Goal: Task Accomplishment & Management: Manage account settings

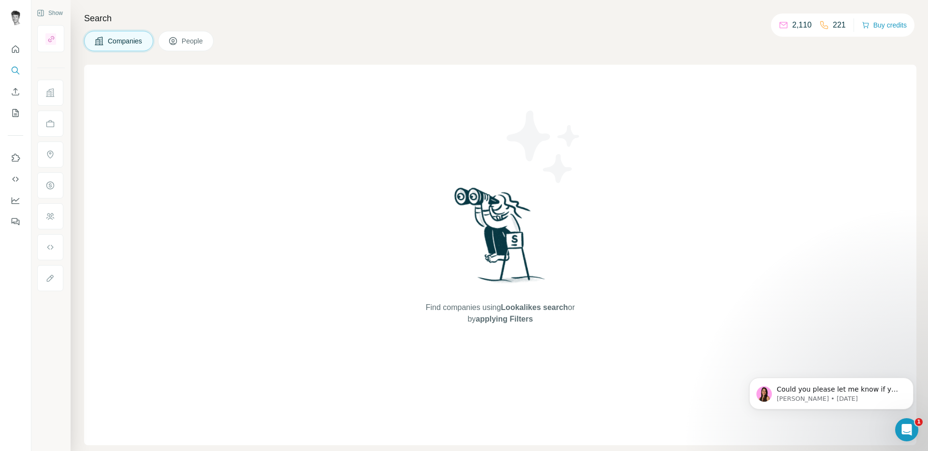
click at [184, 43] on span "People" at bounding box center [193, 41] width 22 height 10
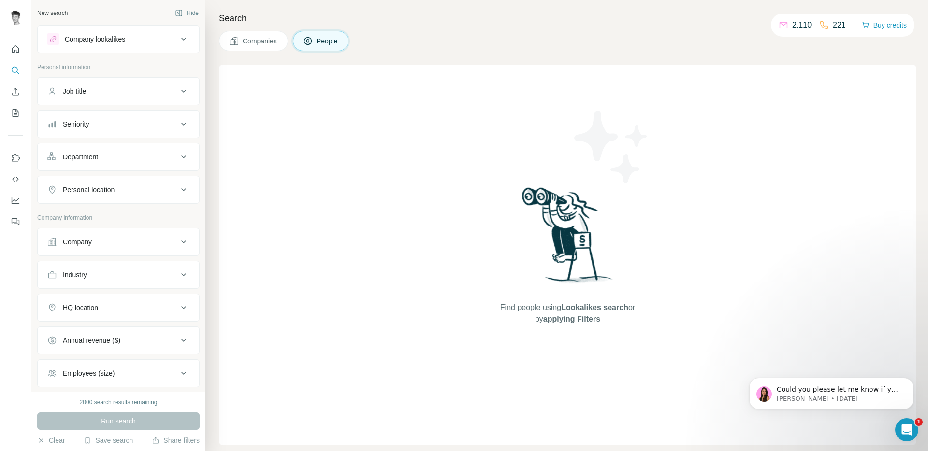
click at [111, 48] on button "Company lookalikes" at bounding box center [118, 39] width 161 height 23
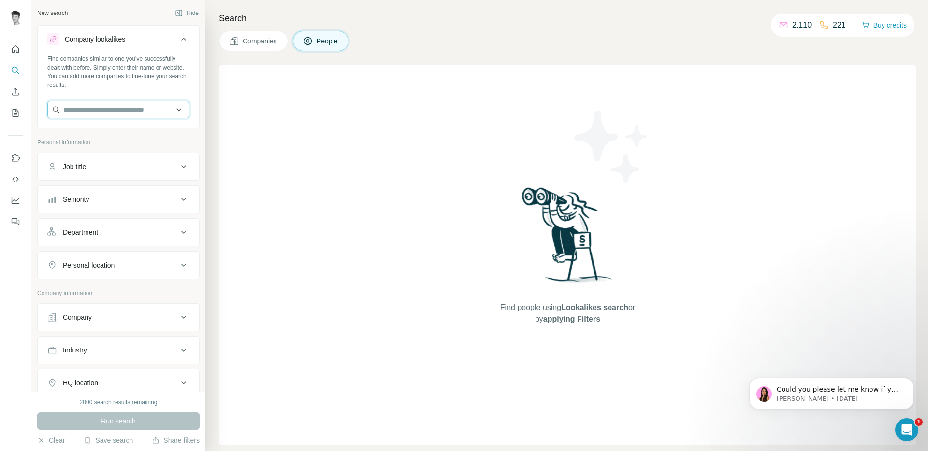
click at [124, 108] on input "text" at bounding box center [118, 109] width 142 height 17
click at [97, 110] on input "**********" at bounding box center [118, 109] width 142 height 17
type input "**********"
click at [146, 138] on p "[DOMAIN_NAME]" at bounding box center [113, 140] width 76 height 9
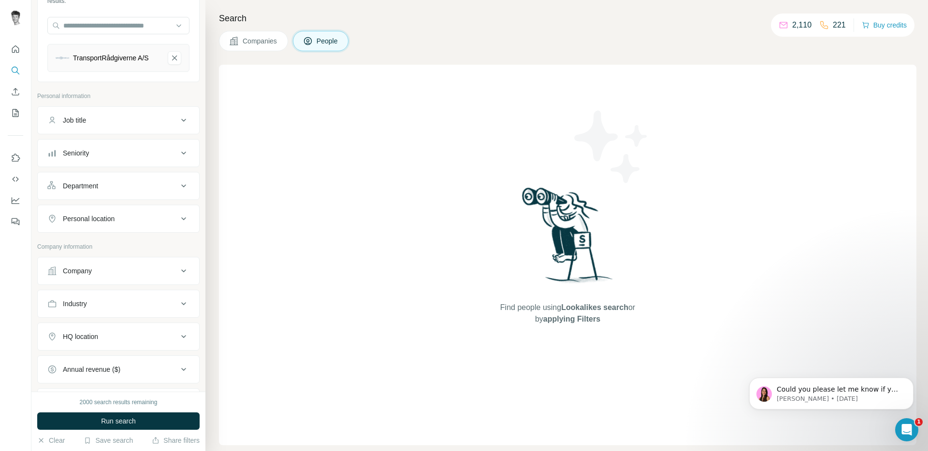
scroll to position [86, 0]
click at [155, 218] on div "Personal location" at bounding box center [112, 218] width 130 height 10
click at [127, 250] on input "text" at bounding box center [118, 241] width 142 height 17
type input "****"
click at [98, 273] on div "🇩🇰 Denmark" at bounding box center [115, 273] width 118 height 12
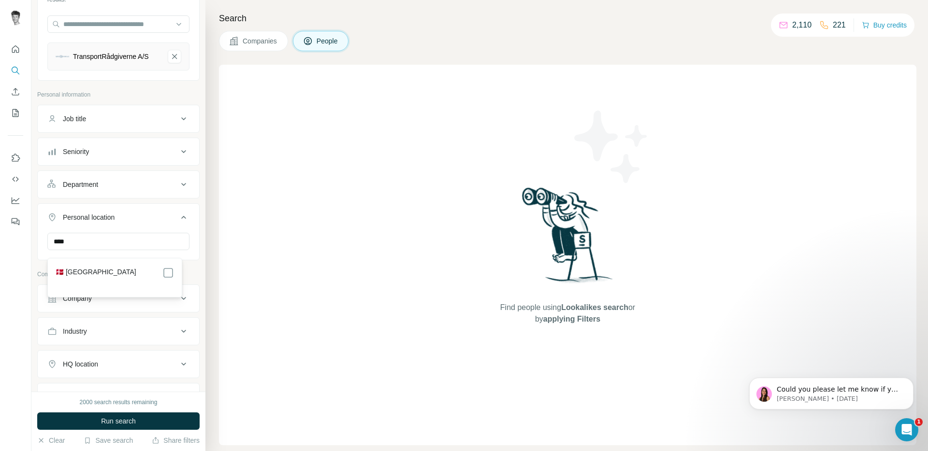
click at [174, 272] on div "🇩🇰 Denmark" at bounding box center [115, 277] width 130 height 35
click at [172, 214] on button "Personal location 1" at bounding box center [118, 219] width 161 height 27
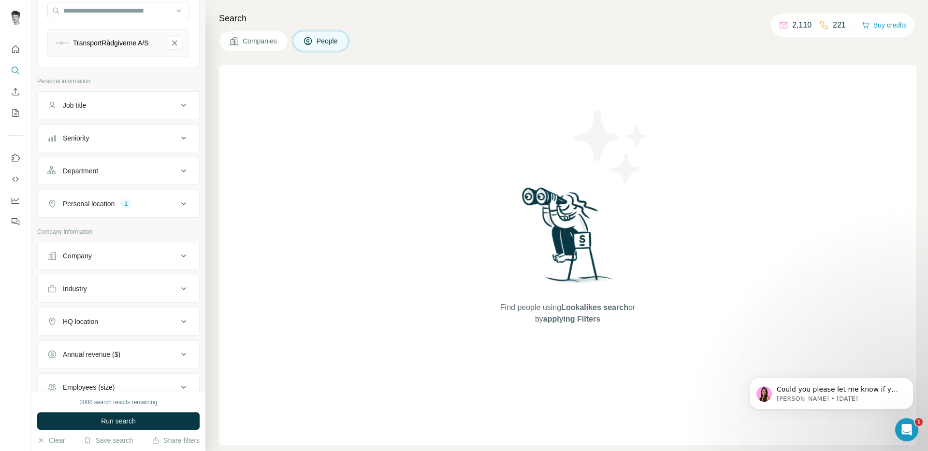
scroll to position [100, 0]
click at [127, 326] on div "HQ location" at bounding box center [112, 321] width 130 height 10
click at [109, 348] on input "text" at bounding box center [118, 345] width 142 height 17
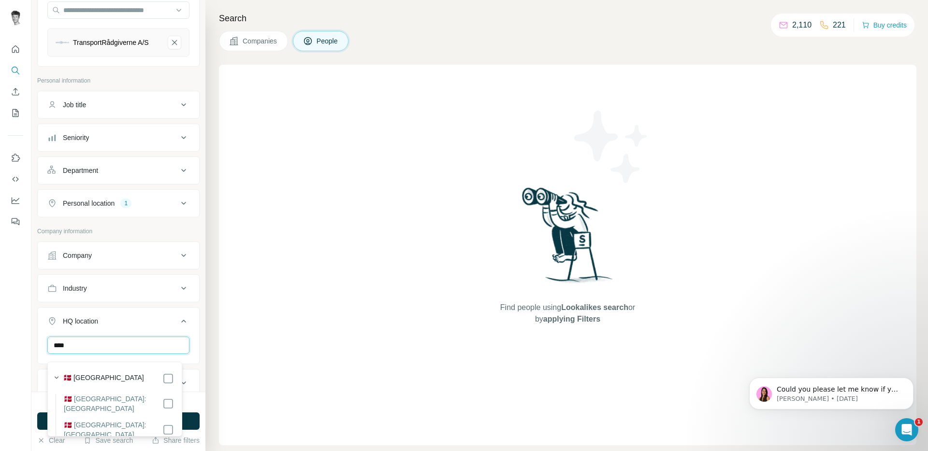
type input "****"
click at [102, 378] on label "🇩🇰 Denmark" at bounding box center [103, 379] width 81 height 12
click at [178, 326] on icon at bounding box center [184, 321] width 12 height 12
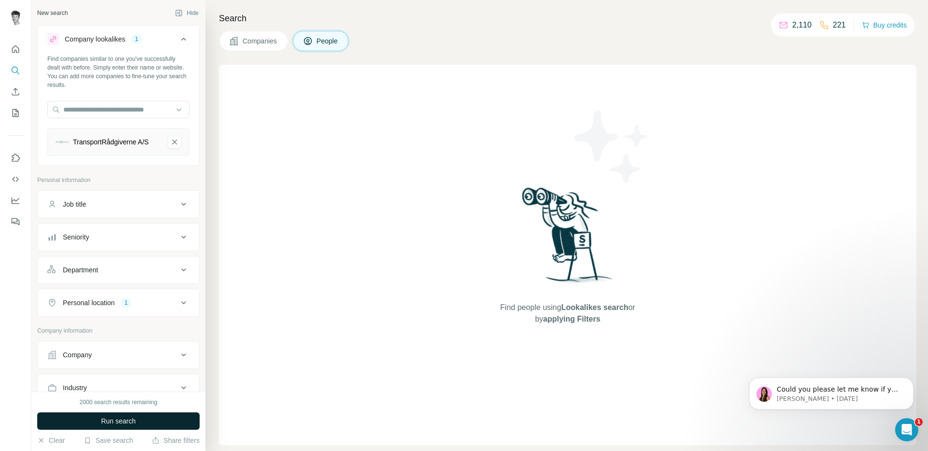
click at [151, 421] on button "Run search" at bounding box center [118, 421] width 162 height 17
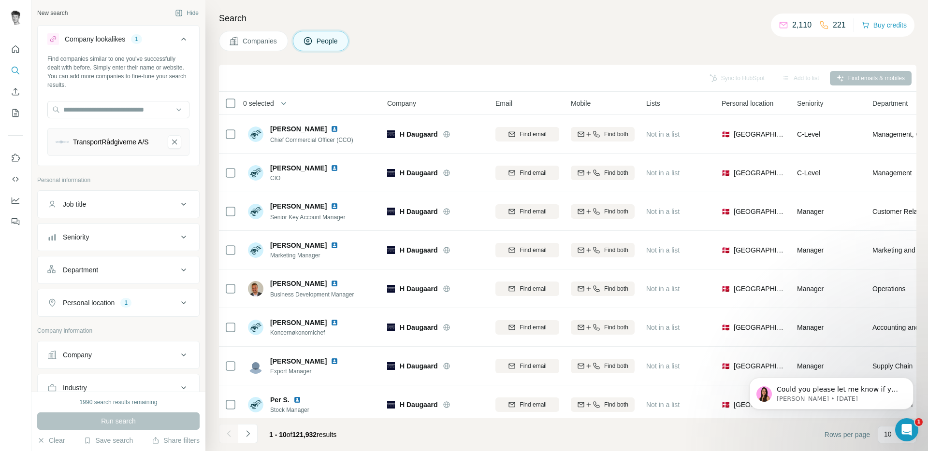
click at [438, 27] on div "Search Companies People Sync to HubSpot Add to list Find emails & mobiles 0 sel…" at bounding box center [566, 225] width 722 height 451
click at [181, 206] on icon at bounding box center [183, 204] width 5 height 3
click at [251, 55] on div "Search Companies People Sync to HubSpot Add to list Find emails & mobiles 0 sel…" at bounding box center [566, 225] width 722 height 451
click at [254, 51] on button "Companies" at bounding box center [253, 41] width 69 height 20
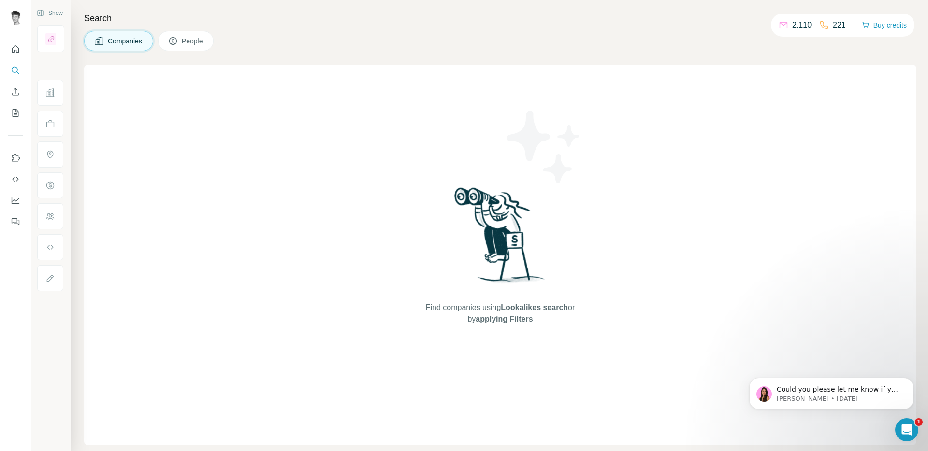
click at [191, 39] on span "People" at bounding box center [193, 41] width 22 height 10
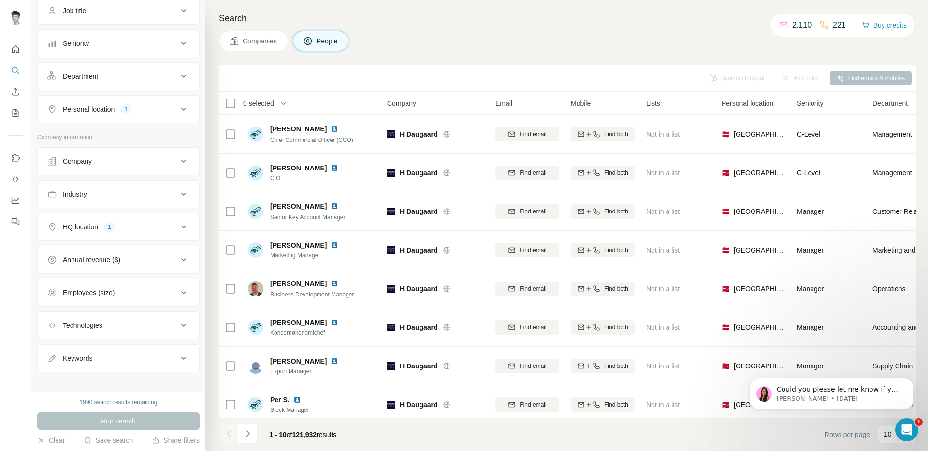
scroll to position [182, 0]
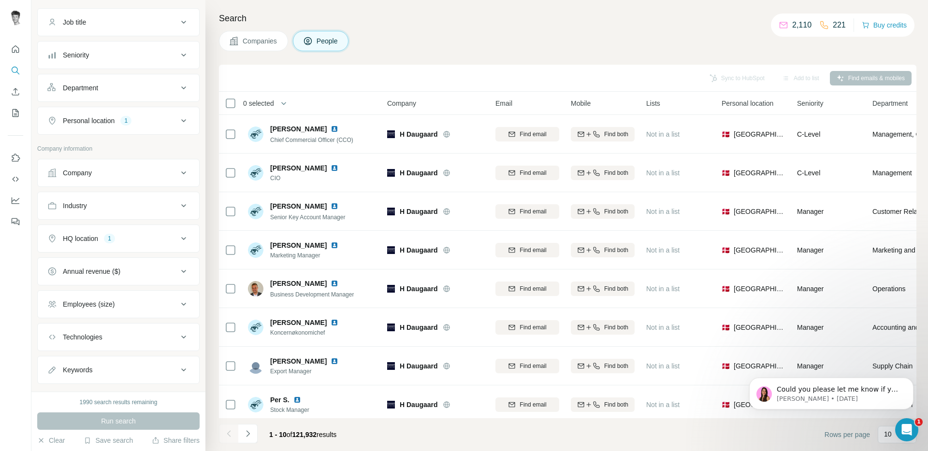
click at [114, 185] on button "Company" at bounding box center [118, 172] width 161 height 23
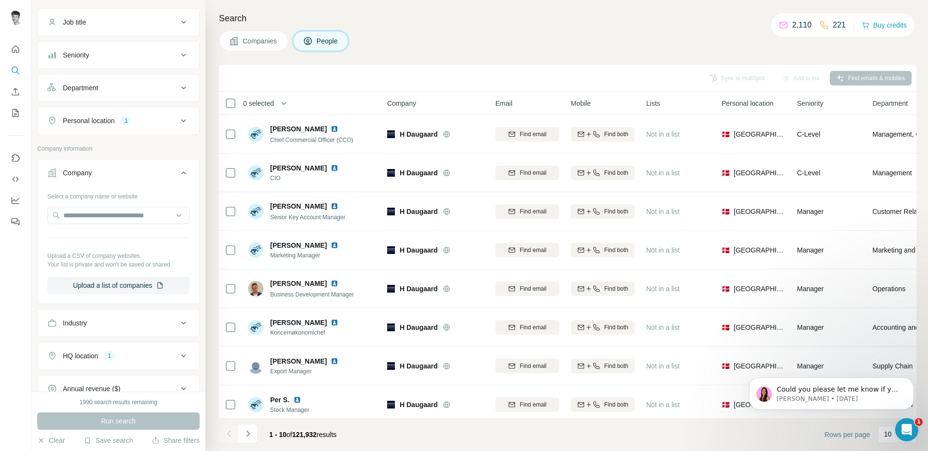
click at [115, 184] on button "Company" at bounding box center [118, 174] width 161 height 27
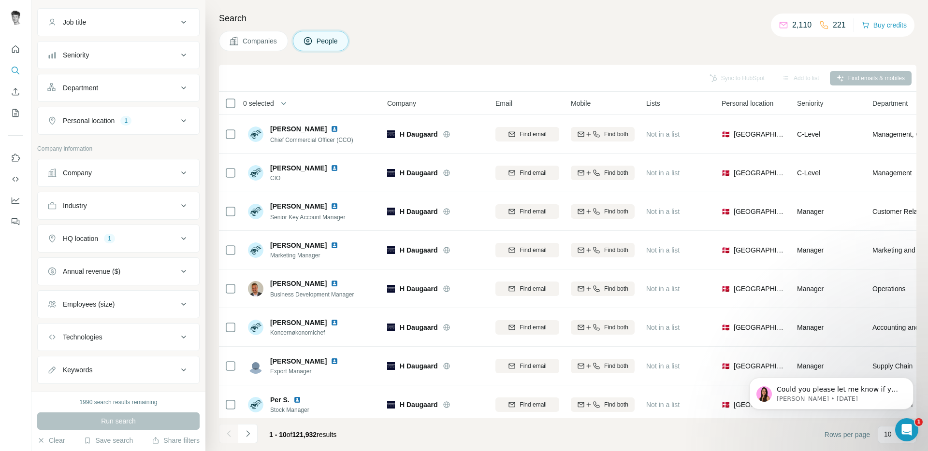
click at [133, 306] on div "Employees (size)" at bounding box center [112, 305] width 130 height 10
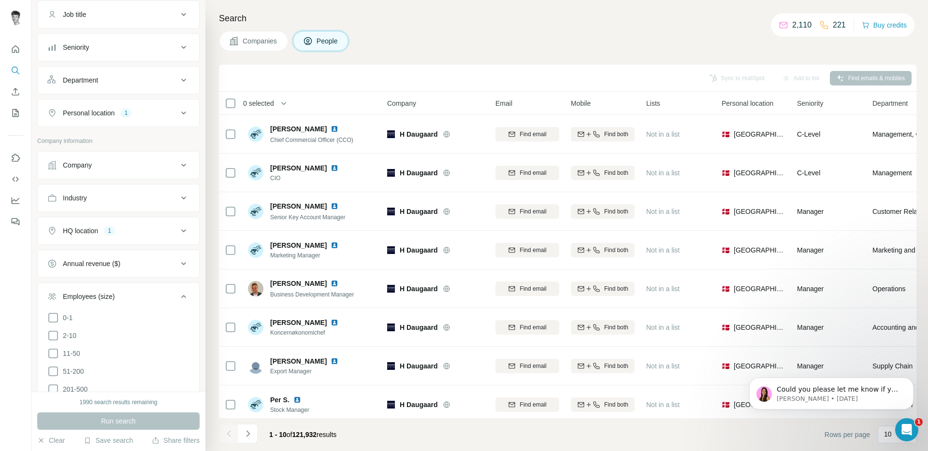
scroll to position [204, 0]
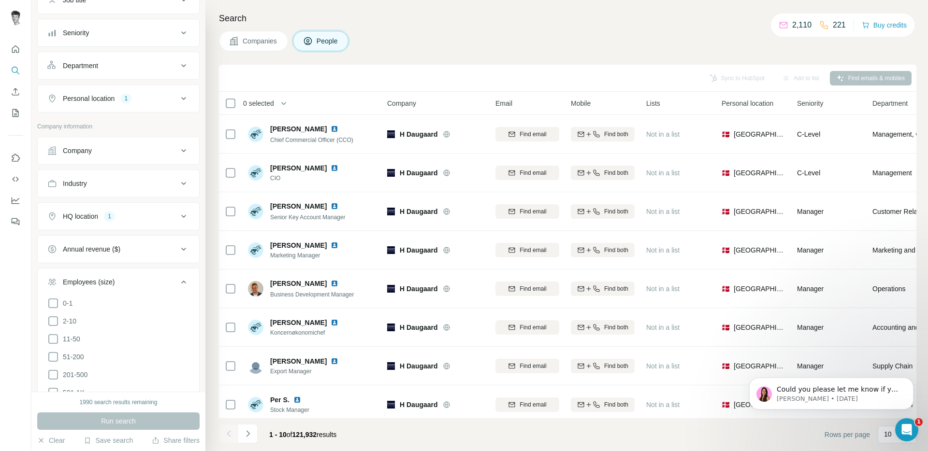
click at [81, 334] on ul "0-1 2-10 11-50 51-200 201-500 501-1K 1K-5K 5K-10K 10K-50K 50K-100K 100K-500K 50…" at bounding box center [118, 402] width 142 height 209
click at [79, 344] on span "11-50" at bounding box center [69, 339] width 21 height 10
click at [79, 333] on ul "0-1 2-10 11-50 51-200 201-500 501-1K 1K-5K 5K-10K 10K-50K 50K-100K 100K-500K 50…" at bounding box center [118, 402] width 142 height 209
click at [79, 328] on li "2-10" at bounding box center [118, 321] width 142 height 12
click at [78, 328] on li "2-10" at bounding box center [118, 321] width 142 height 12
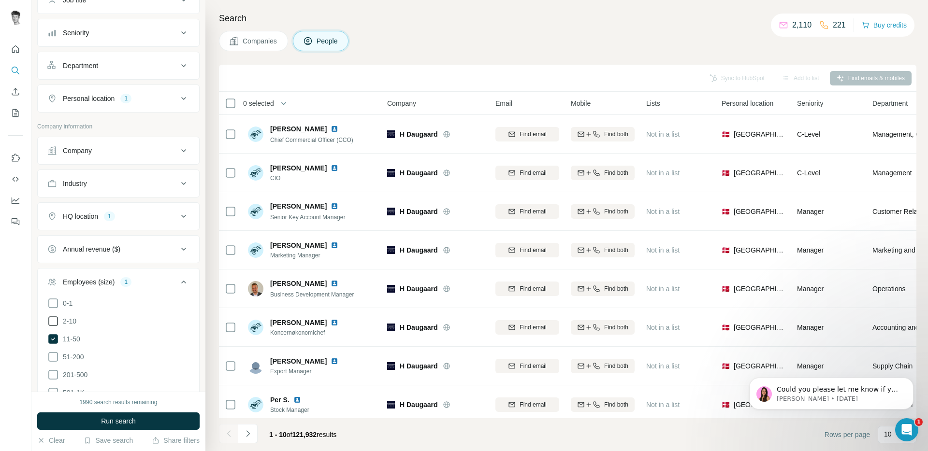
click at [75, 326] on span "2-10" at bounding box center [67, 321] width 17 height 10
click at [178, 295] on button "Employees (size) 2" at bounding box center [118, 284] width 161 height 27
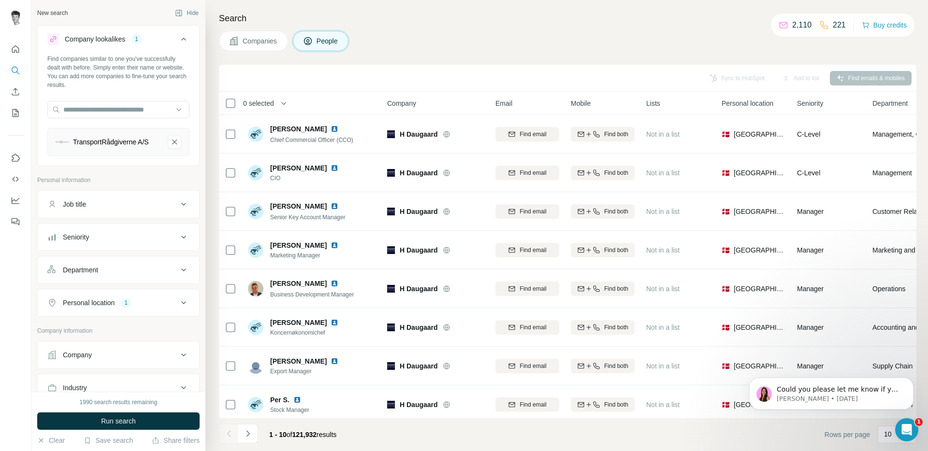
click at [113, 209] on div "Job title" at bounding box center [112, 205] width 130 height 10
click at [108, 237] on input "text" at bounding box center [108, 228] width 123 height 17
type input "*****"
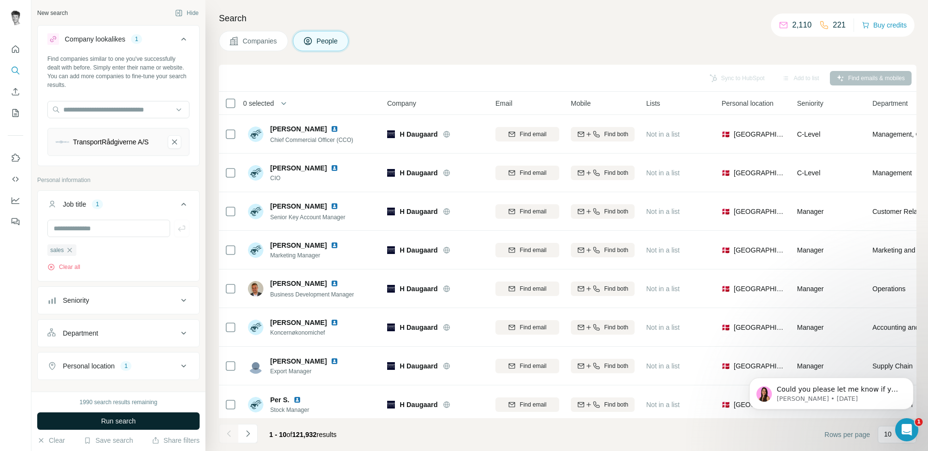
click at [144, 427] on button "Run search" at bounding box center [118, 421] width 162 height 17
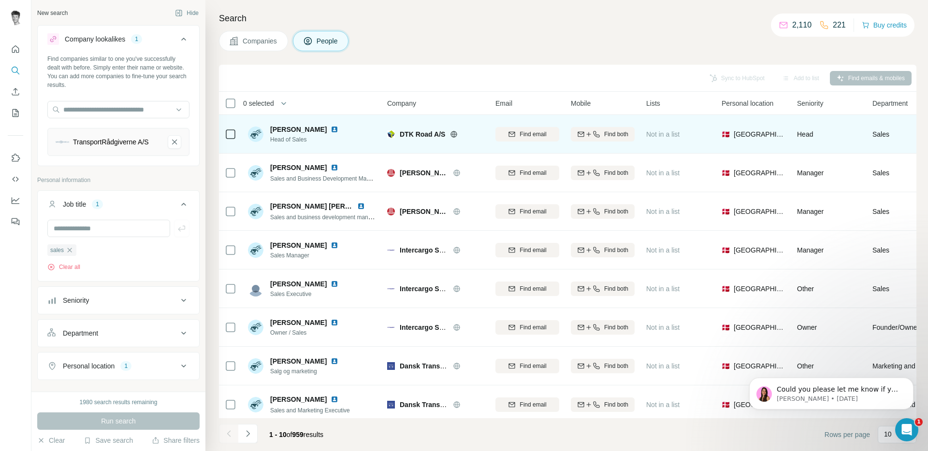
click at [451, 133] on icon at bounding box center [454, 134] width 6 height 6
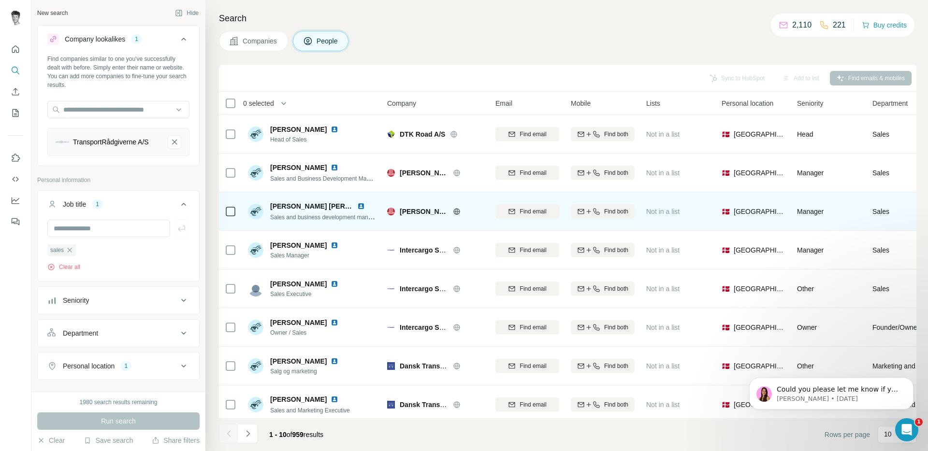
click at [460, 209] on icon at bounding box center [457, 212] width 8 height 8
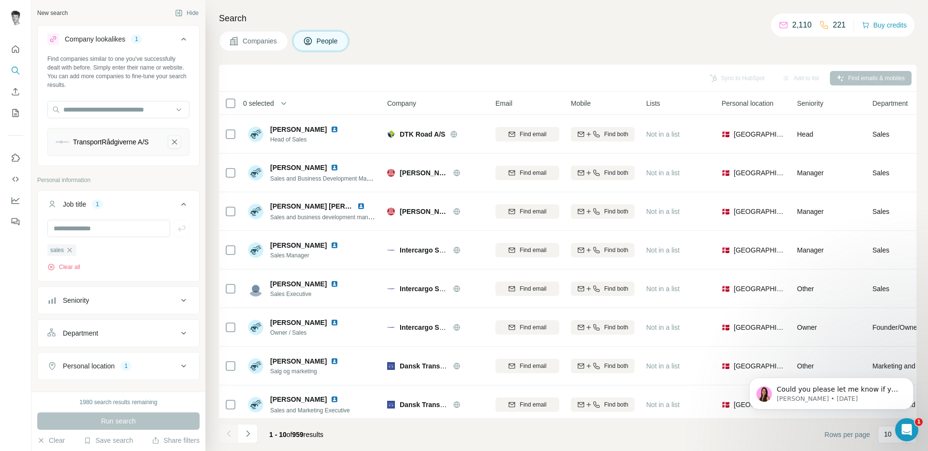
click at [170, 144] on icon "TransportRådgiverne A/S-remove-button" at bounding box center [174, 142] width 9 height 10
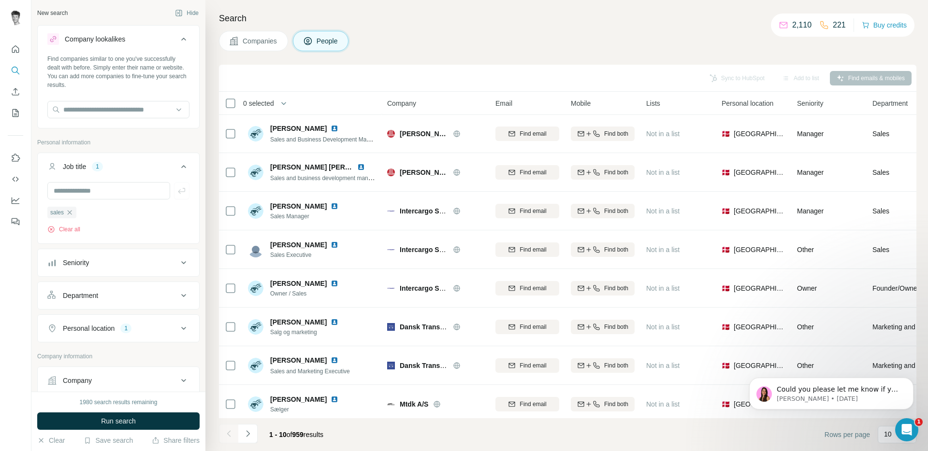
scroll to position [88, 0]
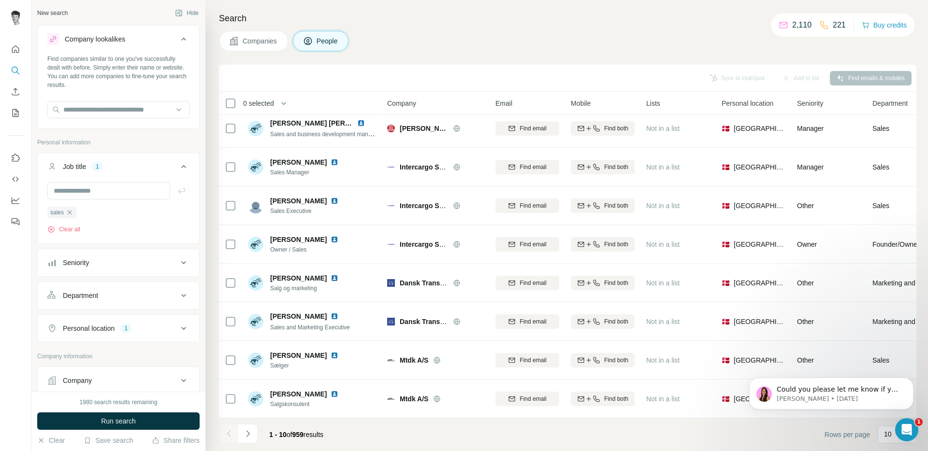
click at [585, 28] on div "Search Companies People Sync to HubSpot Add to list Find emails & mobiles 0 sel…" at bounding box center [566, 225] width 722 height 451
click at [220, 69] on div "Sync to HubSpot Add to list Find emails & mobiles" at bounding box center [567, 78] width 697 height 27
click at [135, 107] on input "text" at bounding box center [118, 109] width 142 height 17
type input "**********"
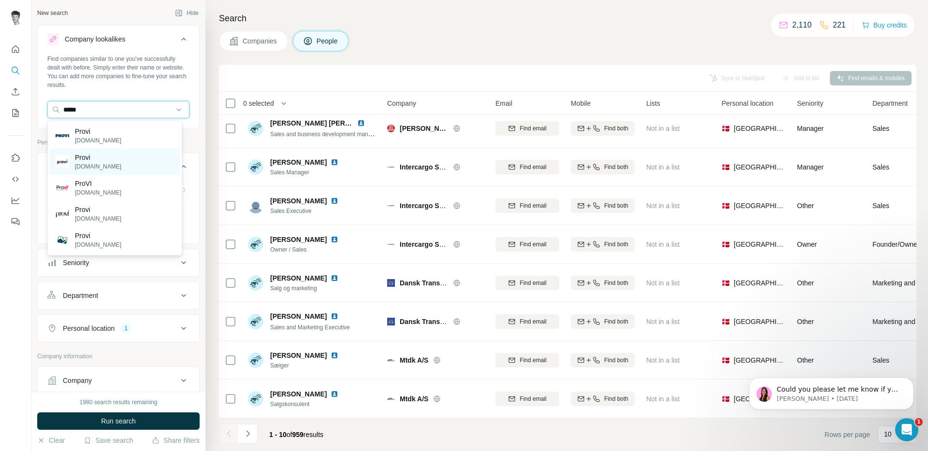
type input "*****"
click at [94, 158] on p "Provi" at bounding box center [98, 158] width 46 height 10
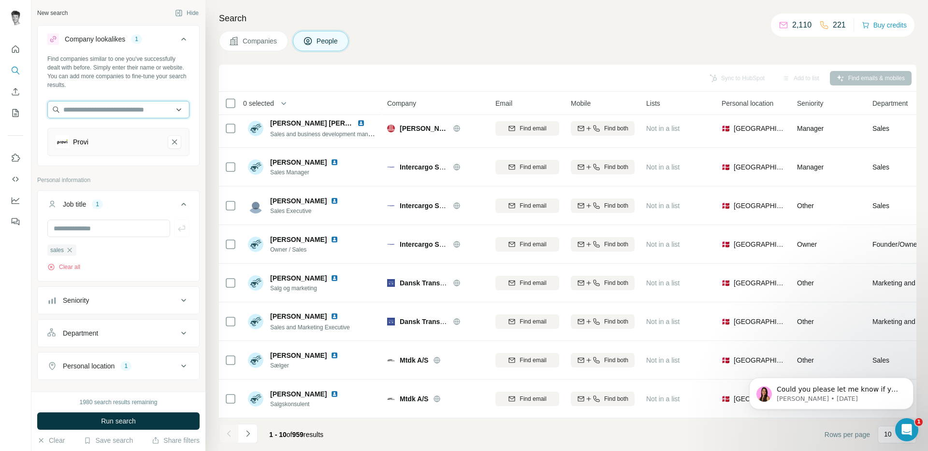
click at [119, 110] on input "text" at bounding box center [118, 109] width 142 height 17
type input "*******"
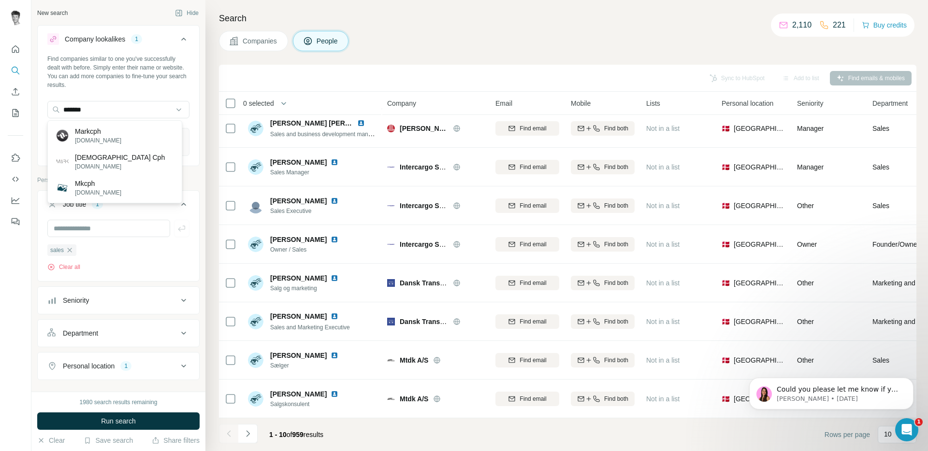
click at [131, 158] on div "MäRK Cph maerkcph.dk" at bounding box center [115, 162] width 130 height 26
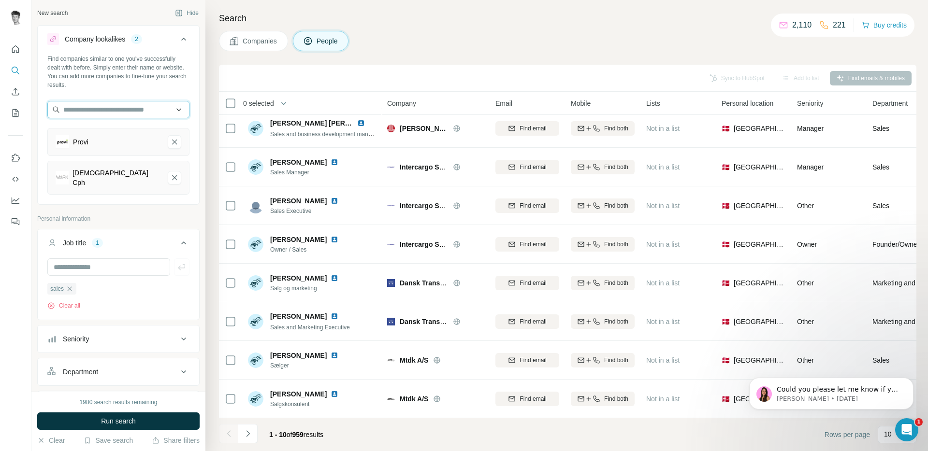
click at [108, 108] on input "text" at bounding box center [118, 109] width 142 height 17
click at [120, 109] on input "text" at bounding box center [118, 109] width 142 height 17
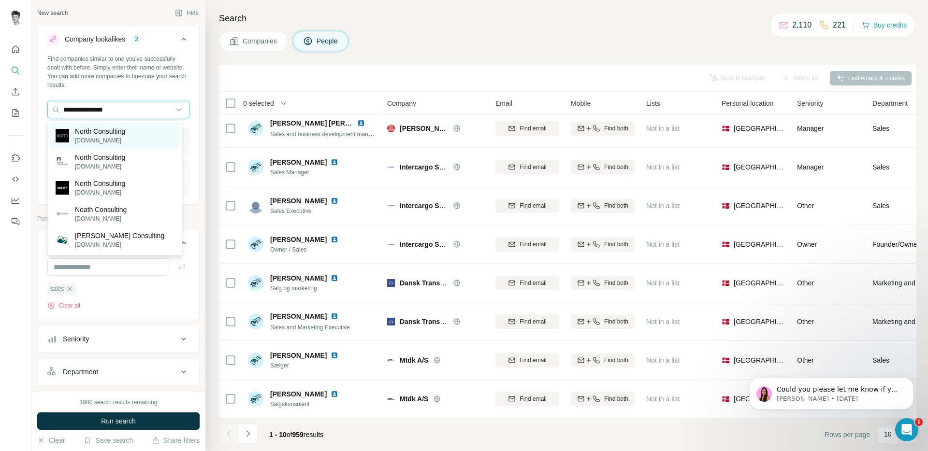
type input "**********"
click at [61, 138] on img at bounding box center [63, 136] width 14 height 14
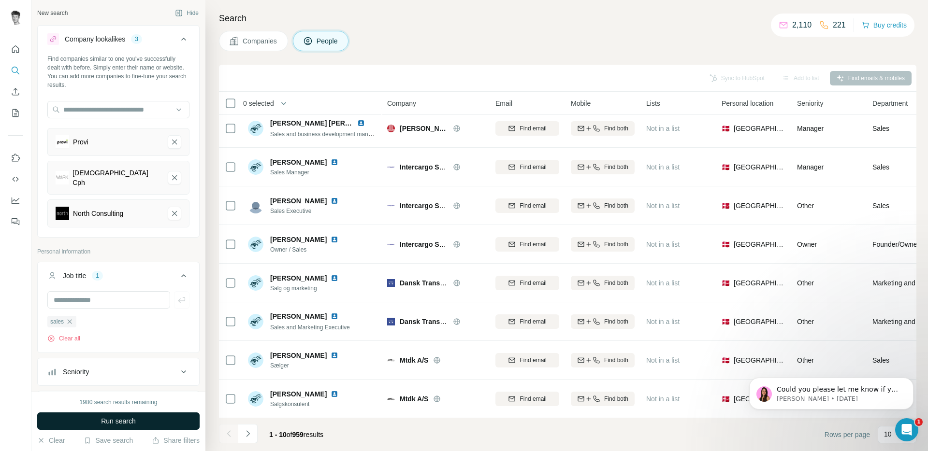
click at [179, 414] on button "Run search" at bounding box center [118, 421] width 162 height 17
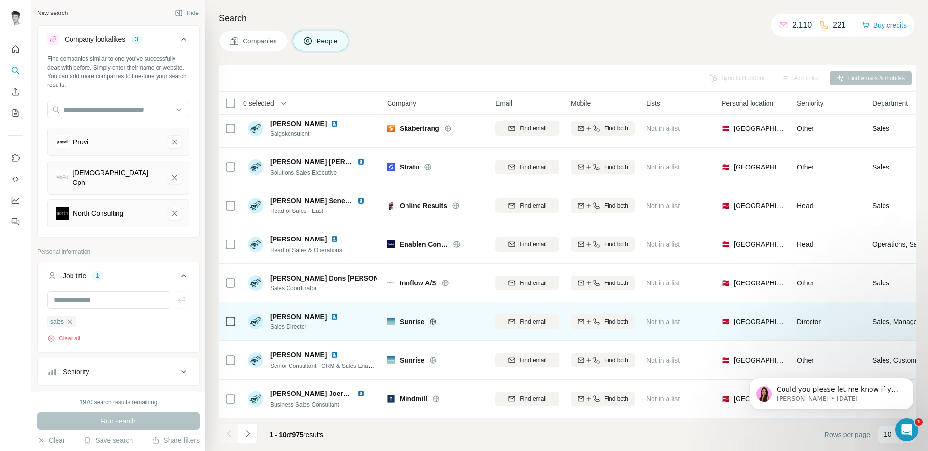
scroll to position [88, 0]
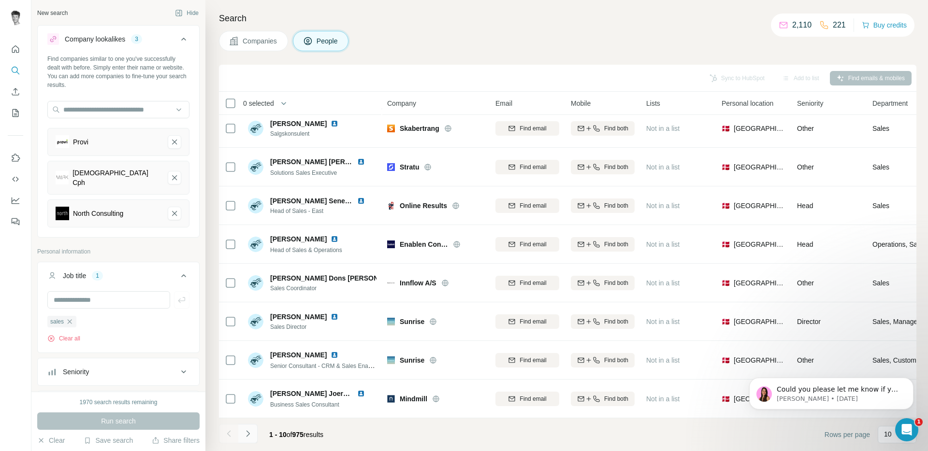
click at [240, 430] on button "Navigate to next page" at bounding box center [247, 433] width 19 height 19
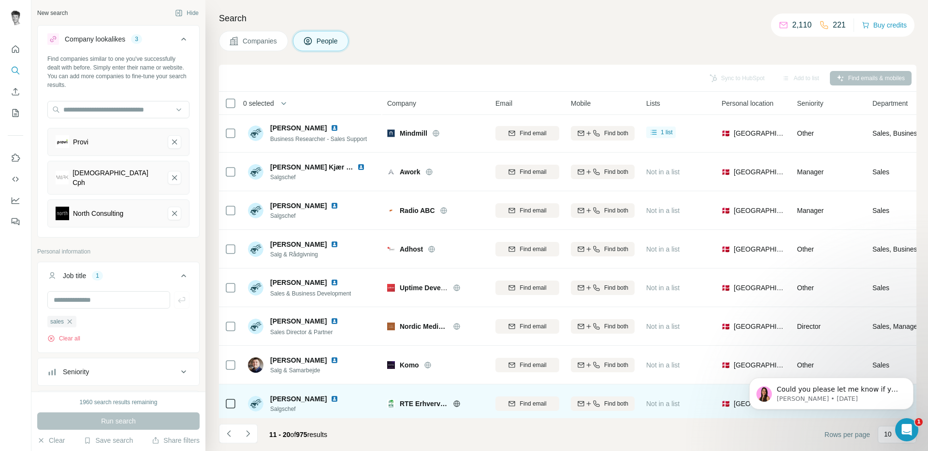
scroll to position [0, 0]
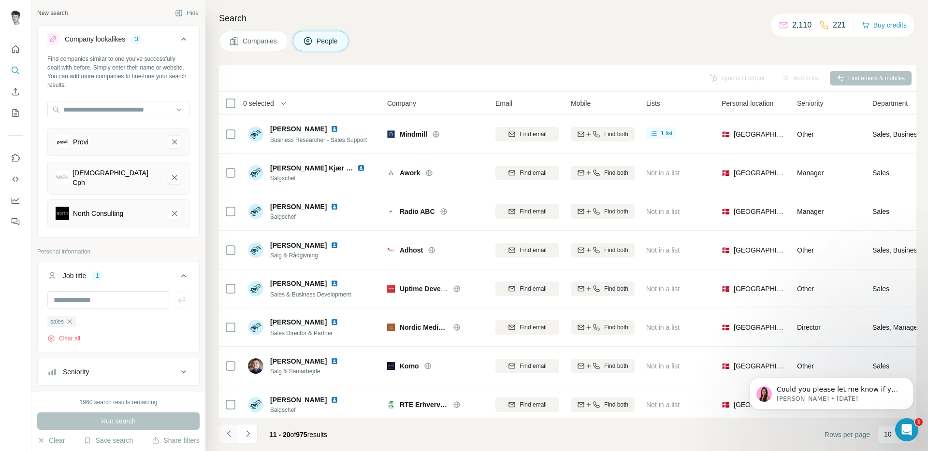
click at [232, 432] on icon "Navigate to previous page" at bounding box center [229, 434] width 10 height 10
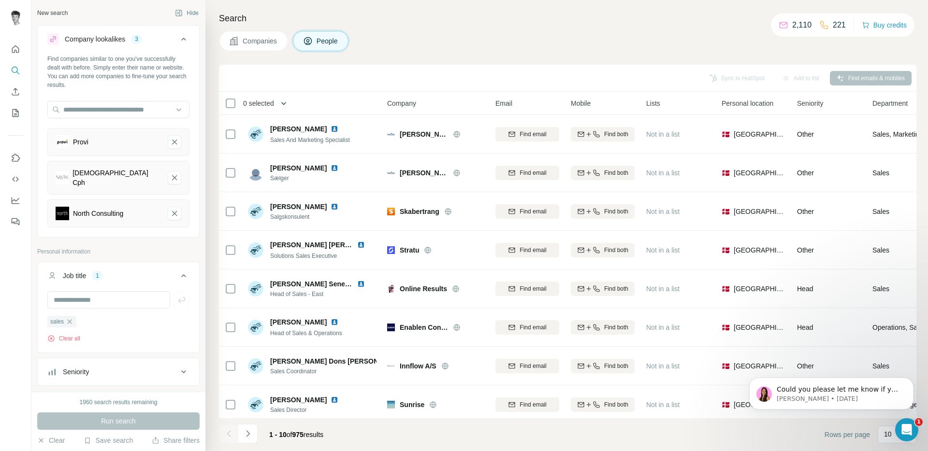
click at [288, 100] on icon "button" at bounding box center [284, 104] width 10 height 10
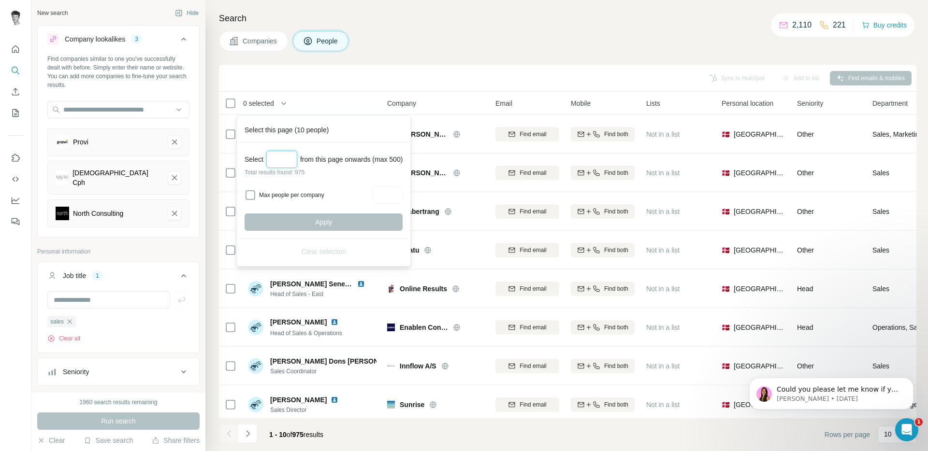
click at [282, 162] on input "Select a number (up to 500)" at bounding box center [281, 159] width 31 height 17
click at [287, 156] on input "Select a number (up to 500)" at bounding box center [281, 159] width 31 height 17
click at [520, 51] on div "Search Companies People Sync to HubSpot Add to list Find emails & mobiles 0 sel…" at bounding box center [566, 225] width 722 height 451
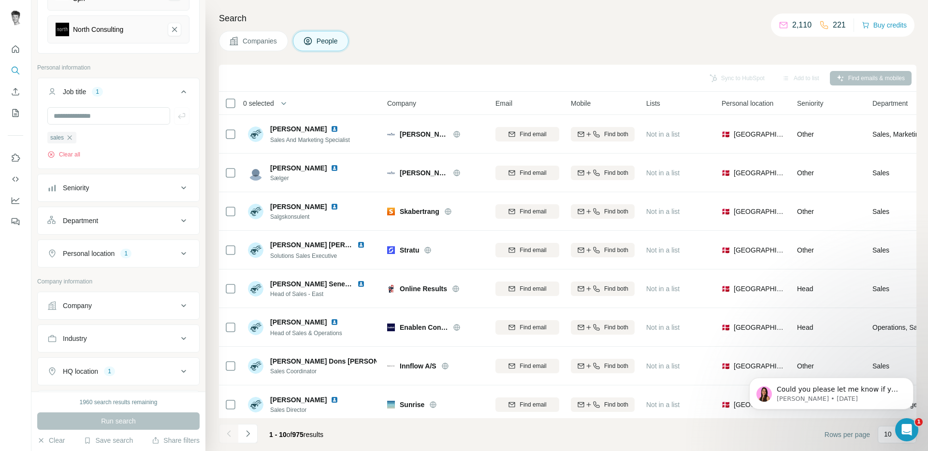
scroll to position [262, 0]
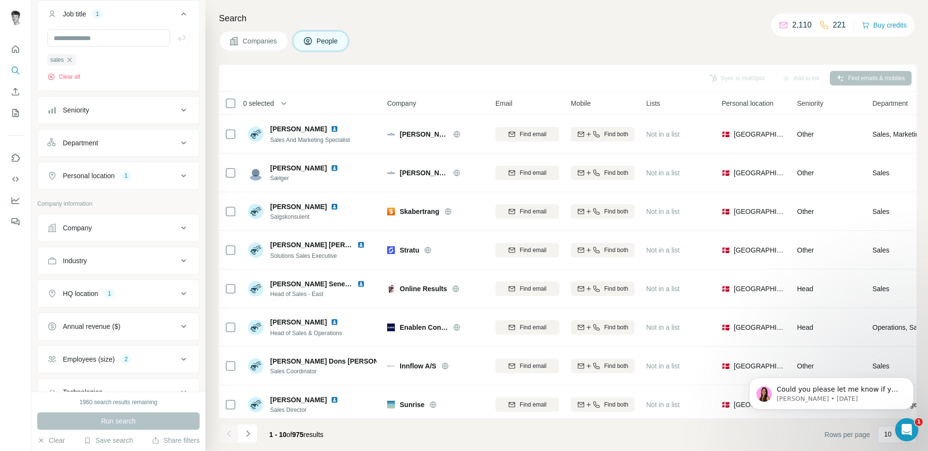
click at [125, 229] on button "Company" at bounding box center [118, 227] width 161 height 23
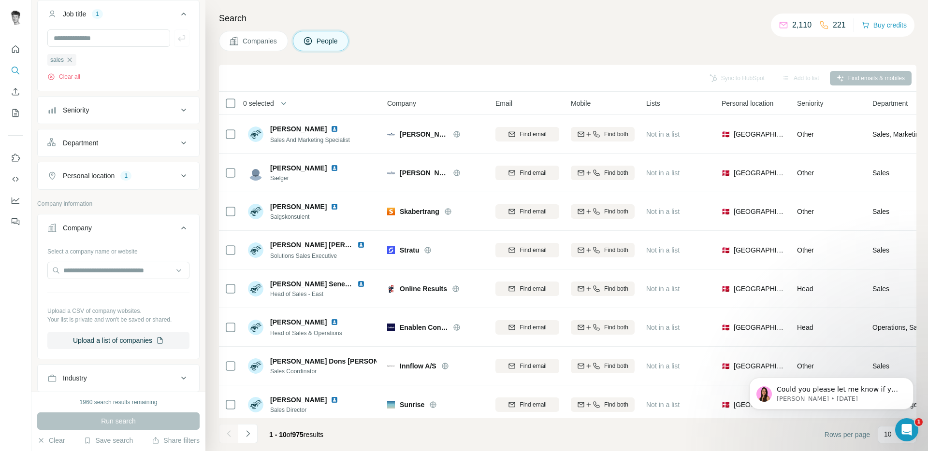
click at [125, 226] on div "Company" at bounding box center [112, 228] width 130 height 10
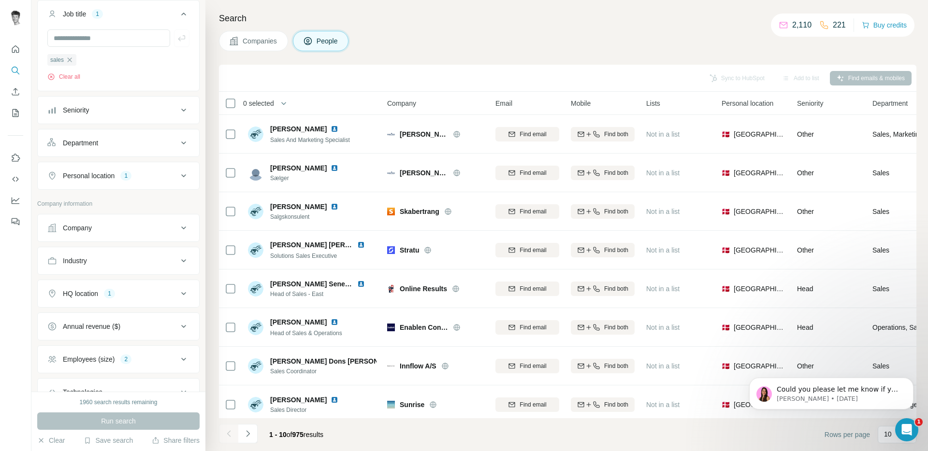
click at [124, 267] on button "Industry" at bounding box center [118, 260] width 161 height 23
click at [126, 264] on button "Industry" at bounding box center [118, 262] width 161 height 27
click at [138, 355] on div "Employees (size) 2" at bounding box center [112, 360] width 130 height 10
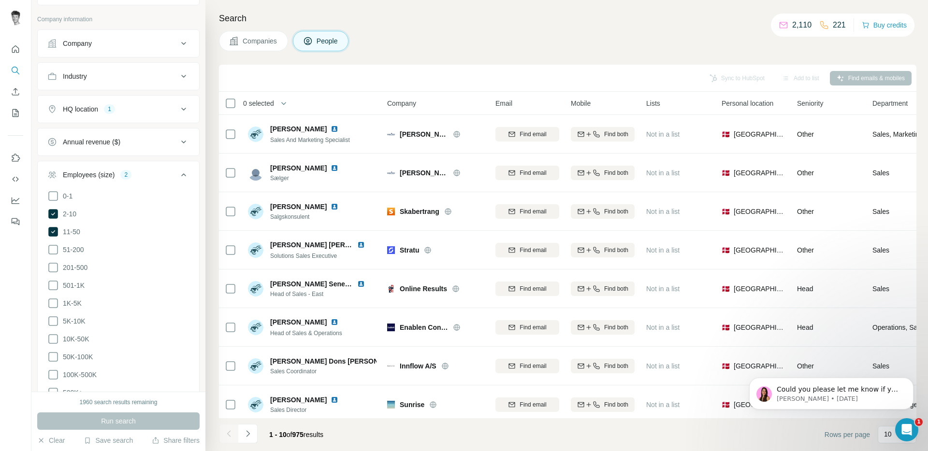
scroll to position [444, 0]
click at [449, 37] on div "Companies People" at bounding box center [567, 41] width 697 height 20
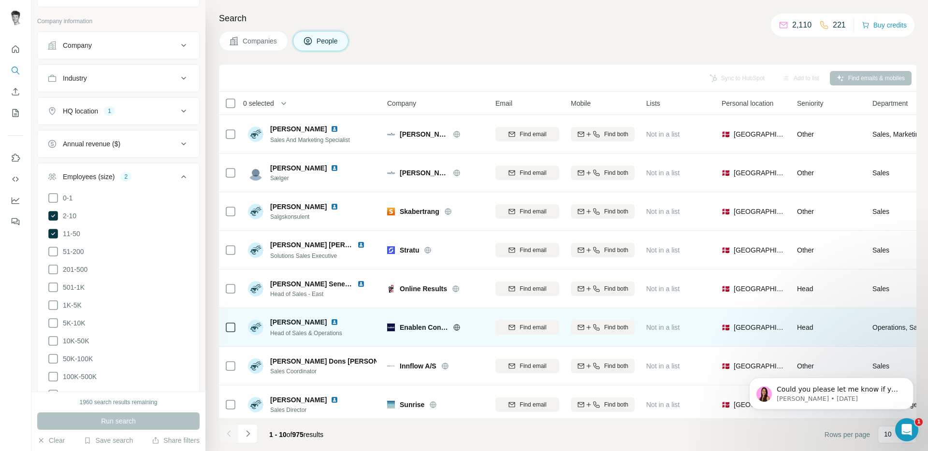
click at [458, 329] on icon at bounding box center [456, 327] width 6 height 6
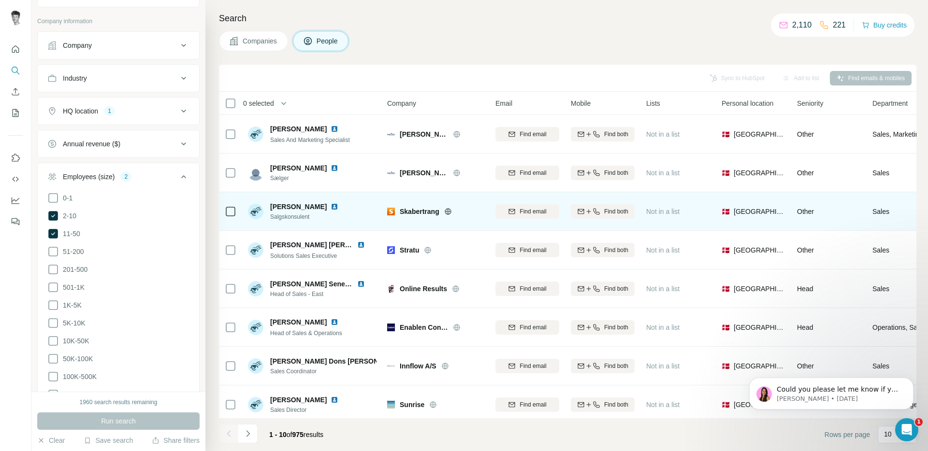
click at [449, 213] on icon at bounding box center [448, 212] width 8 height 8
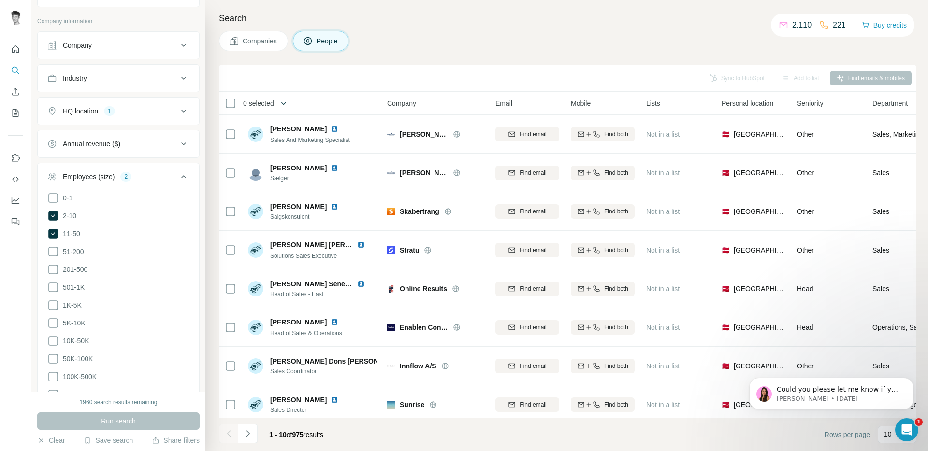
click at [293, 104] on button "button" at bounding box center [283, 103] width 19 height 19
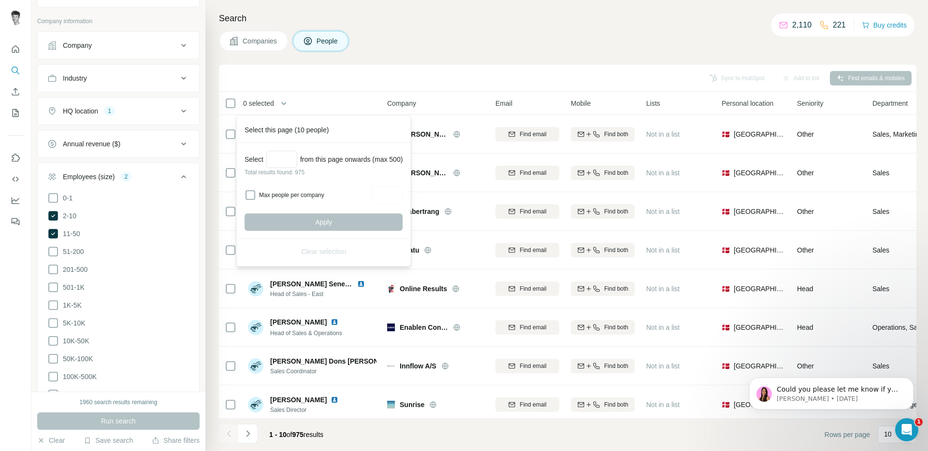
click at [279, 171] on p "Total results found: 975" at bounding box center [323, 172] width 158 height 9
click at [284, 160] on input "Select a number (up to 500)" at bounding box center [281, 159] width 31 height 17
type input "***"
click at [408, 194] on div "Select *** from this page onwards (max 500) Total results found: 975 Max people…" at bounding box center [324, 191] width 170 height 96
click at [402, 195] on input "Max people per company" at bounding box center [387, 194] width 31 height 17
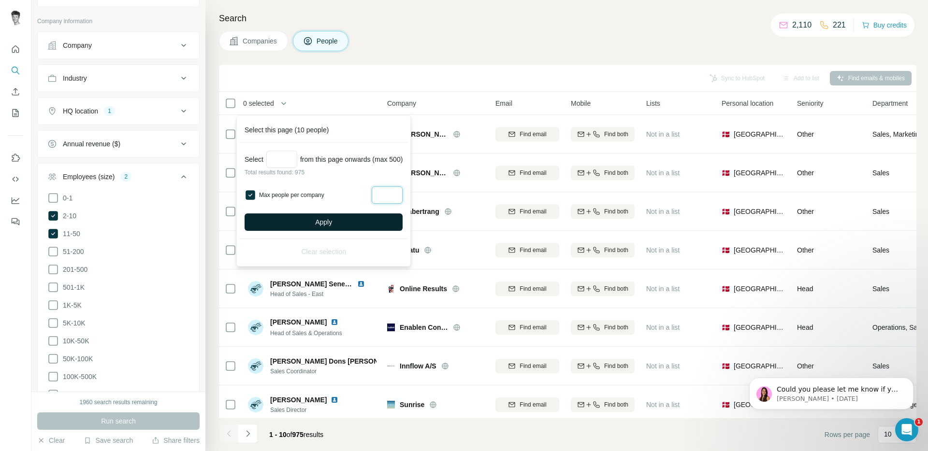
type input "*"
click at [388, 226] on button "Apply" at bounding box center [323, 222] width 158 height 17
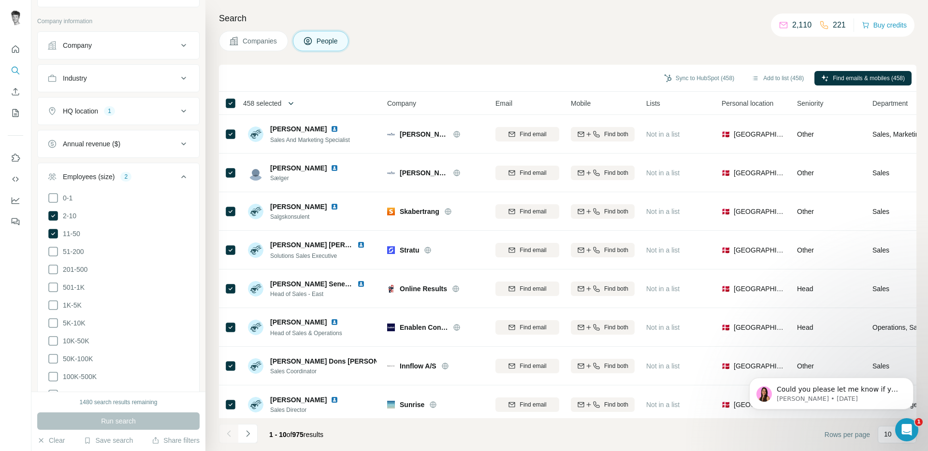
click at [301, 102] on button "button" at bounding box center [290, 103] width 19 height 19
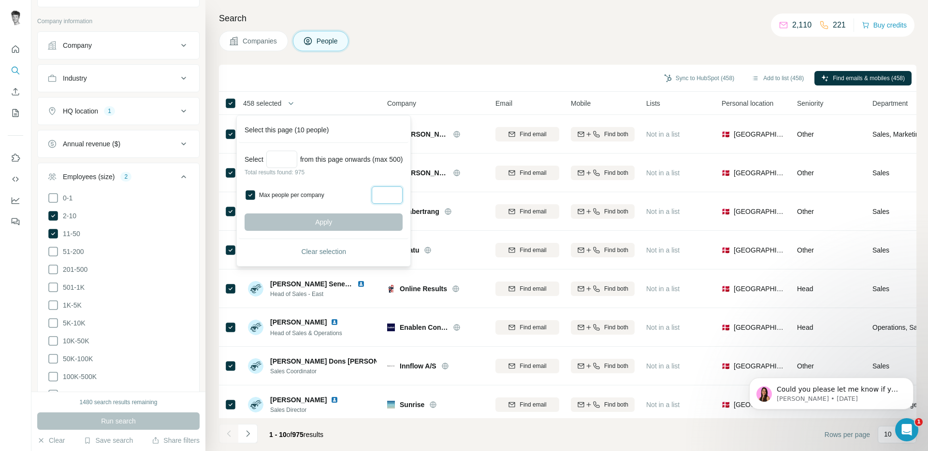
click at [387, 197] on input "Max people per company" at bounding box center [387, 194] width 31 height 17
type input "*"
click at [289, 158] on input "Select a number (up to 500)" at bounding box center [281, 159] width 31 height 17
type input "***"
click at [371, 218] on button "Apply" at bounding box center [323, 222] width 158 height 17
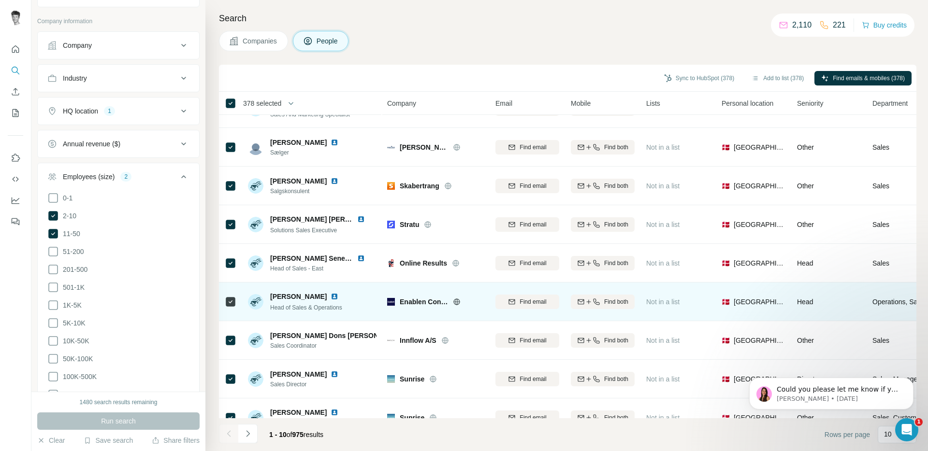
scroll to position [0, 0]
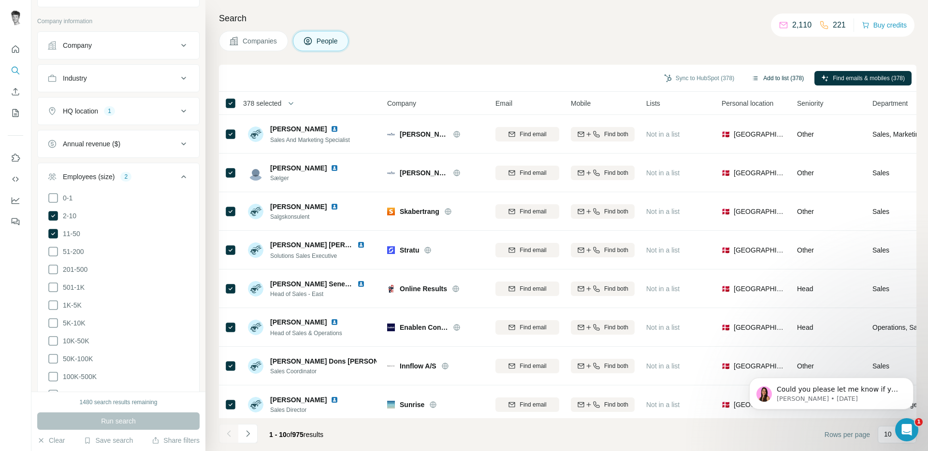
click at [787, 80] on button "Add to list (378)" at bounding box center [778, 78] width 66 height 14
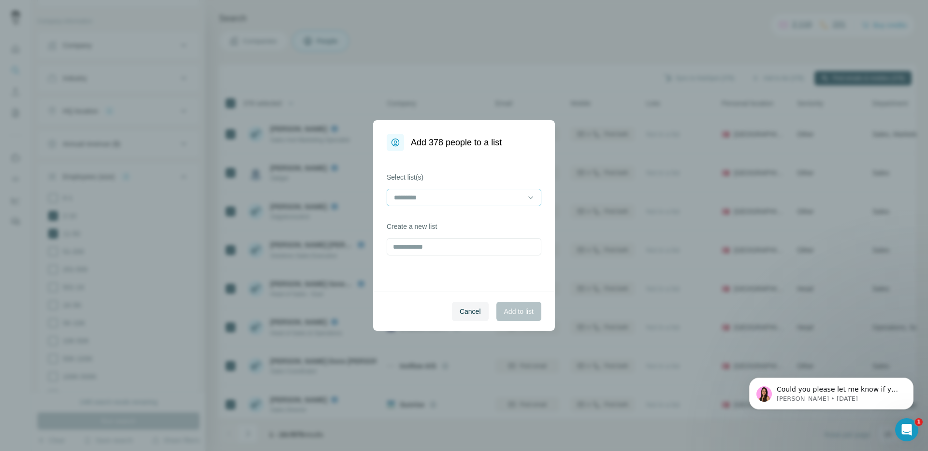
click at [450, 192] on input at bounding box center [458, 197] width 130 height 11
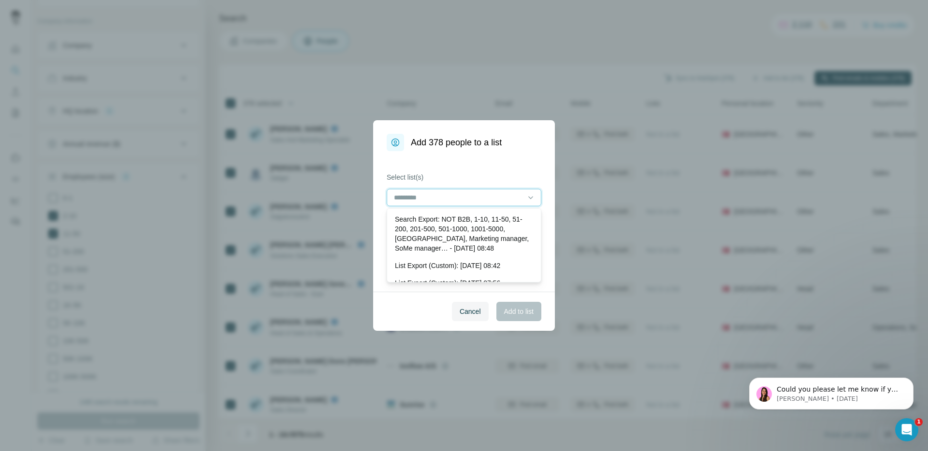
click at [450, 192] on input at bounding box center [458, 197] width 130 height 11
click at [381, 262] on div "Select list(s) Create a new list" at bounding box center [464, 221] width 182 height 141
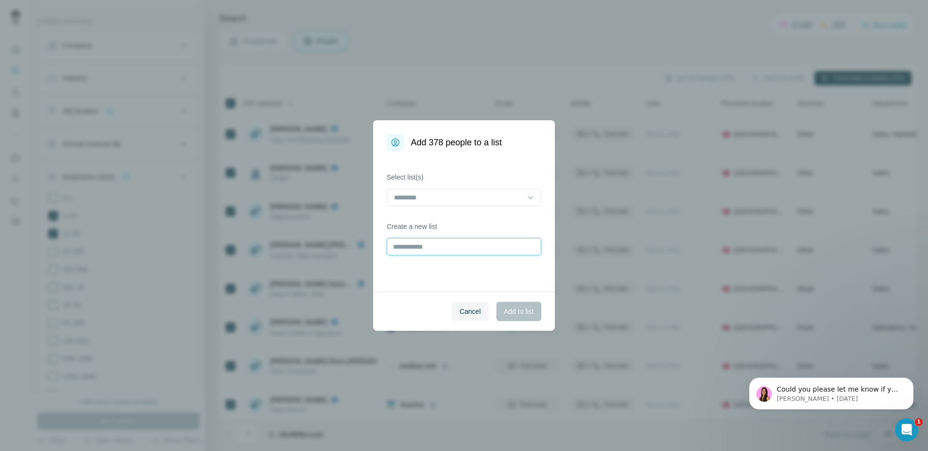
click at [450, 249] on input "text" at bounding box center [464, 246] width 155 height 17
type input "**********"
click at [508, 307] on span "Add to list" at bounding box center [518, 312] width 29 height 10
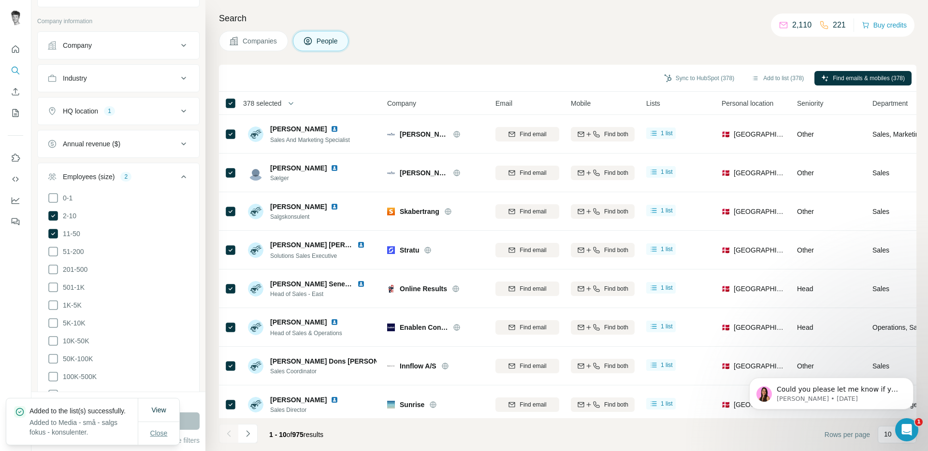
click at [155, 432] on span "Close" at bounding box center [158, 434] width 17 height 10
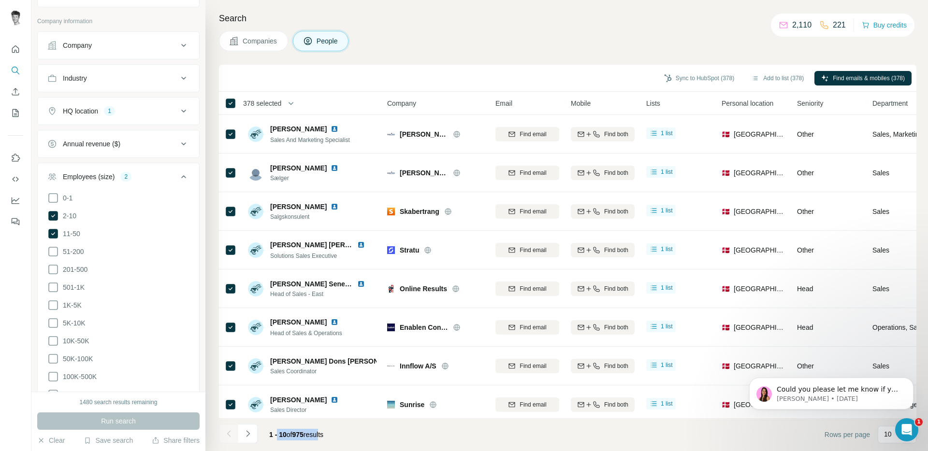
drag, startPoint x: 276, startPoint y: 433, endPoint x: 326, endPoint y: 430, distance: 49.4
click at [323, 431] on span "1 - 10 of 975 results" at bounding box center [296, 435] width 54 height 8
click at [322, 434] on span "1 - 10 of 975 results" at bounding box center [296, 435] width 54 height 8
drag, startPoint x: 72, startPoint y: 403, endPoint x: 152, endPoint y: 398, distance: 79.9
click at [148, 399] on div "1480 search results remaining" at bounding box center [118, 402] width 162 height 9
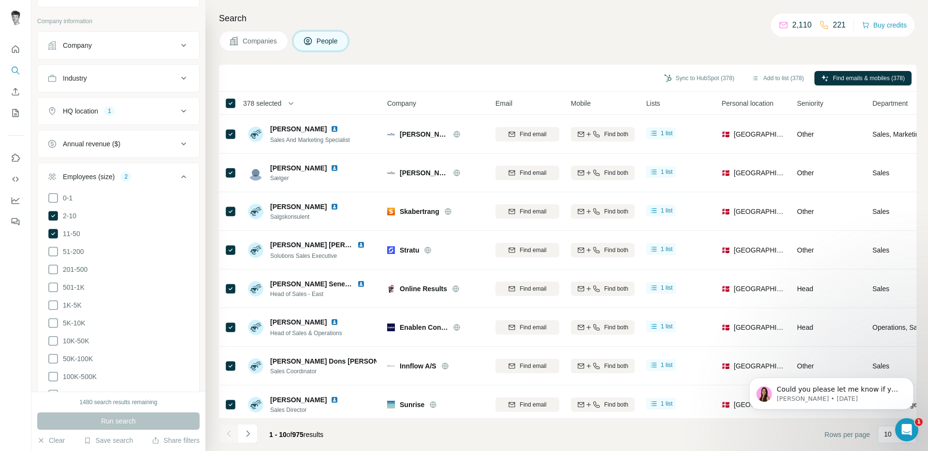
click at [460, 446] on footer "1 - 10 of 975 results Rows per page 10" at bounding box center [567, 434] width 697 height 33
click at [888, 434] on p "10" at bounding box center [888, 435] width 8 height 10
click at [911, 434] on input at bounding box center [925, 435] width 29 height 11
click at [888, 435] on p "10" at bounding box center [888, 435] width 8 height 10
click at [911, 378] on icon "Dismiss notification" at bounding box center [910, 380] width 5 height 5
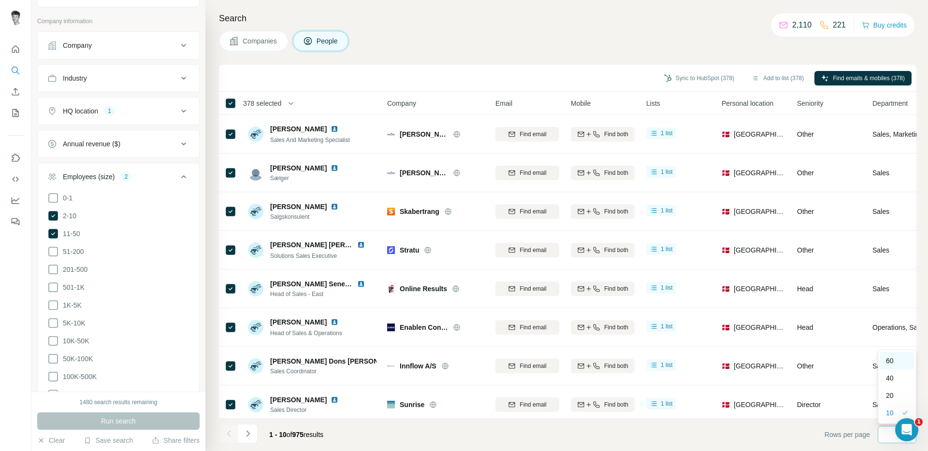
click at [902, 358] on div "60" at bounding box center [897, 361] width 22 height 10
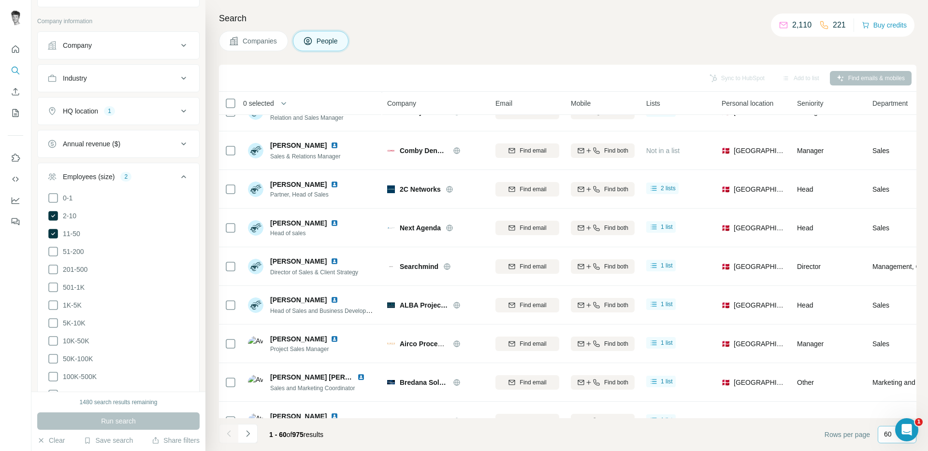
scroll to position [2021, 0]
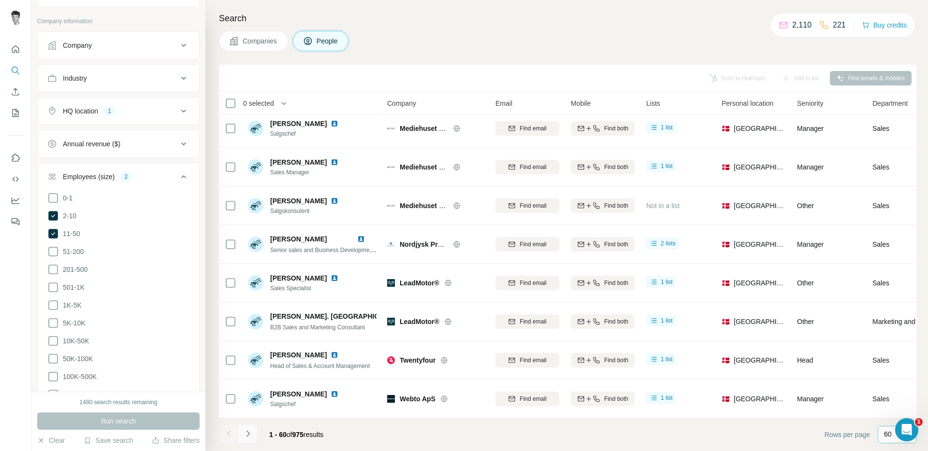
click at [243, 433] on icon "Navigate to next page" at bounding box center [248, 434] width 10 height 10
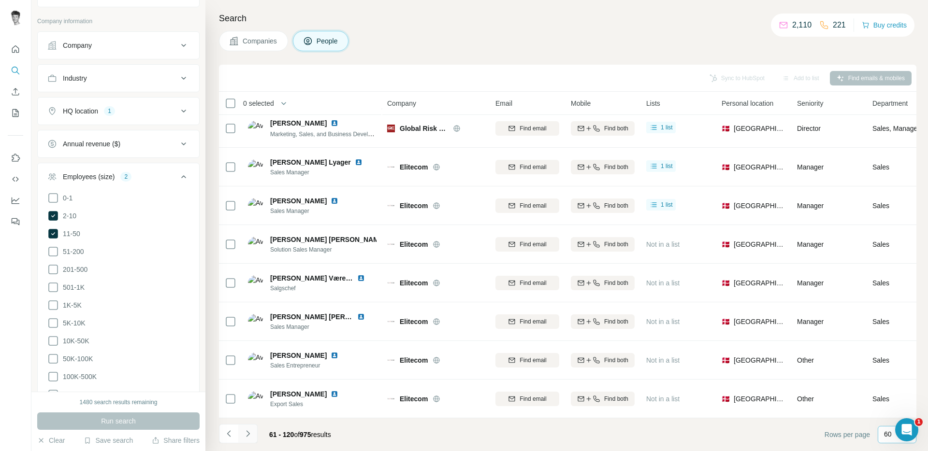
click at [247, 432] on icon "Navigate to next page" at bounding box center [247, 433] width 3 height 6
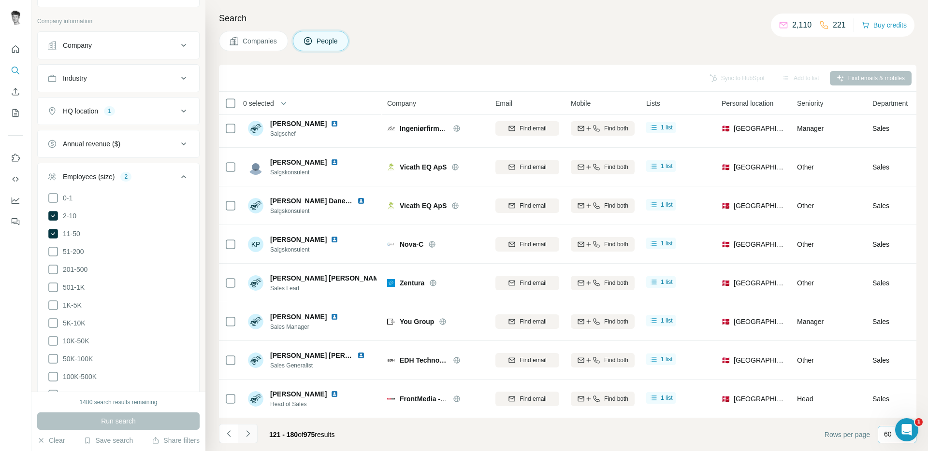
click at [248, 432] on icon "Navigate to next page" at bounding box center [247, 433] width 3 height 6
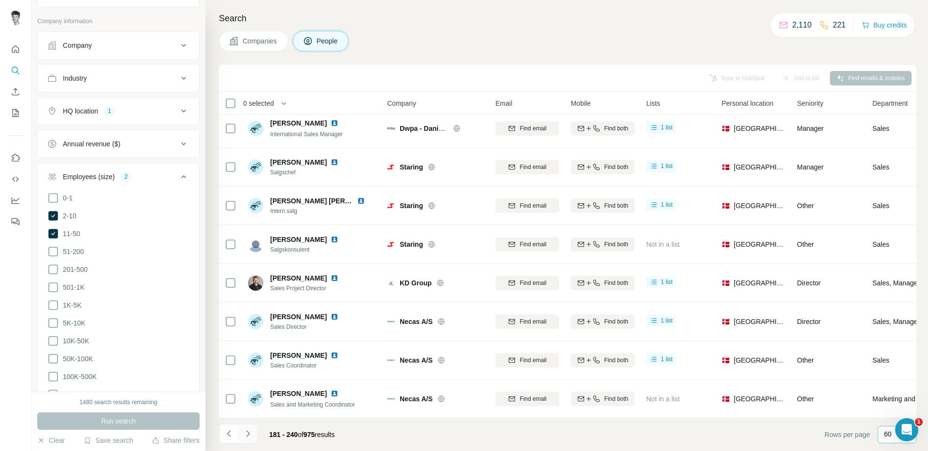
click at [249, 433] on icon "Navigate to next page" at bounding box center [248, 434] width 10 height 10
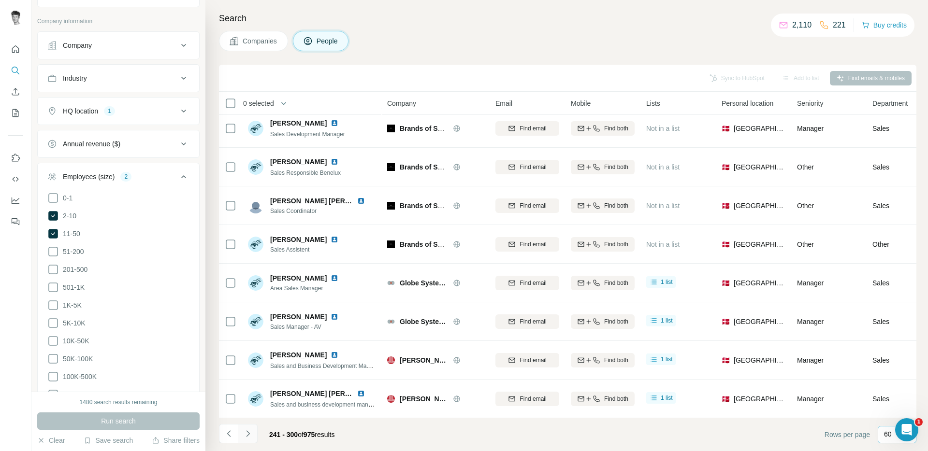
click at [249, 433] on icon "Navigate to next page" at bounding box center [247, 433] width 3 height 6
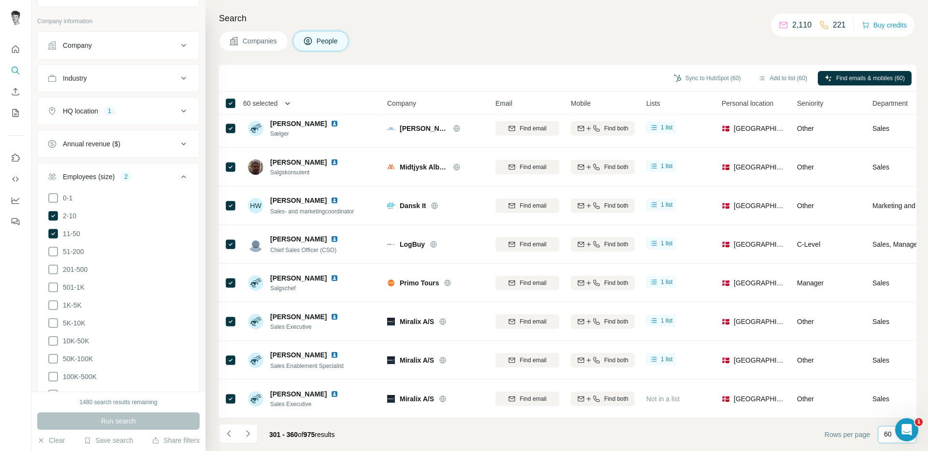
click at [292, 103] on icon "button" at bounding box center [288, 104] width 10 height 10
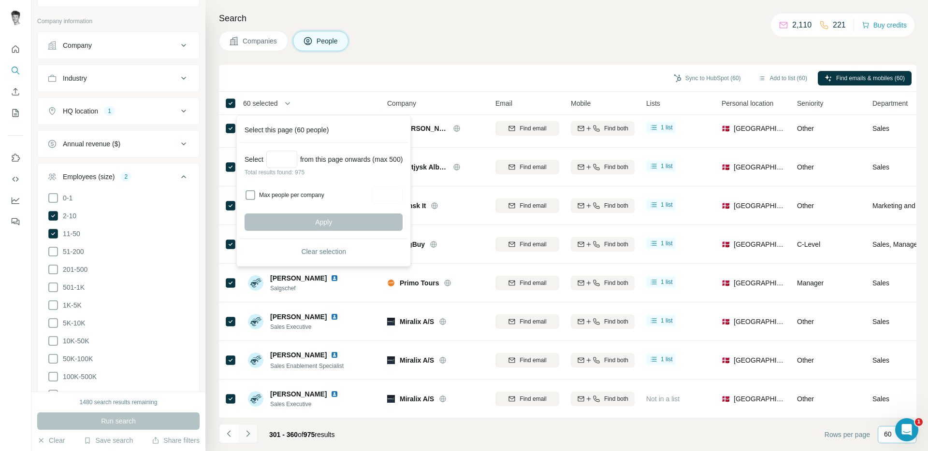
click at [252, 432] on icon "Navigate to next page" at bounding box center [248, 434] width 10 height 10
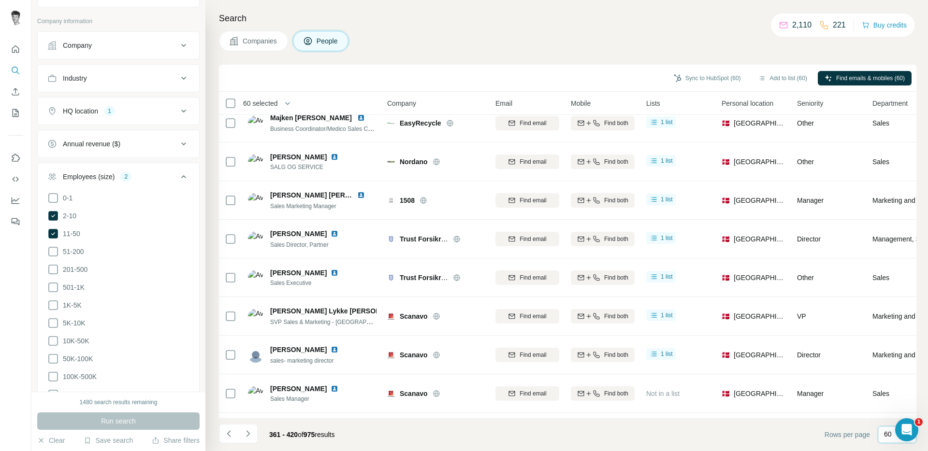
click at [252, 432] on icon "Navigate to next page" at bounding box center [248, 434] width 10 height 10
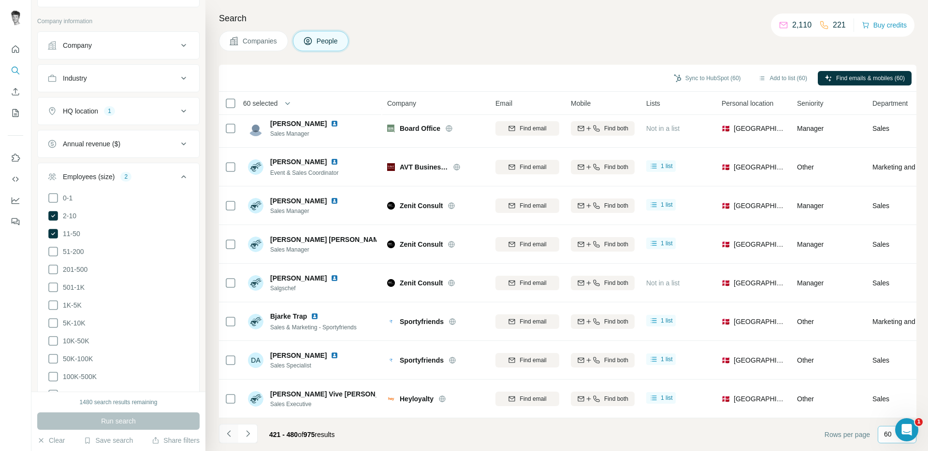
click at [232, 434] on icon "Navigate to previous page" at bounding box center [229, 434] width 10 height 10
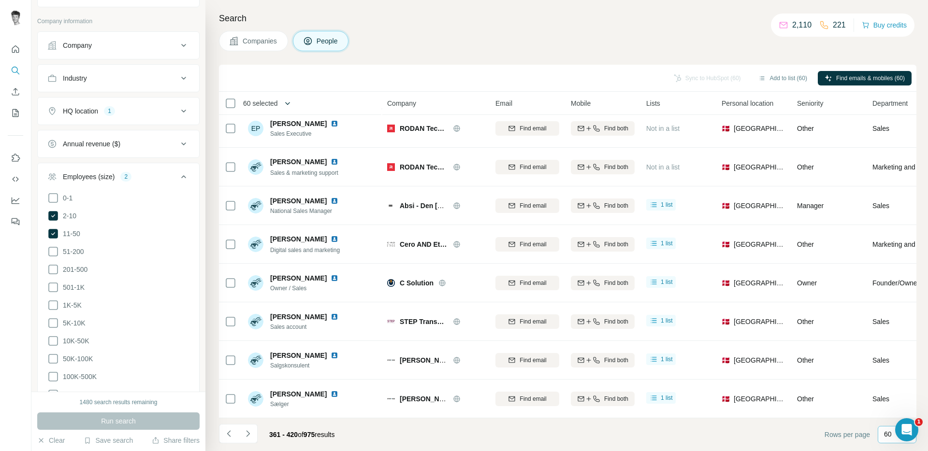
click at [291, 100] on icon "button" at bounding box center [288, 104] width 10 height 10
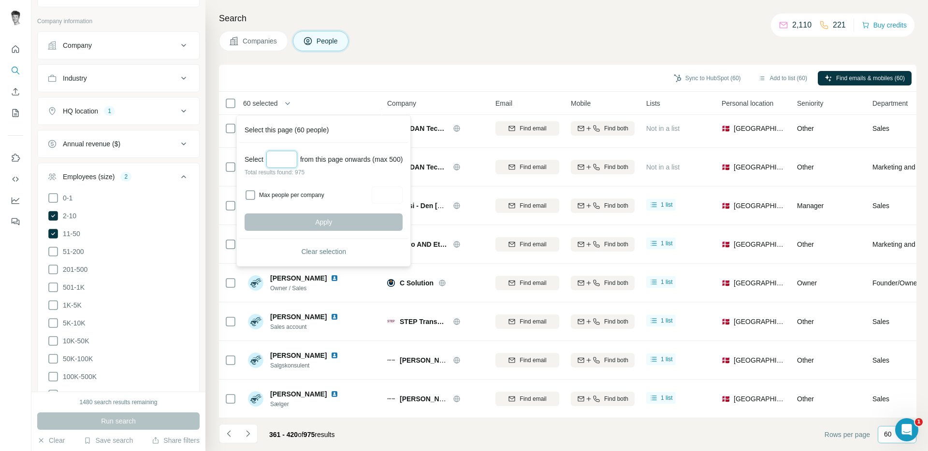
click at [287, 165] on input "Select a number (up to 500)" at bounding box center [281, 159] width 31 height 17
type input "***"
click at [284, 193] on label "Max people per company" at bounding box center [314, 195] width 110 height 9
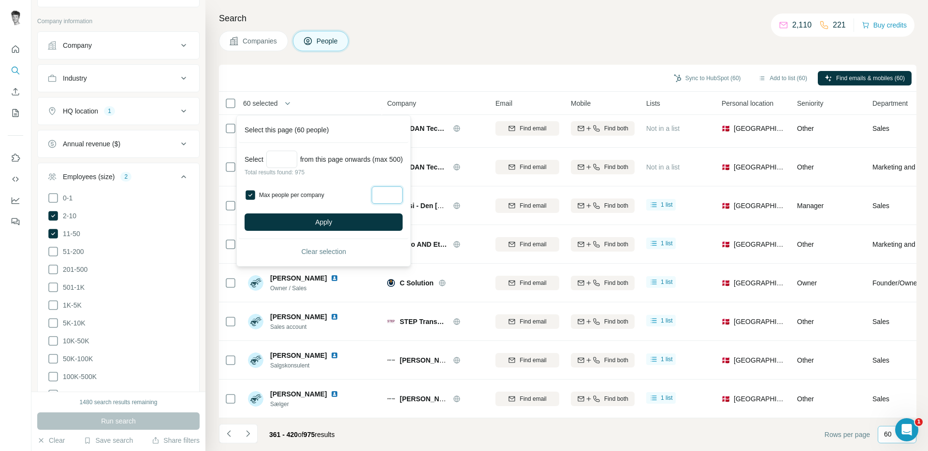
click at [398, 195] on input "Max people per company" at bounding box center [387, 194] width 31 height 17
type input "*"
click at [374, 224] on button "Apply" at bounding box center [323, 222] width 158 height 17
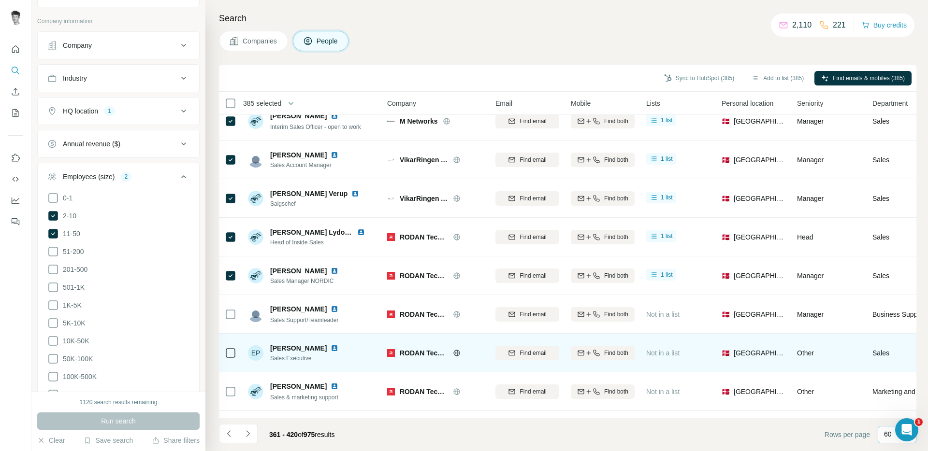
scroll to position [1692, 0]
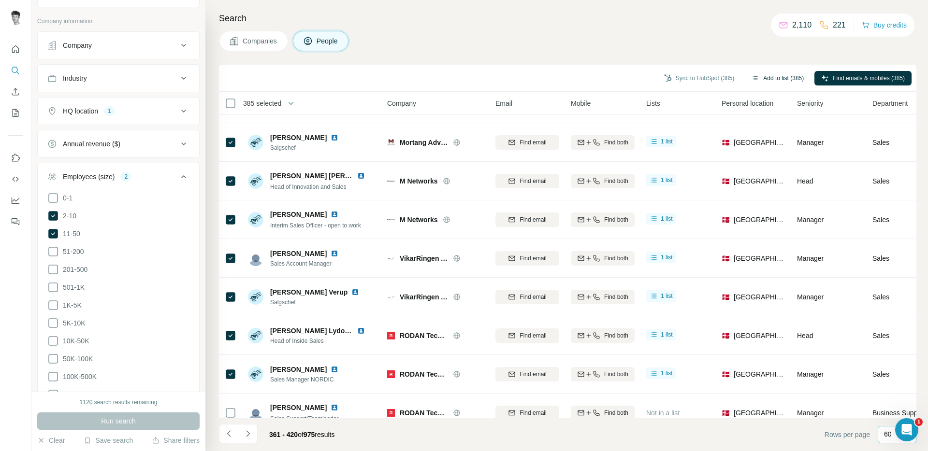
click at [770, 77] on button "Add to list (385)" at bounding box center [778, 78] width 66 height 14
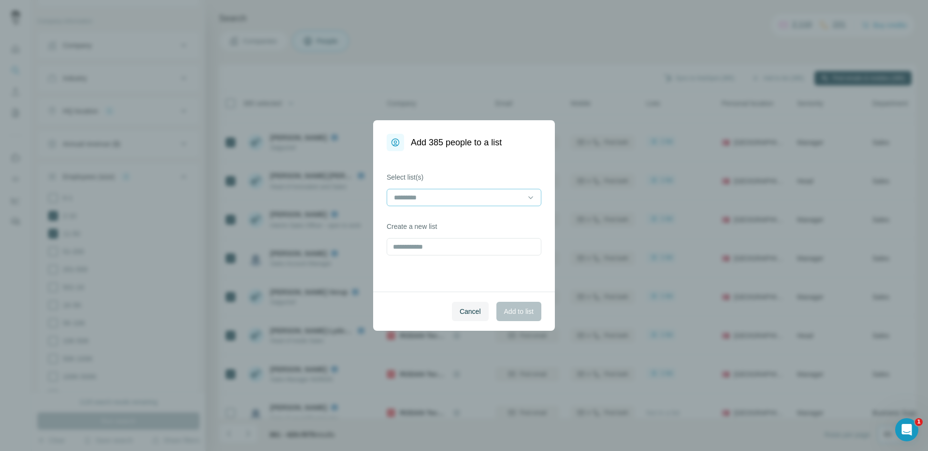
click at [448, 201] on input at bounding box center [458, 197] width 130 height 11
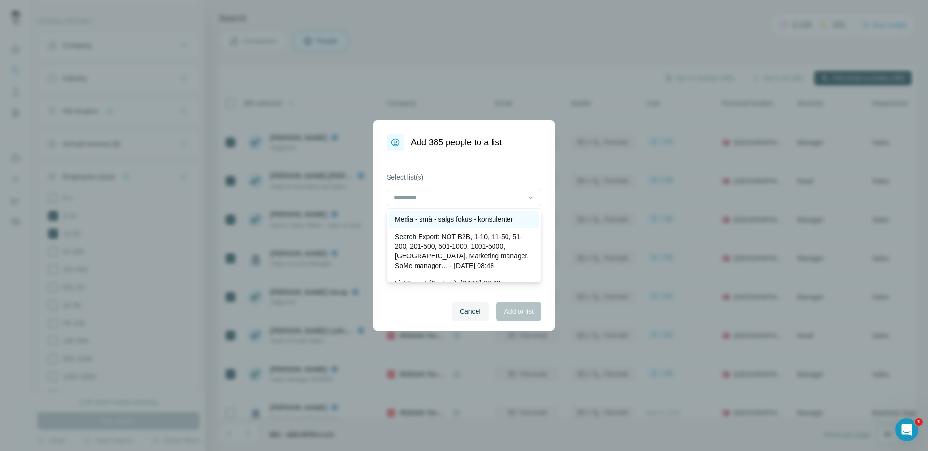
click at [452, 223] on p "Media - små - salgs fokus - konsulenter" at bounding box center [454, 220] width 118 height 10
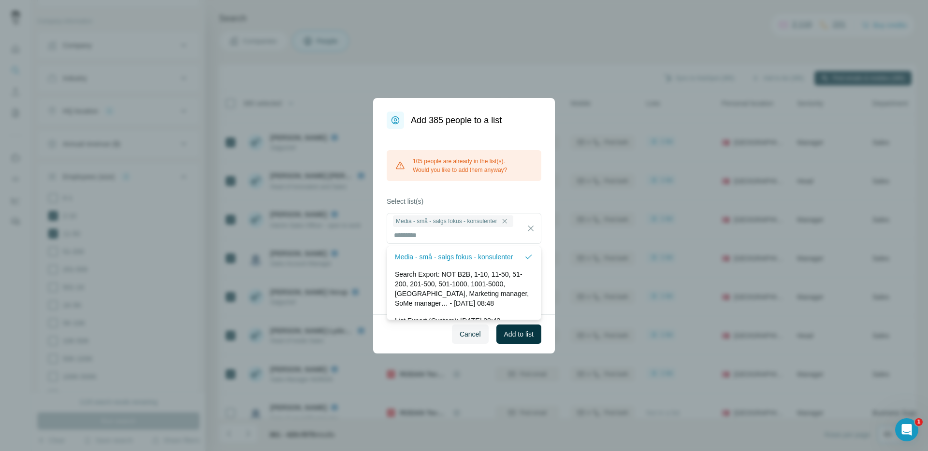
click at [535, 182] on div "105 people are already in the list(s). Would you like to add them anyway? Selec…" at bounding box center [464, 222] width 182 height 186
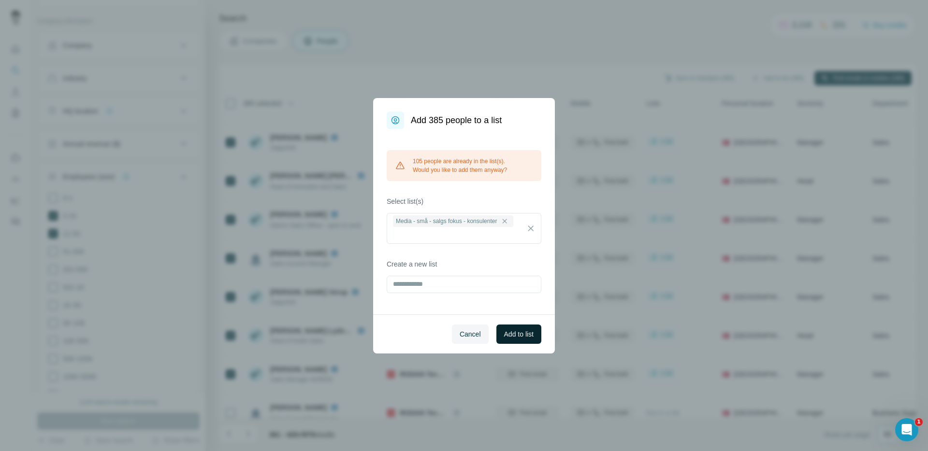
click at [507, 333] on span "Add to list" at bounding box center [518, 335] width 29 height 10
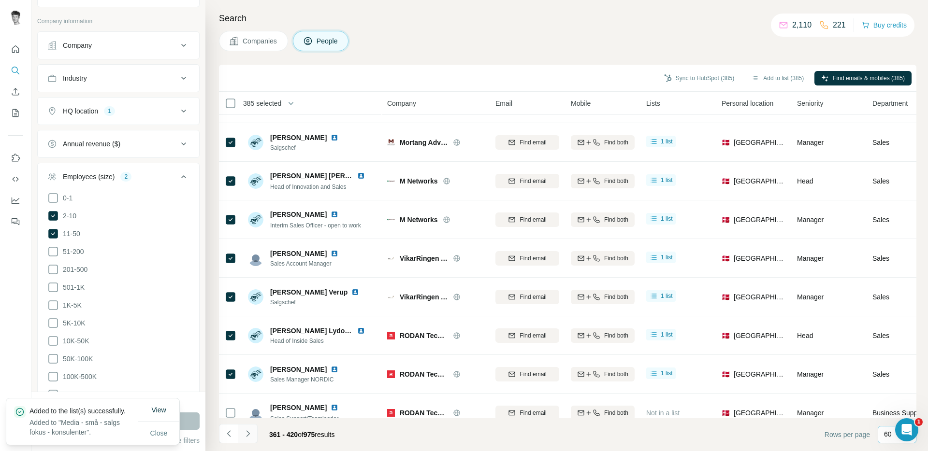
click at [254, 434] on button "Navigate to next page" at bounding box center [247, 433] width 19 height 19
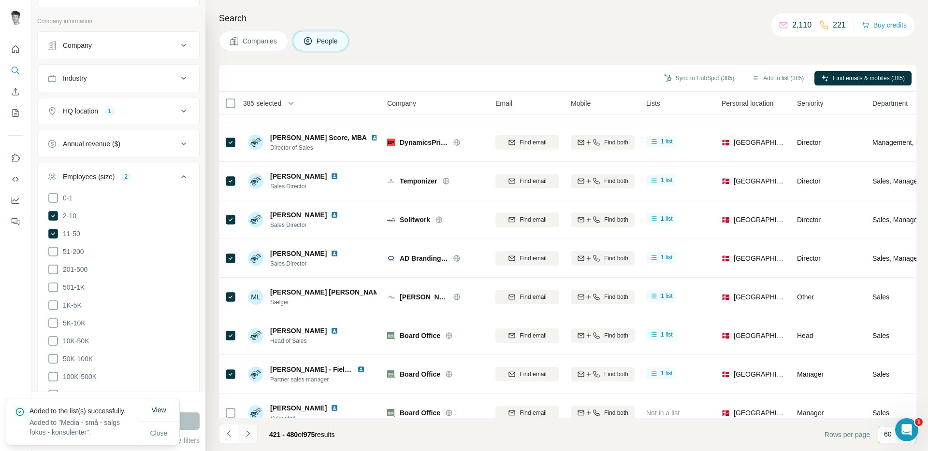
click at [254, 434] on button "Navigate to next page" at bounding box center [247, 433] width 19 height 19
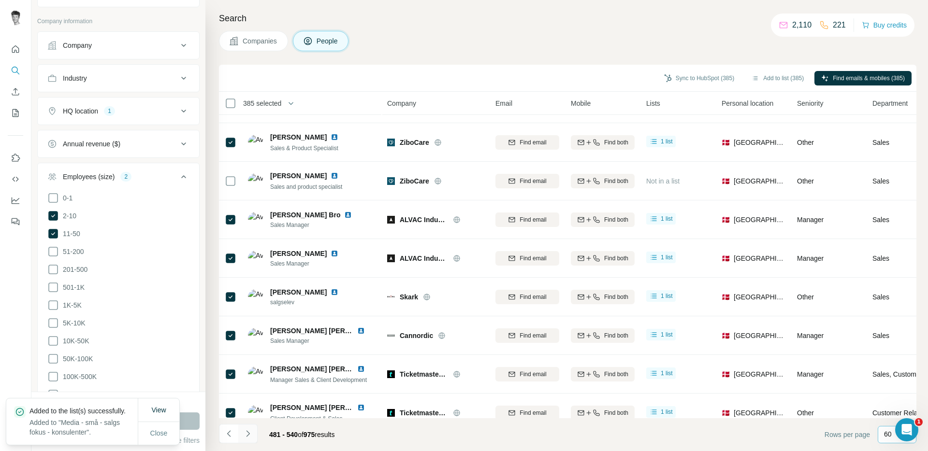
click at [254, 434] on button "Navigate to next page" at bounding box center [247, 433] width 19 height 19
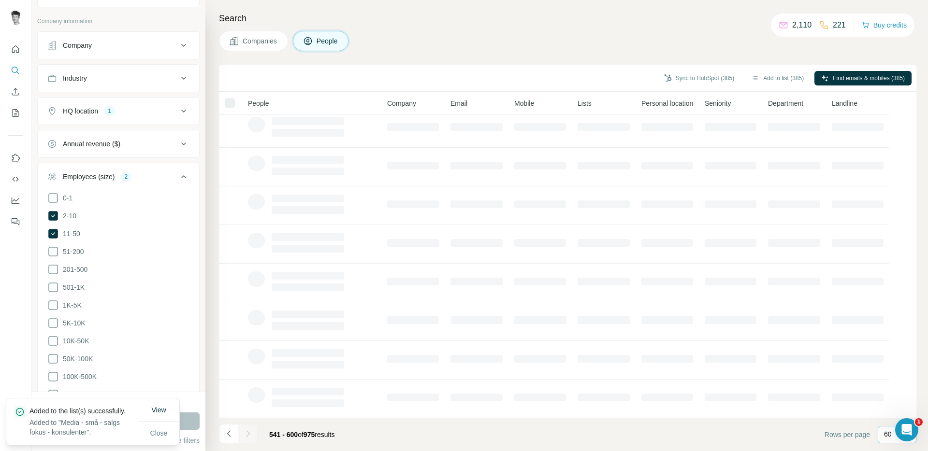
scroll to position [1692, 0]
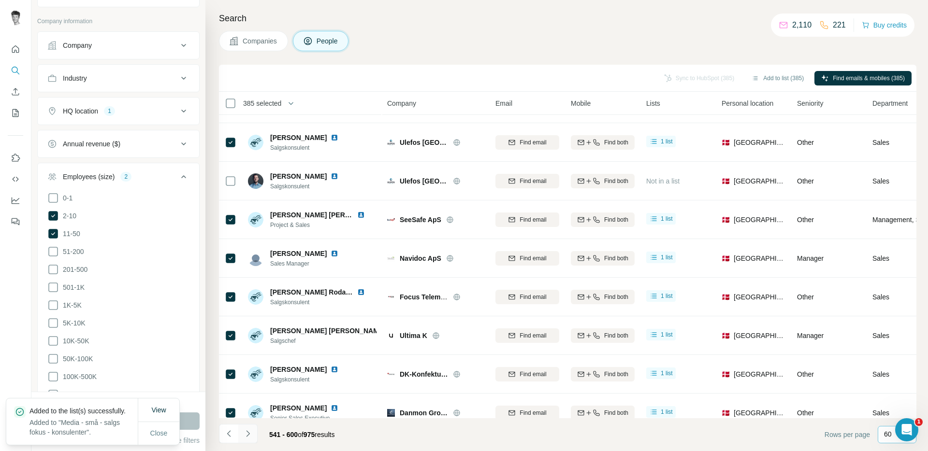
click at [254, 434] on button "Navigate to next page" at bounding box center [247, 433] width 19 height 19
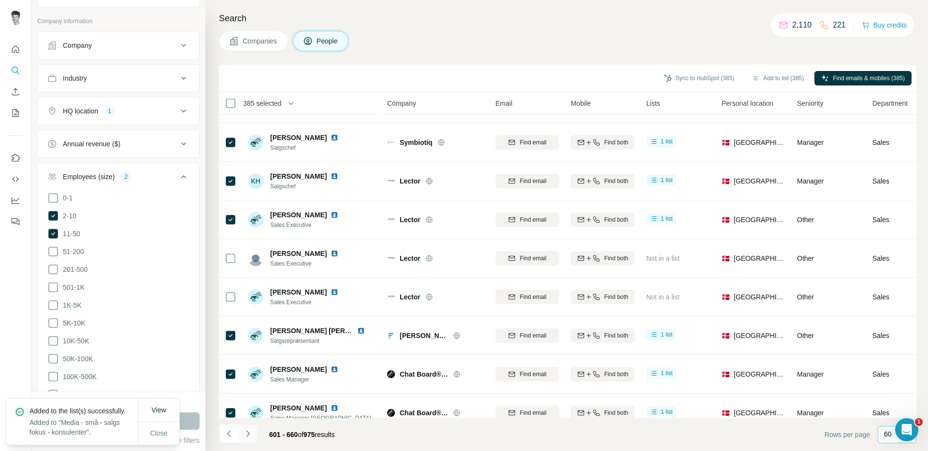
click at [254, 434] on button "Navigate to next page" at bounding box center [247, 433] width 19 height 19
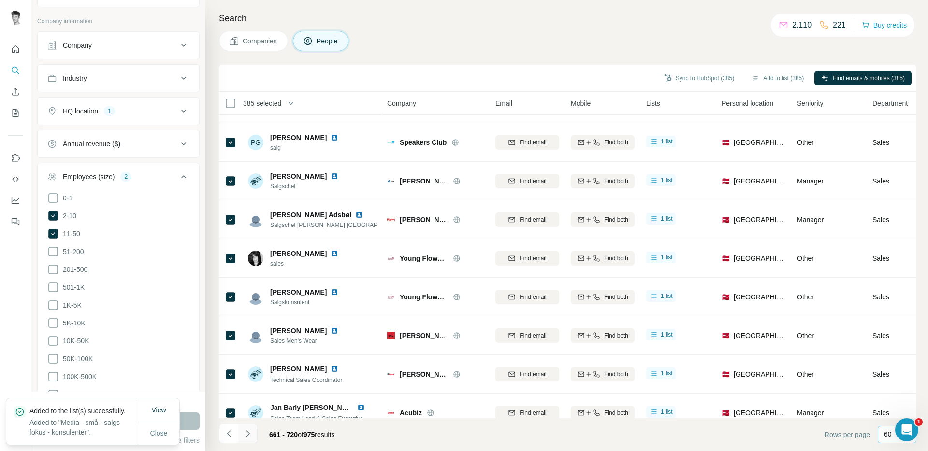
click at [254, 434] on button "Navigate to next page" at bounding box center [247, 433] width 19 height 19
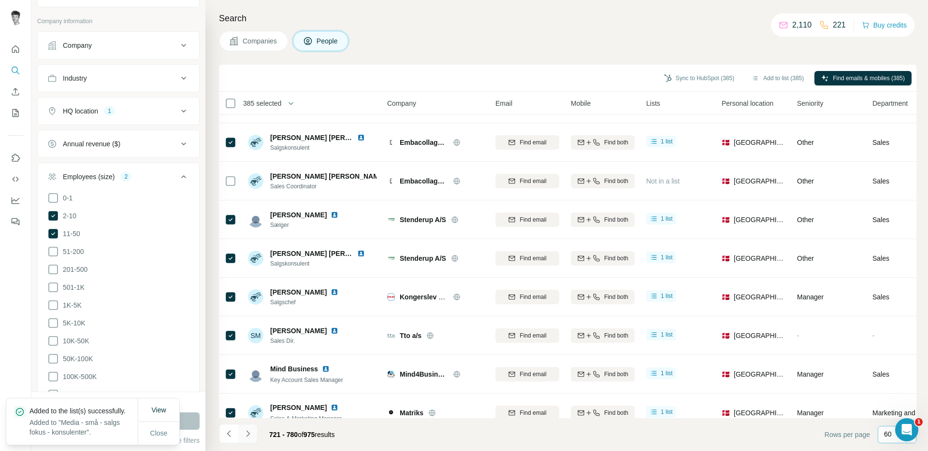
click at [254, 434] on button "Navigate to next page" at bounding box center [247, 433] width 19 height 19
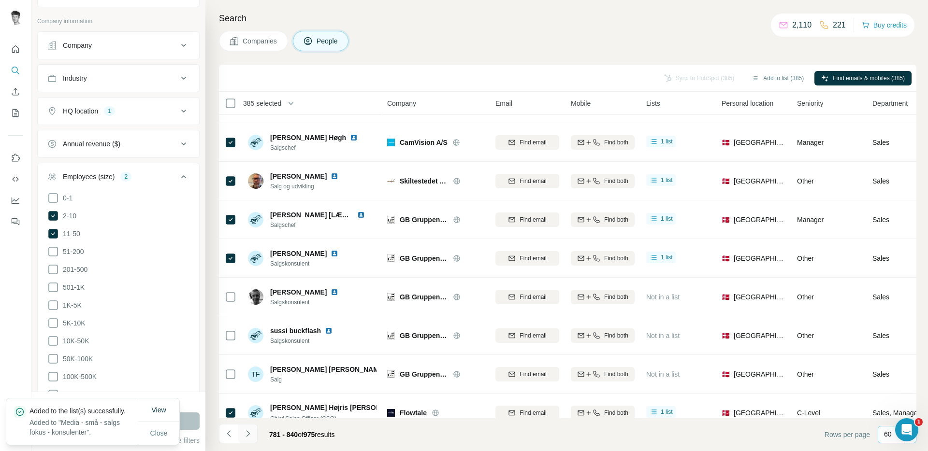
click at [254, 434] on button "Navigate to next page" at bounding box center [247, 433] width 19 height 19
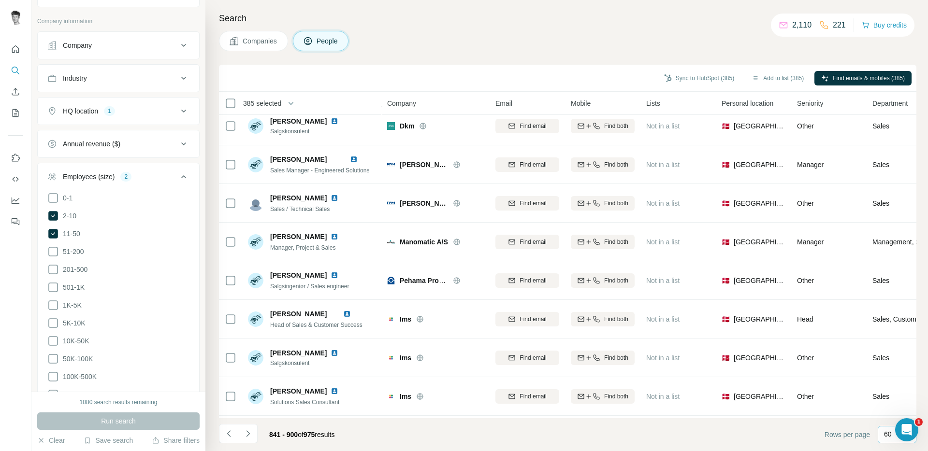
scroll to position [0, 0]
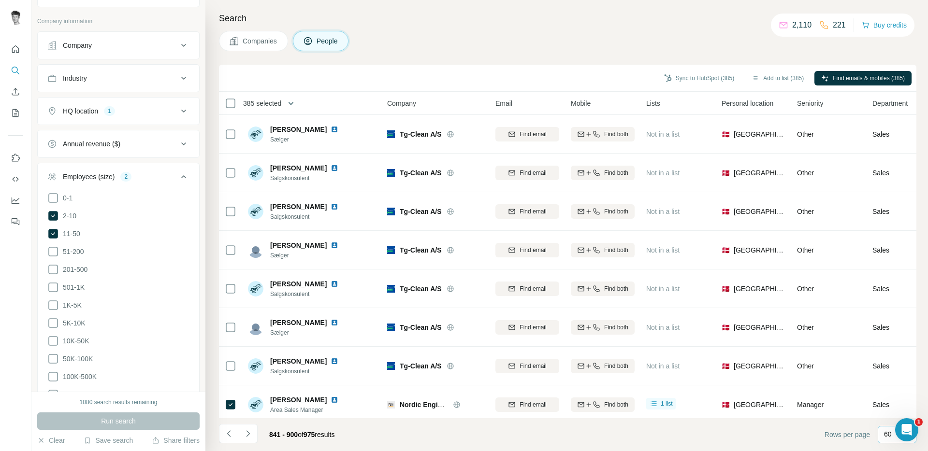
click at [296, 103] on icon "button" at bounding box center [291, 104] width 10 height 10
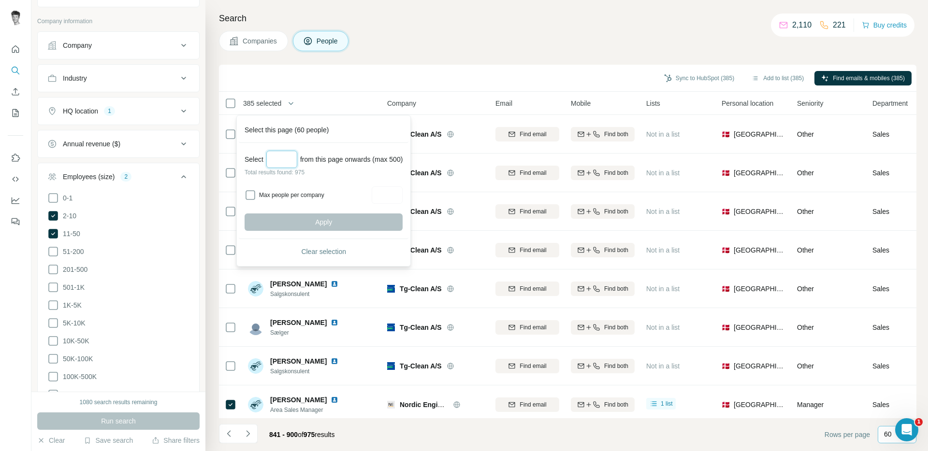
click at [292, 160] on input "Select a number (up to 500)" at bounding box center [281, 159] width 31 height 17
type input "***"
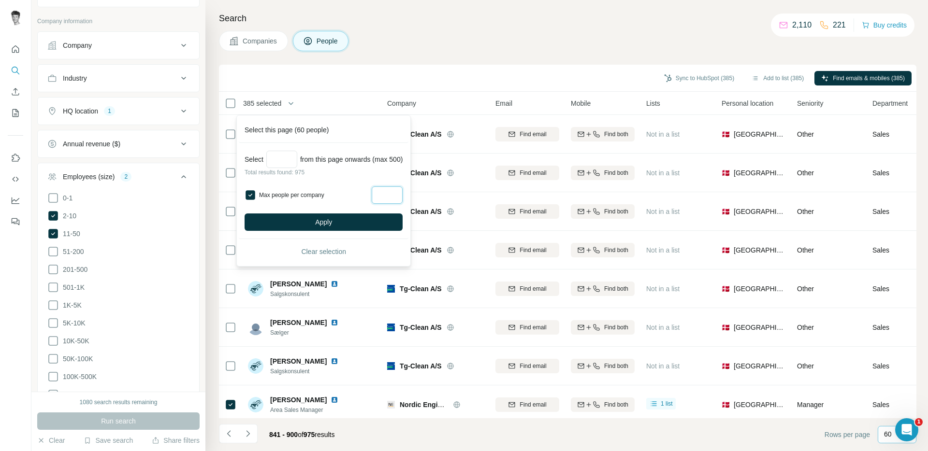
click at [384, 193] on input "Max people per company" at bounding box center [387, 194] width 31 height 17
type input "*"
click at [365, 224] on button "Apply" at bounding box center [323, 222] width 158 height 17
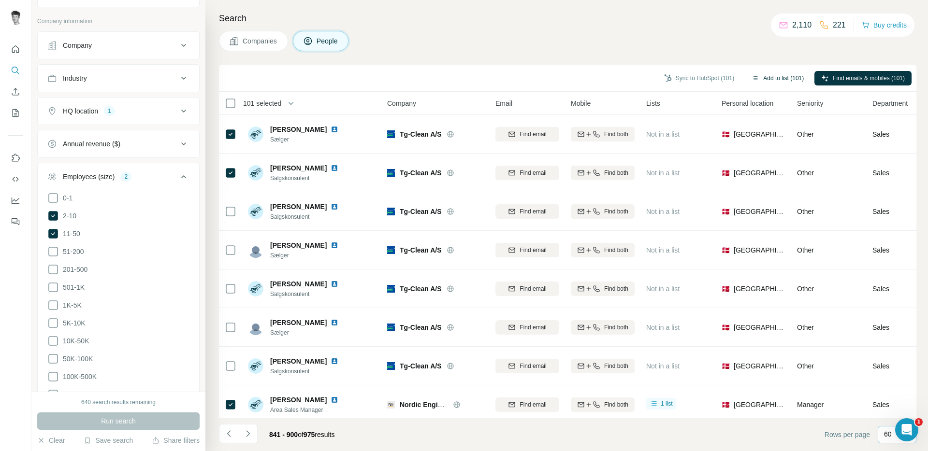
click at [763, 81] on button "Add to list (101)" at bounding box center [778, 78] width 66 height 14
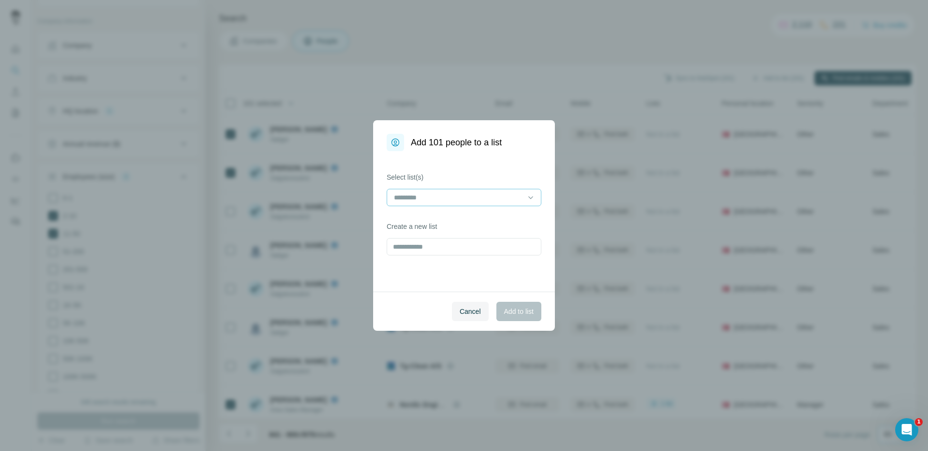
click at [513, 190] on div at bounding box center [458, 197] width 130 height 16
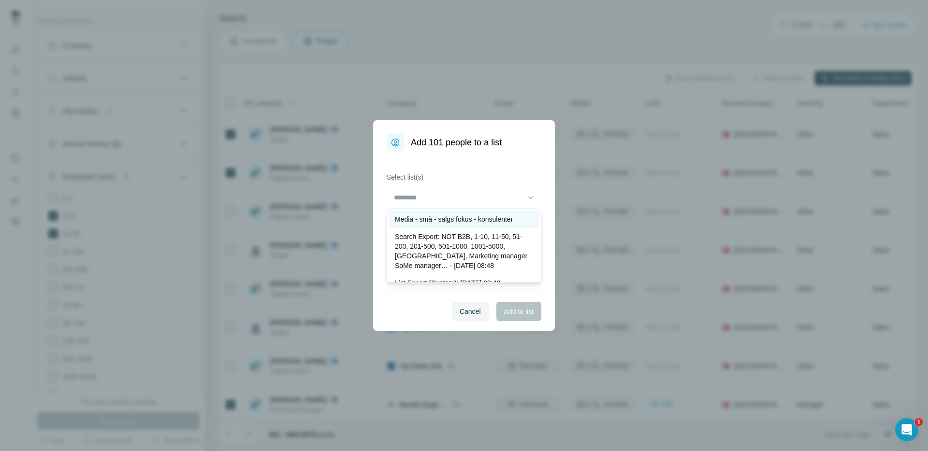
click at [470, 219] on p "Media - små - salgs fokus - konsulenter" at bounding box center [454, 220] width 118 height 10
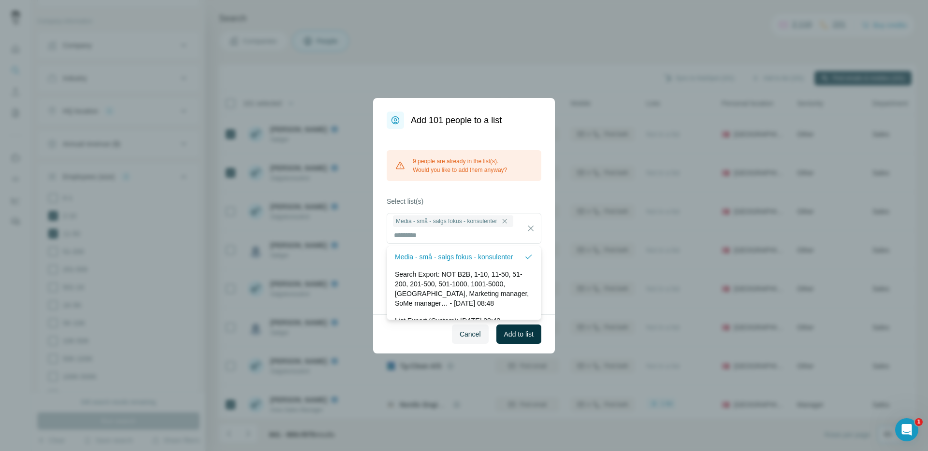
click at [547, 177] on div "9 people are already in the list(s). Would you like to add them anyway? Select …" at bounding box center [464, 222] width 182 height 186
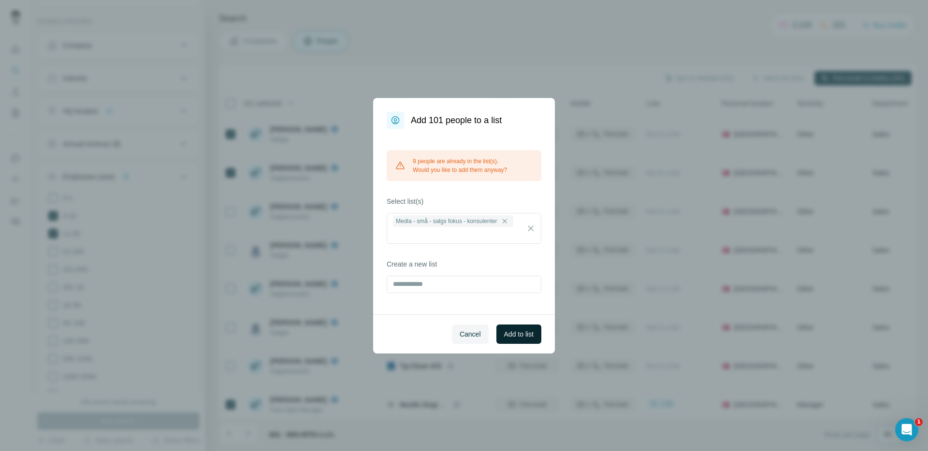
click at [532, 337] on span "Add to list" at bounding box center [518, 335] width 29 height 10
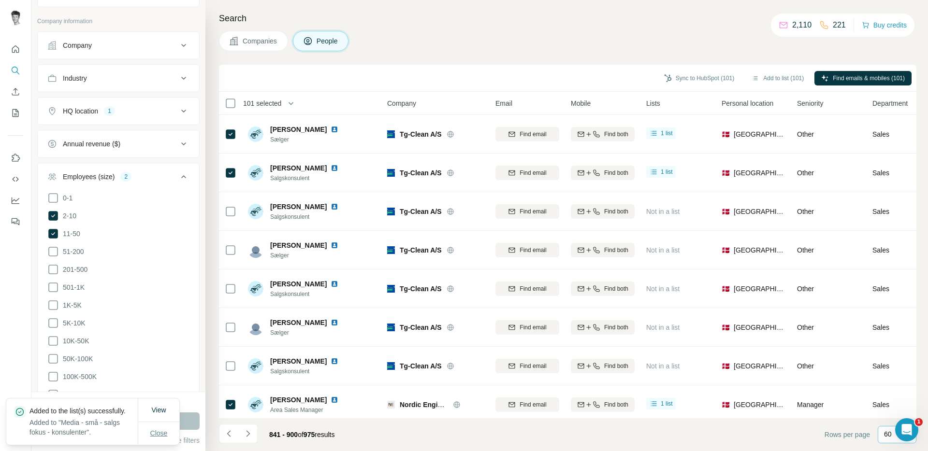
click at [150, 431] on span "Close" at bounding box center [158, 434] width 17 height 10
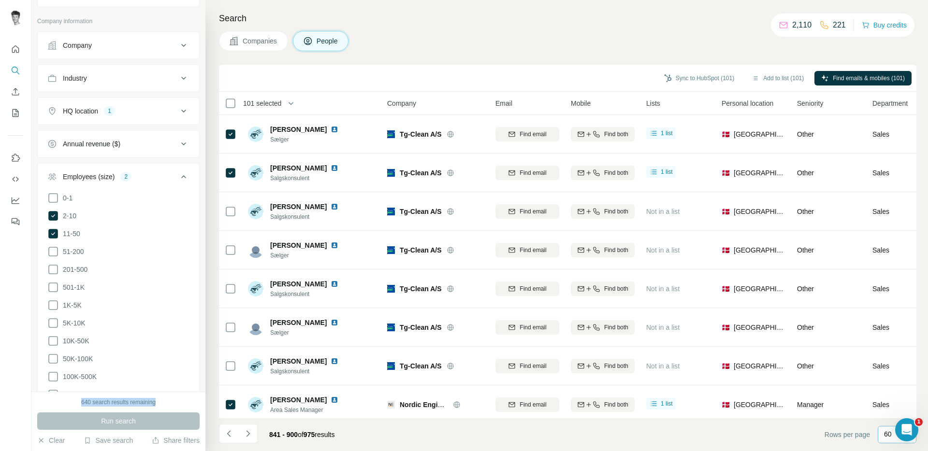
drag, startPoint x: 78, startPoint y: 401, endPoint x: 191, endPoint y: 406, distance: 113.2
click at [191, 406] on div "640 search results remaining" at bounding box center [118, 402] width 162 height 9
click at [342, 434] on div "841 - 900 of 975 results" at bounding box center [301, 434] width 81 height 21
drag, startPoint x: 76, startPoint y: 400, endPoint x: 143, endPoint y: 403, distance: 67.3
click at [143, 403] on div "640 search results remaining" at bounding box center [118, 402] width 162 height 9
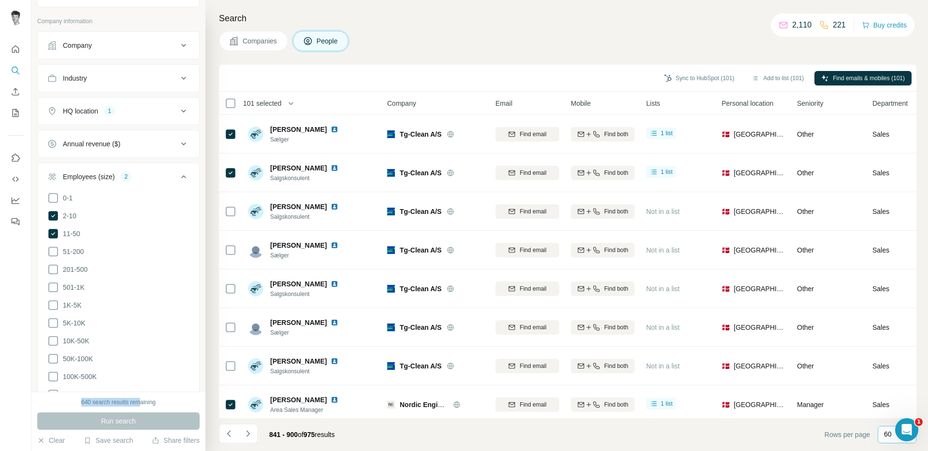
click at [89, 403] on div "640 search results remaining" at bounding box center [118, 402] width 74 height 9
click at [473, 48] on div "Companies People" at bounding box center [567, 41] width 697 height 20
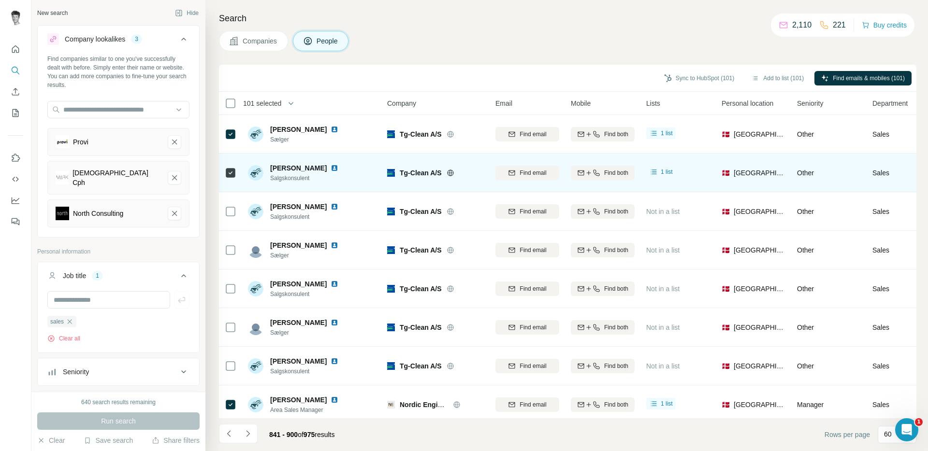
scroll to position [444, 0]
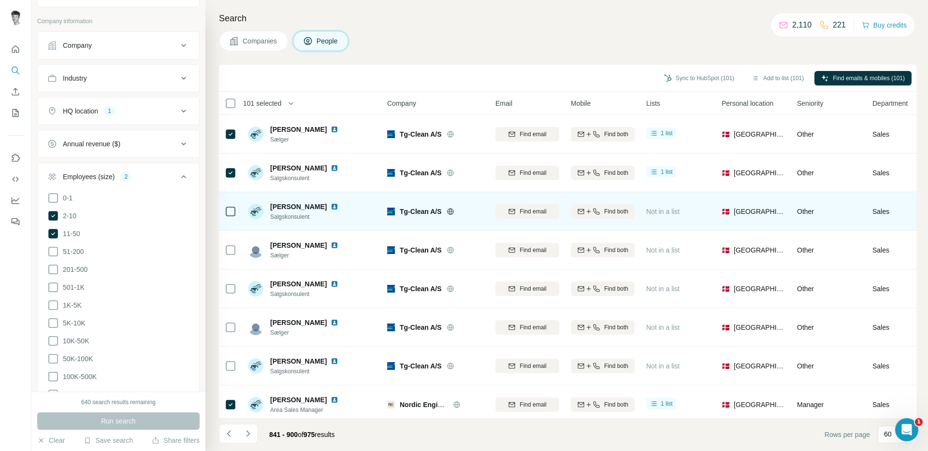
click at [453, 212] on icon at bounding box center [450, 212] width 8 height 8
click at [330, 206] on img at bounding box center [334, 207] width 8 height 8
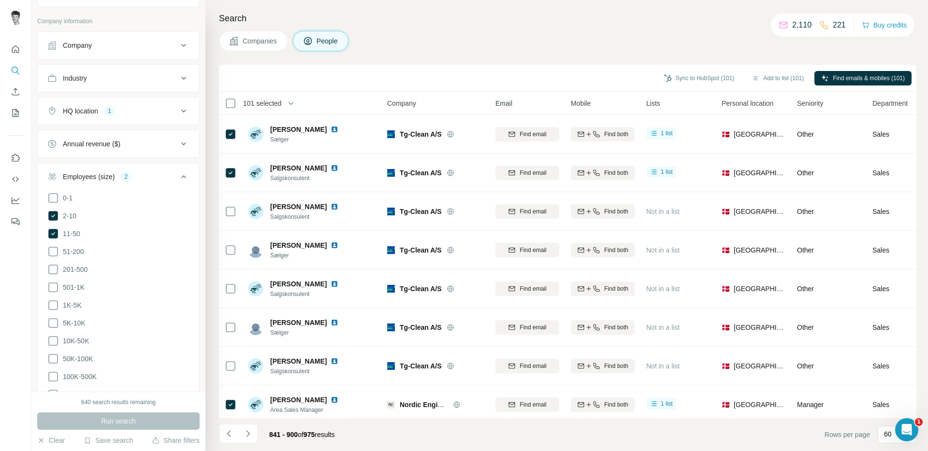
click at [414, 47] on div "Companies People" at bounding box center [567, 41] width 697 height 20
click at [178, 171] on icon at bounding box center [184, 177] width 12 height 12
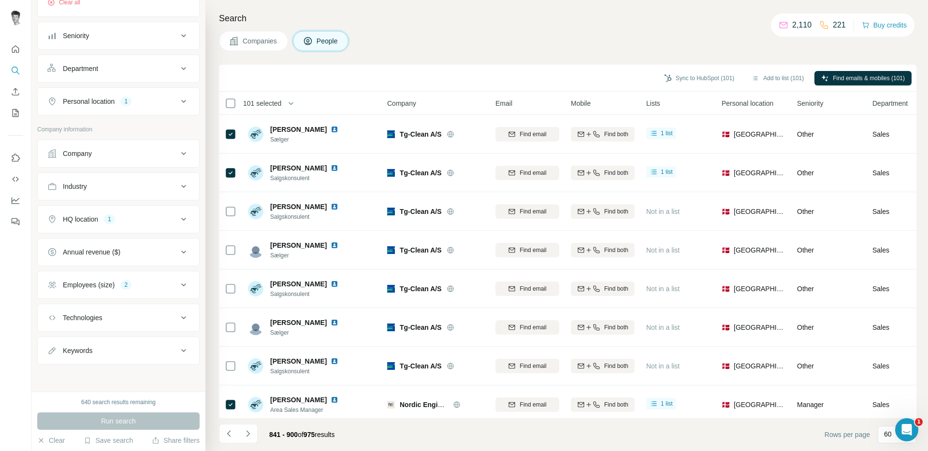
scroll to position [331, 0]
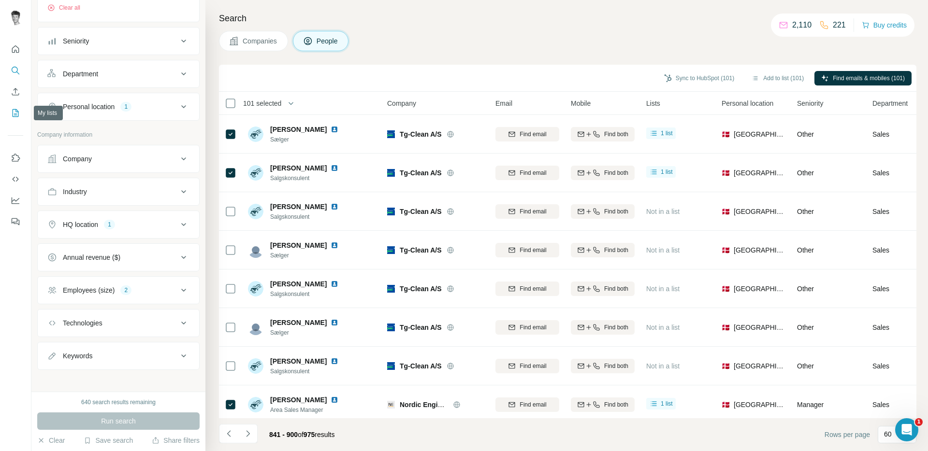
click at [17, 113] on icon "My lists" at bounding box center [16, 113] width 10 height 10
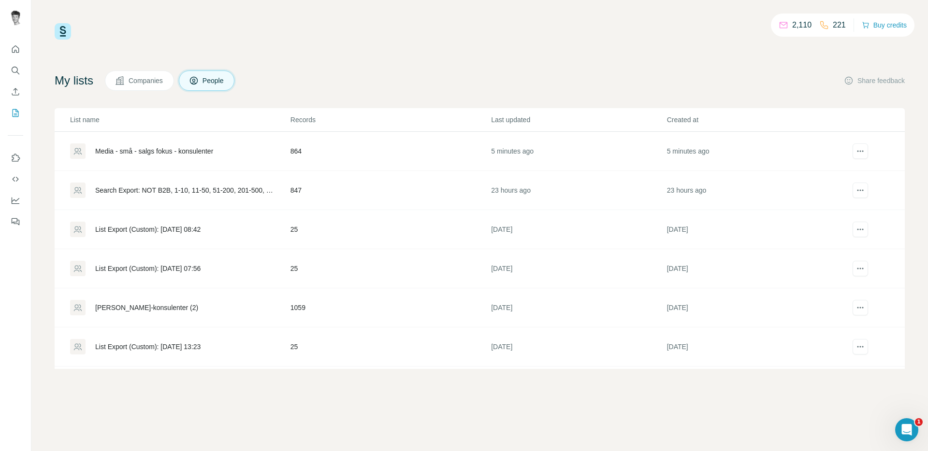
click at [202, 152] on div "Media - små - salgs fokus - konsulenter" at bounding box center [154, 151] width 118 height 10
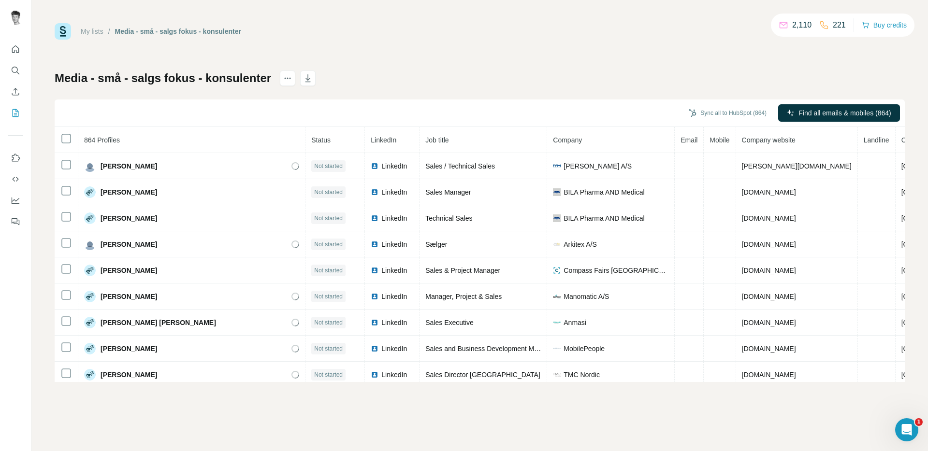
click at [495, 92] on div "Media - små - salgs fokus - konsulenter Sync all to HubSpot (864) Find all emai…" at bounding box center [480, 227] width 850 height 312
click at [308, 79] on icon "button" at bounding box center [307, 79] width 5 height 3
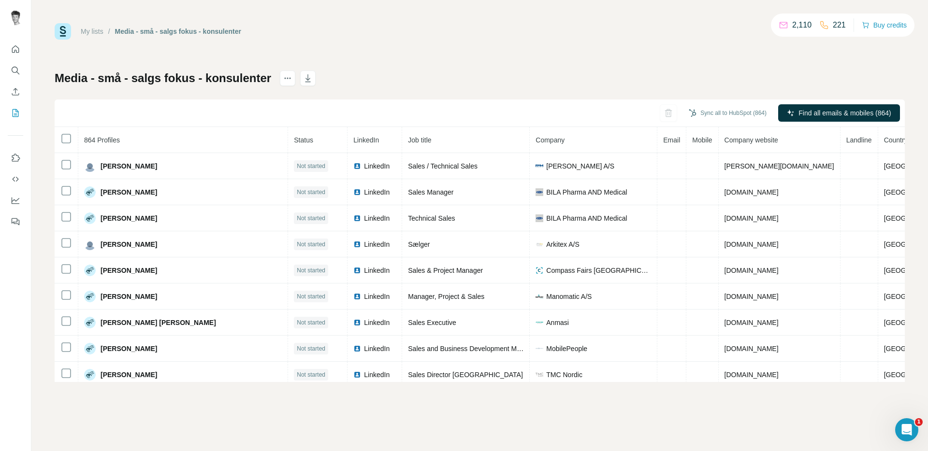
click at [658, 46] on div "My lists / Media - små - salgs fokus - konsulenter 2,110 221 Buy credits Media …" at bounding box center [480, 202] width 850 height 359
click at [502, 49] on div "My lists / Media - små - salgs fokus - konsulenter 2,110 221 Buy credits Media …" at bounding box center [480, 202] width 850 height 359
click at [559, 57] on div "My lists / Media - små - salgs fokus - konsulenter 2,110 221 Buy credits Media …" at bounding box center [480, 202] width 850 height 359
drag, startPoint x: 62, startPoint y: 78, endPoint x: 126, endPoint y: 90, distance: 64.8
click at [85, 84] on h1 "Media - små - salgs fokus - konsulenter" at bounding box center [163, 78] width 216 height 15
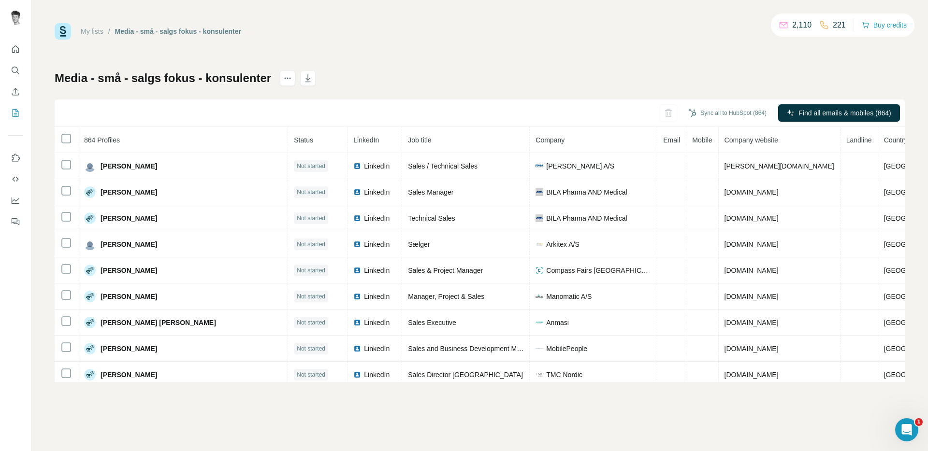
click at [190, 82] on h1 "Media - små - salgs fokus - konsulenter" at bounding box center [163, 78] width 216 height 15
click at [453, 70] on div "My lists / Media - små - salgs fokus - konsulenter 2,110 221 Buy credits Media …" at bounding box center [480, 202] width 850 height 359
drag, startPoint x: 843, startPoint y: 25, endPoint x: 753, endPoint y: 28, distance: 89.4
click at [794, 24] on div "2,110 221 Buy credits" at bounding box center [842, 25] width 143 height 23
click at [297, 75] on div at bounding box center [298, 78] width 36 height 15
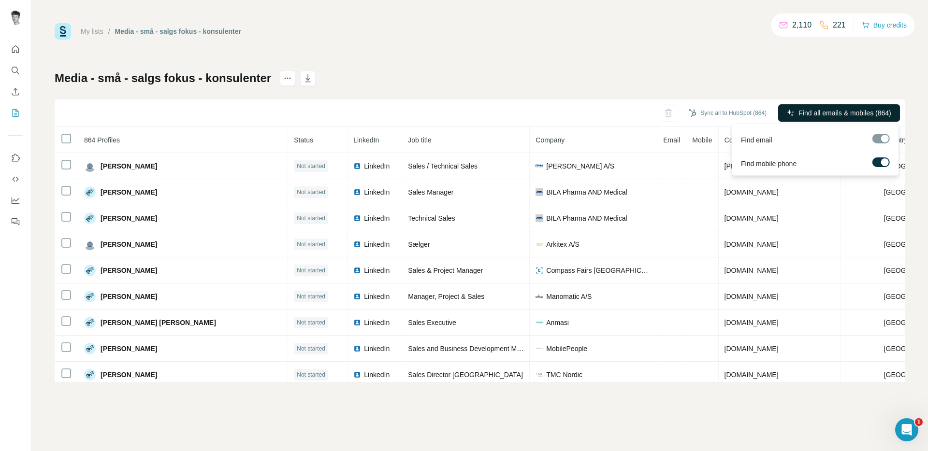
click at [840, 114] on span "Find all emails & mobiles (864)" at bounding box center [844, 113] width 92 height 10
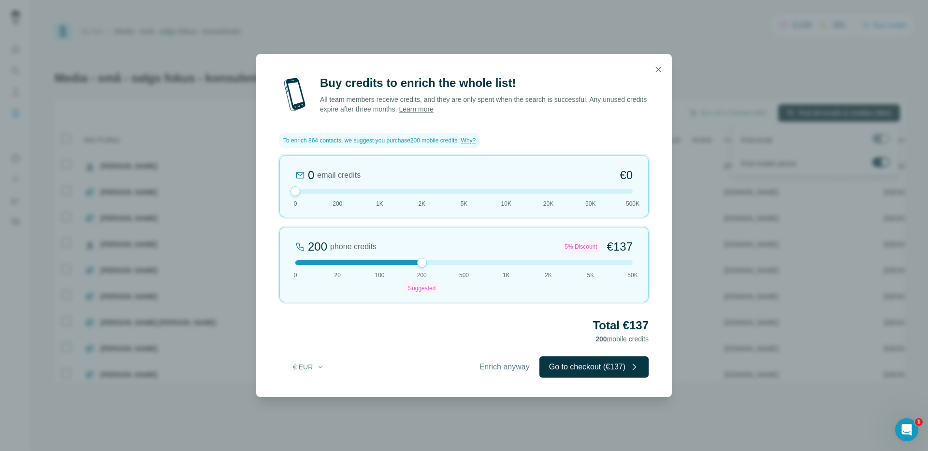
click at [664, 70] on button "button" at bounding box center [657, 69] width 19 height 19
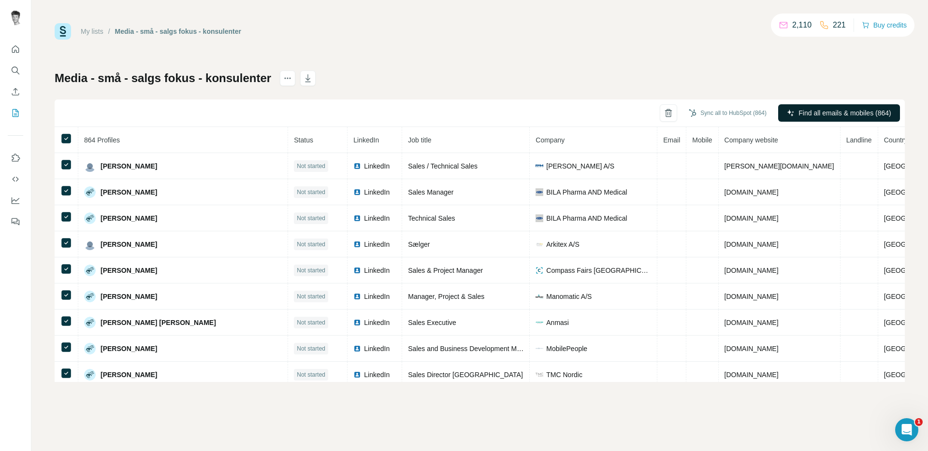
click at [118, 142] on span "864 Profiles" at bounding box center [102, 140] width 36 height 8
click at [604, 69] on div "My lists / Media - små - salgs fokus - konsulenter 2,110 221 Buy credits Media …" at bounding box center [480, 202] width 850 height 359
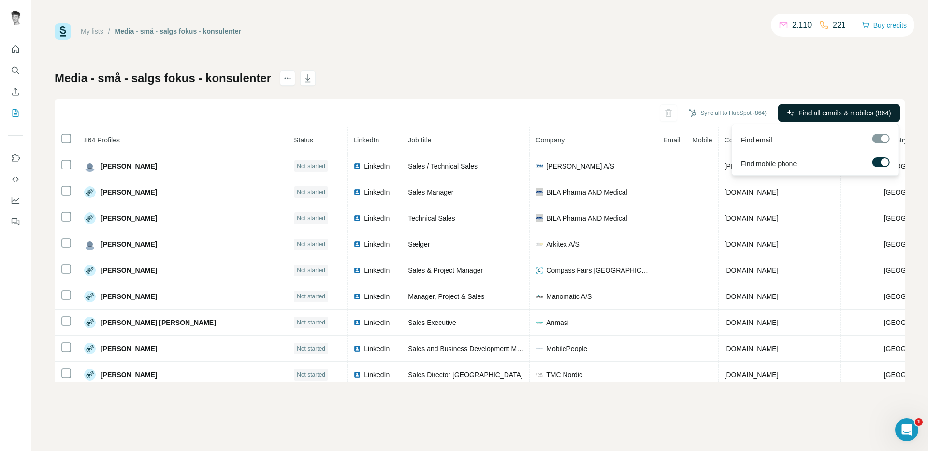
click at [830, 116] on span "Find all emails & mobiles (864)" at bounding box center [844, 113] width 92 height 10
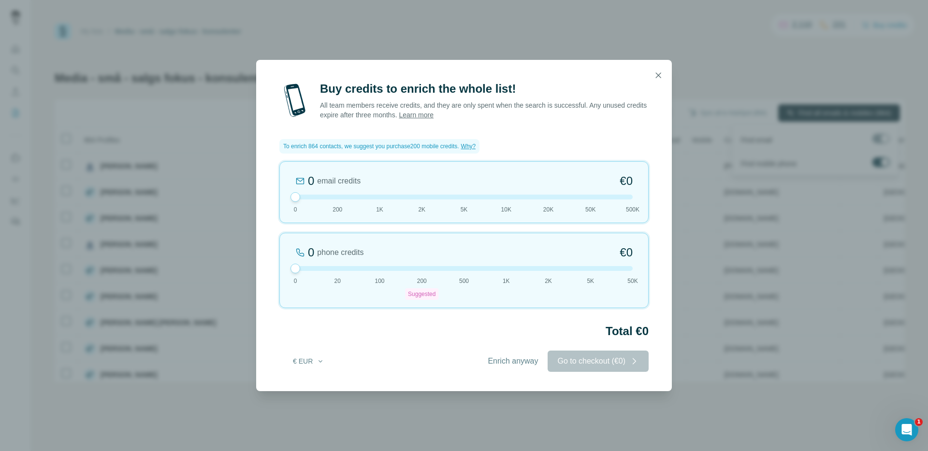
drag, startPoint x: 424, startPoint y: 264, endPoint x: 287, endPoint y: 266, distance: 137.2
click at [287, 266] on div "0 phone credits €0 [PHONE_NUMBER] Suggested 500 1K 2K 5K 50K" at bounding box center [463, 270] width 369 height 75
click at [506, 362] on span "Enrich anyway" at bounding box center [512, 362] width 50 height 12
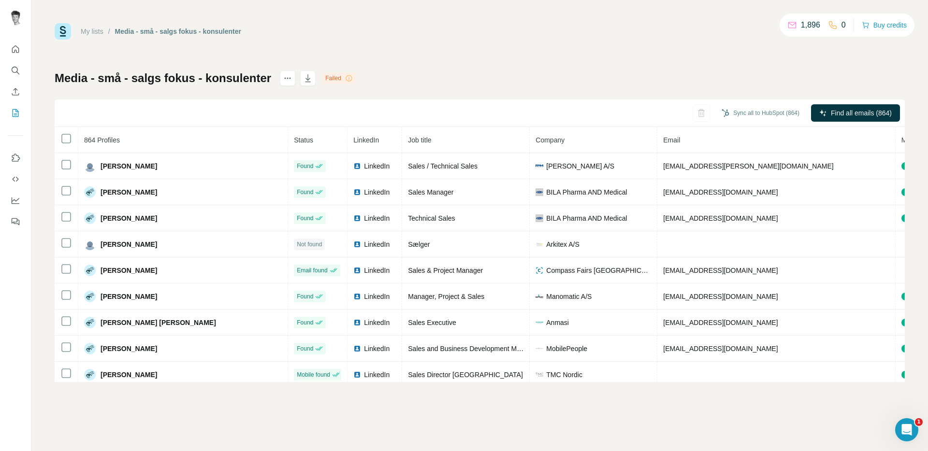
click at [346, 78] on icon at bounding box center [349, 78] width 8 height 8
click at [349, 78] on icon at bounding box center [349, 78] width 8 height 8
click at [339, 80] on div "Failed" at bounding box center [338, 78] width 33 height 12
click at [582, 81] on div "Media - små - salgs fokus - konsulenter Failed Sync all to HubSpot (864) Find a…" at bounding box center [480, 227] width 850 height 312
click at [740, 112] on button "Sync all to HubSpot (864)" at bounding box center [760, 113] width 91 height 14
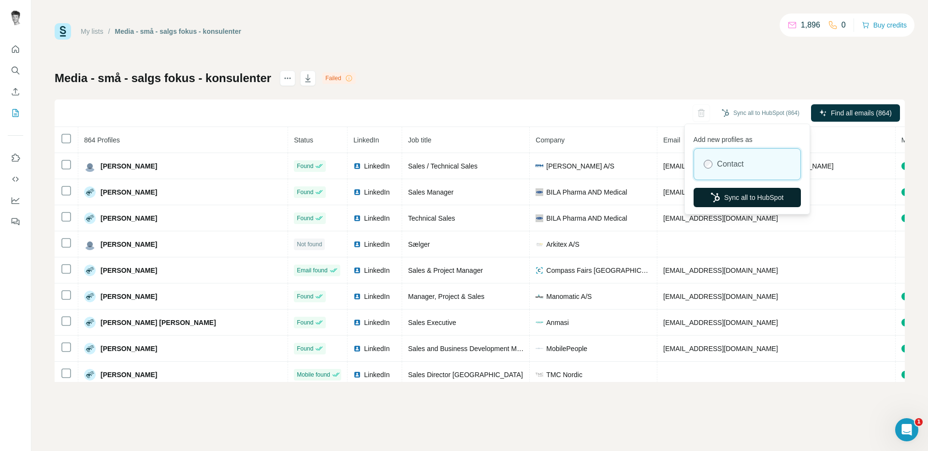
click at [771, 196] on button "Sync all to HubSpot" at bounding box center [746, 197] width 107 height 19
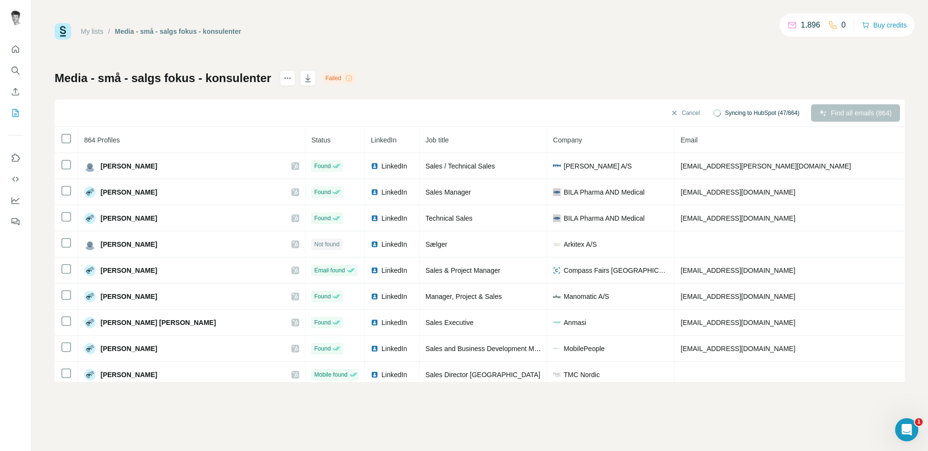
click at [713, 59] on div "My lists / Media - små - salgs fokus - konsulenter 1,896 0 Buy credits Media - …" at bounding box center [480, 202] width 850 height 359
click at [497, 71] on div "Media - små - salgs fokus - konsulenter Failed Cancel Syncing to HubSpot (143/8…" at bounding box center [480, 227] width 850 height 312
click at [494, 68] on div "My lists / Media - små - salgs fokus - konsulenter 1,896 0 Buy credits Media - …" at bounding box center [480, 202] width 850 height 359
click at [682, 92] on div "Media - små - salgs fokus - konsulenter Failed Cancel Syncing to HubSpot (145/8…" at bounding box center [480, 227] width 850 height 312
click at [682, 109] on button "Cancel" at bounding box center [681, 112] width 43 height 17
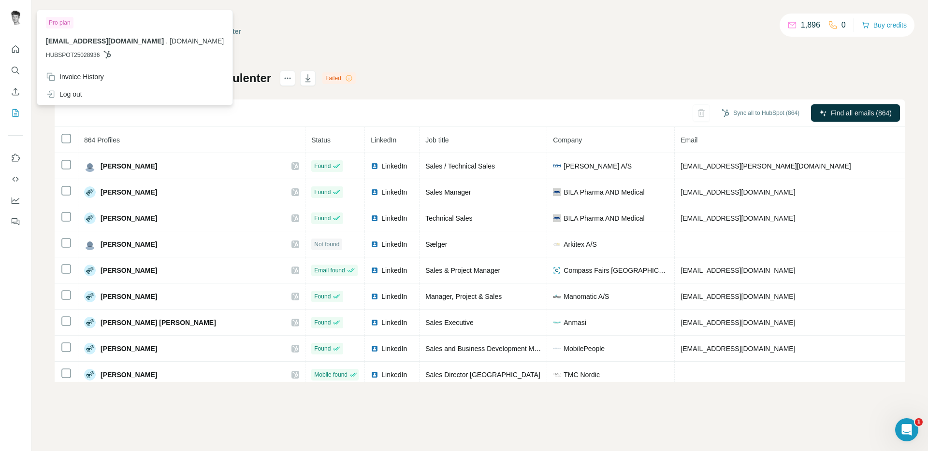
click at [12, 15] on img at bounding box center [15, 17] width 15 height 15
click at [20, 15] on img at bounding box center [15, 17] width 15 height 15
click at [417, 60] on div "My lists / Media - små - salgs fokus - konsulenter 1,896 0 Buy credits Media - …" at bounding box center [480, 202] width 850 height 359
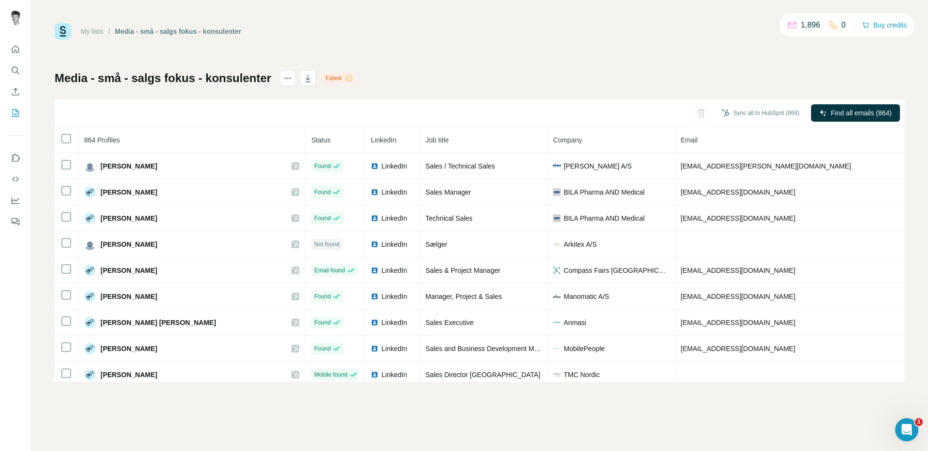
click at [661, 39] on div "My lists / Media - små - salgs fokus - konsulenter 1,896 0 Buy credits" at bounding box center [480, 31] width 850 height 16
click at [389, 64] on div "My lists / Media - små - salgs fokus - konsulenter 1,896 0 Buy credits Media - …" at bounding box center [480, 202] width 850 height 359
click at [308, 83] on icon "button" at bounding box center [308, 78] width 10 height 10
click at [551, 79] on div "Media - små - salgs fokus - konsulenter Failed Sync all to HubSpot (864) Find a…" at bounding box center [480, 227] width 850 height 312
click at [552, 78] on div "Media - små - salgs fokus - konsulenter Failed Sync all to HubSpot (864) Find a…" at bounding box center [480, 227] width 850 height 312
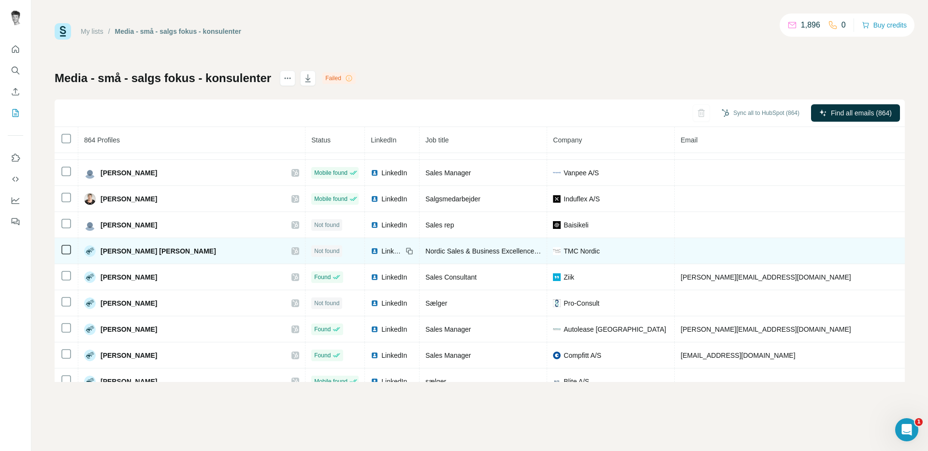
scroll to position [1081, 0]
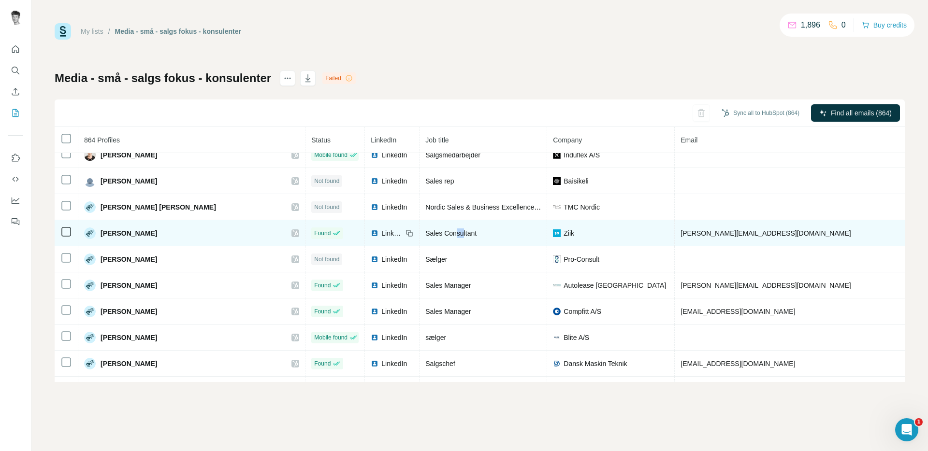
drag, startPoint x: 362, startPoint y: 235, endPoint x: 358, endPoint y: 236, distance: 4.9
click at [425, 236] on span "Sales Consultant" at bounding box center [450, 233] width 51 height 8
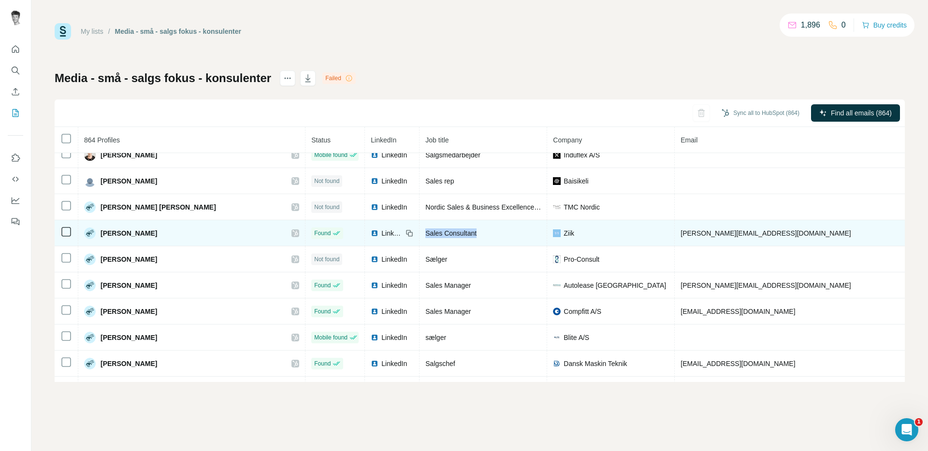
drag, startPoint x: 356, startPoint y: 236, endPoint x: 346, endPoint y: 235, distance: 9.2
click at [425, 235] on span "Sales Consultant" at bounding box center [450, 233] width 51 height 8
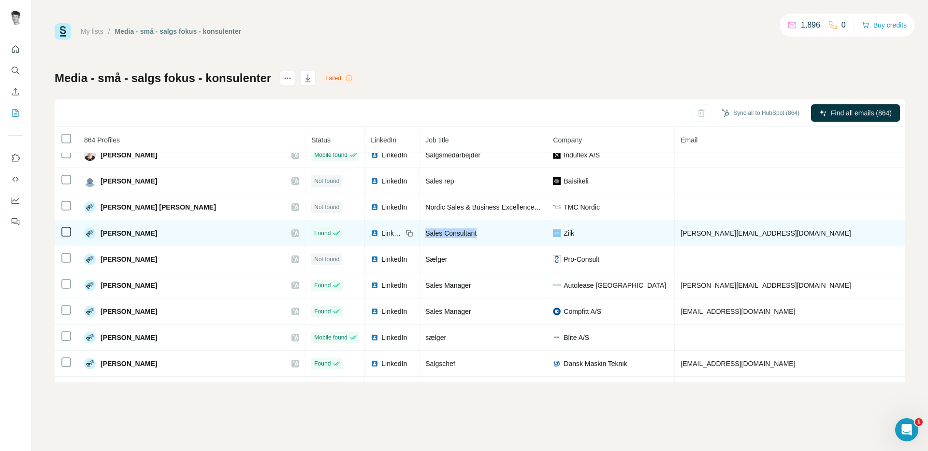
click at [425, 235] on span "Sales Consultant" at bounding box center [450, 233] width 51 height 8
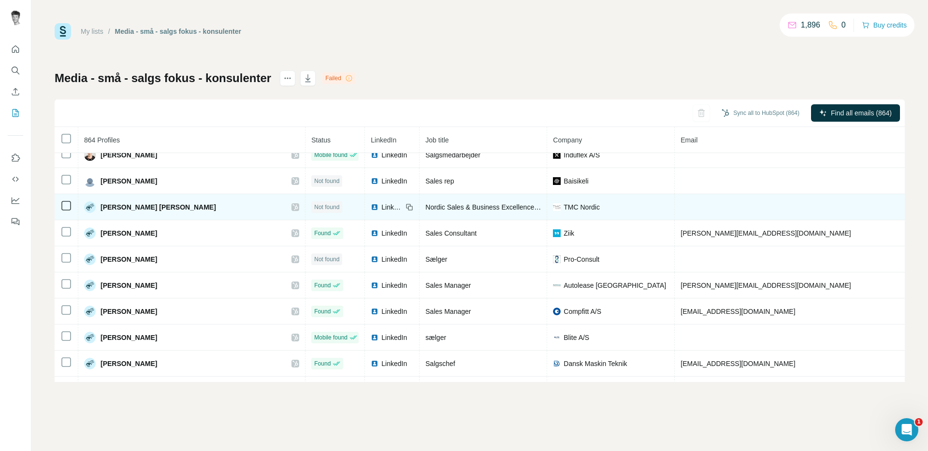
click at [425, 211] on span "Nordic Sales & Business Excellence Manager" at bounding box center [493, 207] width 137 height 8
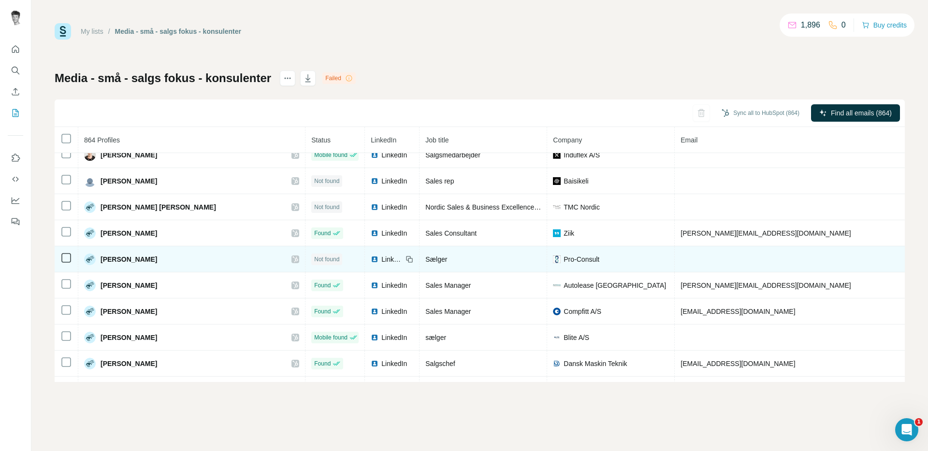
click at [419, 246] on td "Sælger" at bounding box center [483, 259] width 128 height 26
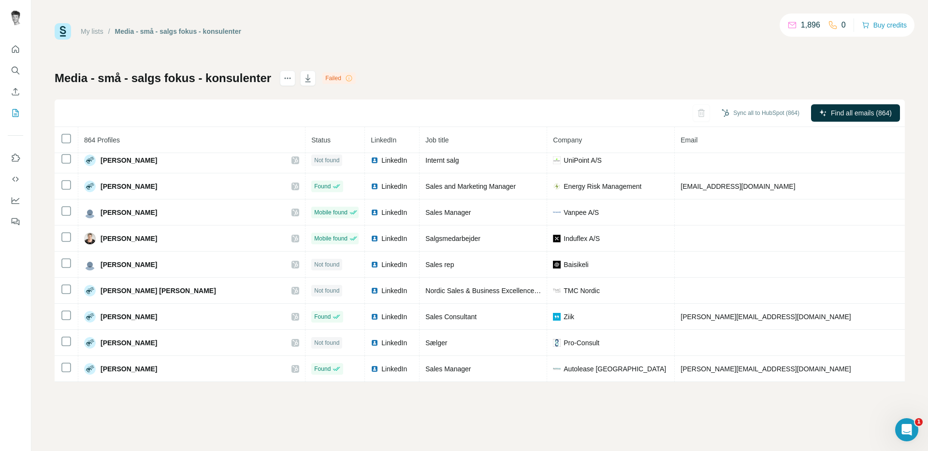
scroll to position [0, 0]
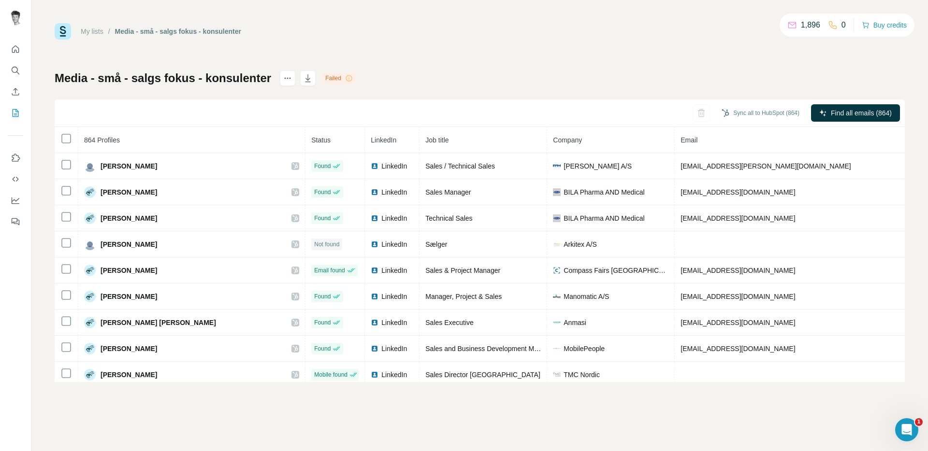
click at [564, 43] on div "My lists / Media - små - salgs fokus - konsulenter 1,896 0 Buy credits Media - …" at bounding box center [480, 202] width 850 height 359
click at [17, 71] on icon "Search" at bounding box center [15, 70] width 6 height 6
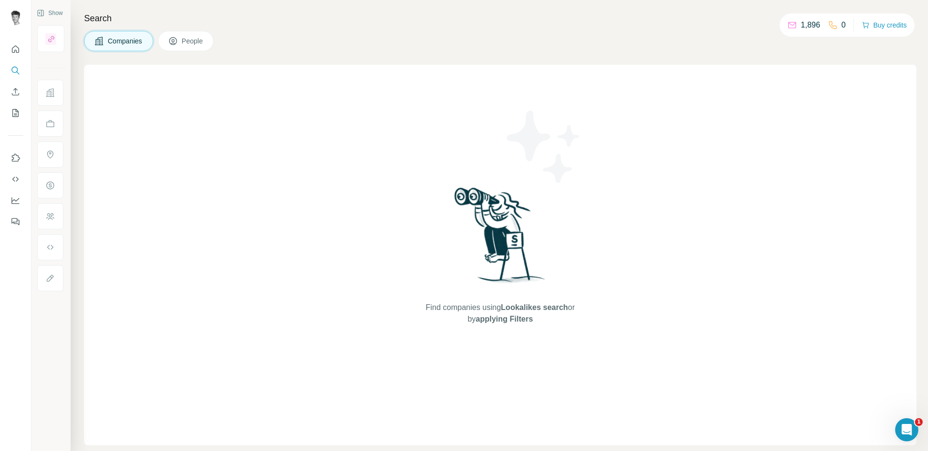
click at [204, 29] on div "Search Companies People Find companies using Lookalikes search or by applying F…" at bounding box center [499, 225] width 857 height 451
click at [198, 39] on span "People" at bounding box center [193, 41] width 22 height 10
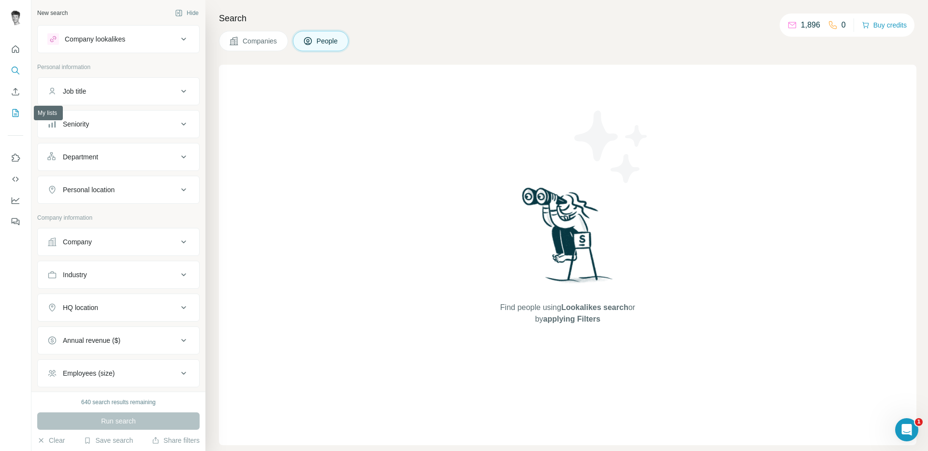
click at [13, 113] on icon "My lists" at bounding box center [16, 113] width 10 height 10
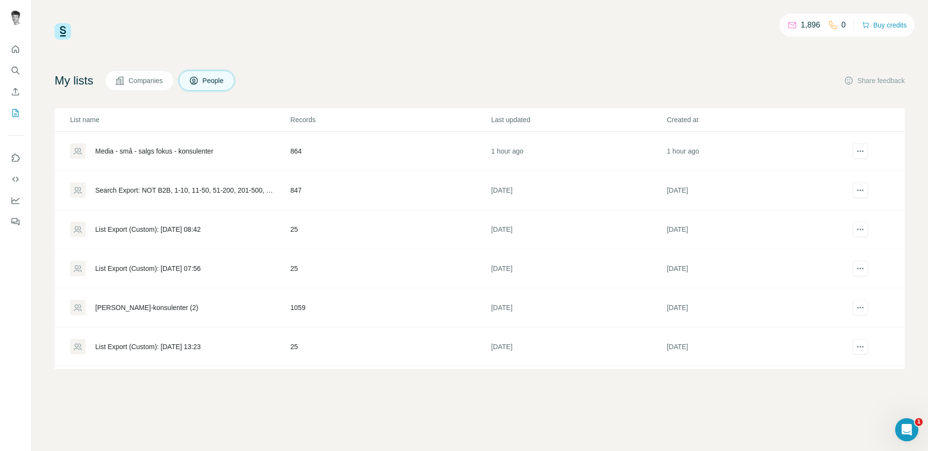
click at [180, 151] on div "Media - små - salgs fokus - konsulenter" at bounding box center [154, 151] width 118 height 10
click at [16, 74] on icon "Search" at bounding box center [16, 71] width 10 height 10
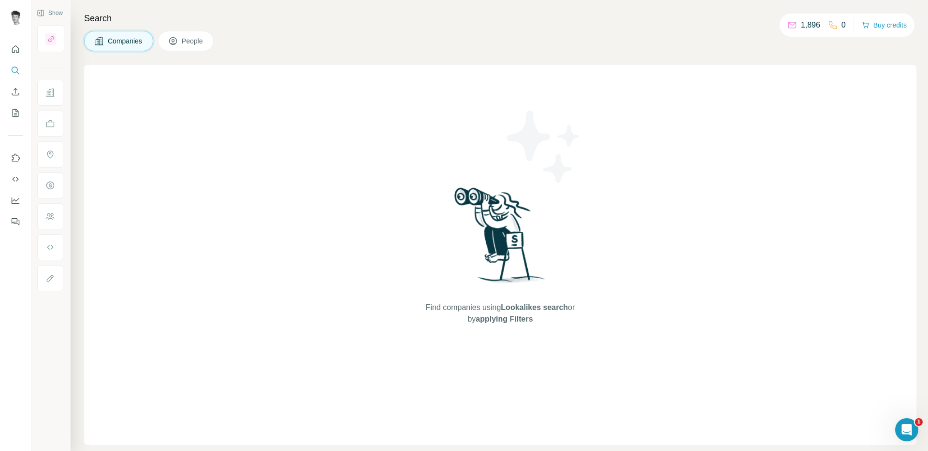
click at [184, 48] on button "People" at bounding box center [186, 41] width 56 height 20
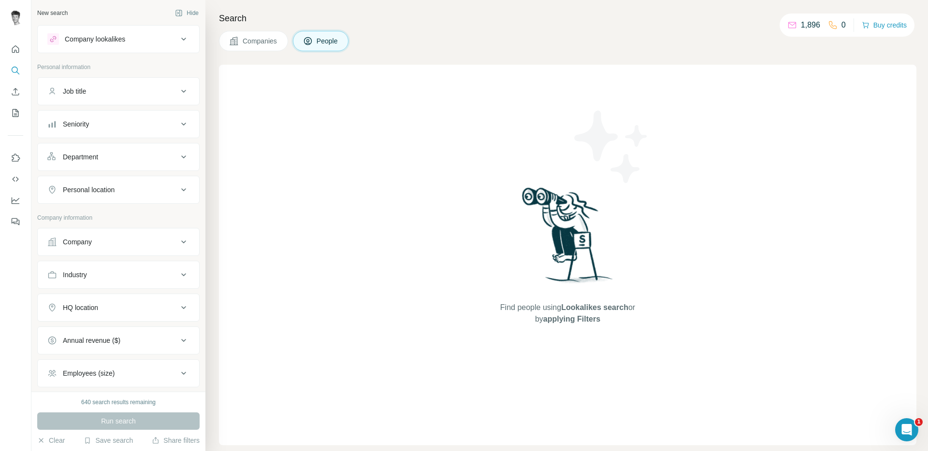
click at [130, 44] on div "Company lookalikes" at bounding box center [112, 39] width 130 height 12
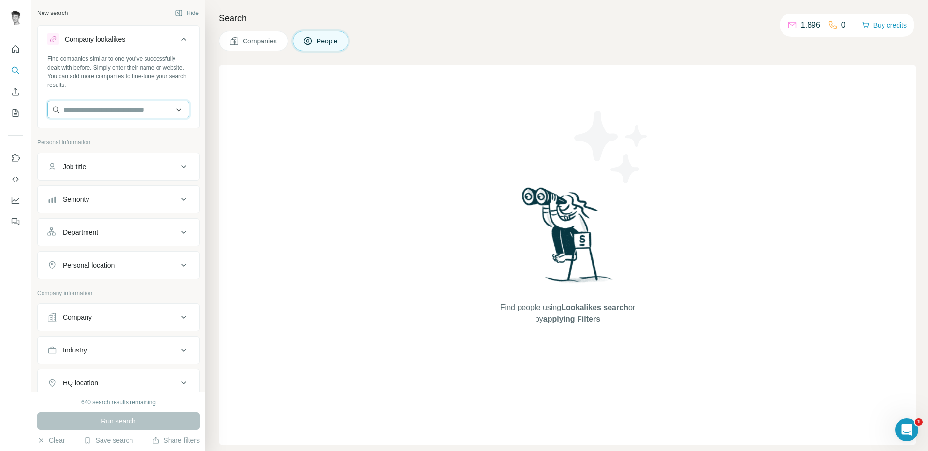
click at [128, 109] on input "text" at bounding box center [118, 109] width 142 height 17
click at [392, 37] on div "Companies People" at bounding box center [567, 41] width 697 height 20
click at [13, 113] on icon "My lists" at bounding box center [16, 113] width 10 height 10
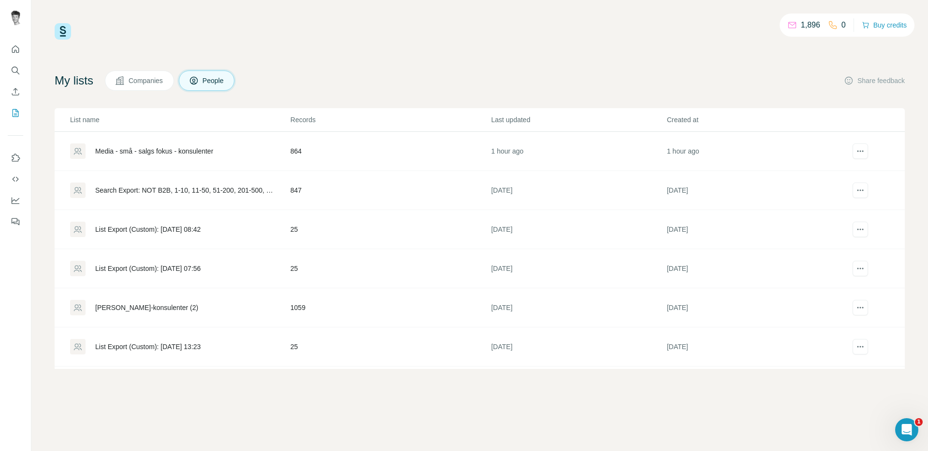
click at [178, 157] on div "Media - små - salgs fokus - konsulenter" at bounding box center [179, 150] width 219 height 15
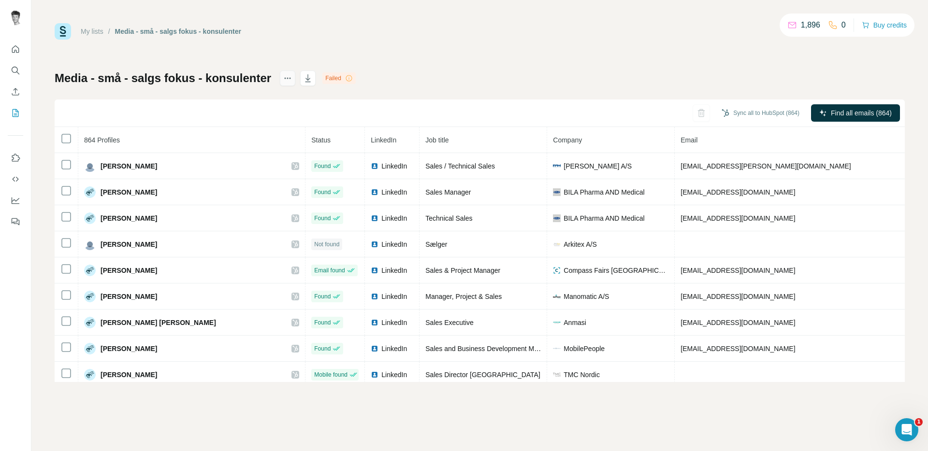
click at [289, 79] on icon "actions" at bounding box center [288, 78] width 10 height 10
click at [130, 72] on h1 "Media - små - salgs fokus - konsulenter" at bounding box center [163, 78] width 216 height 15
click at [6, 70] on div at bounding box center [15, 133] width 31 height 196
click at [12, 69] on icon "Search" at bounding box center [15, 70] width 6 height 6
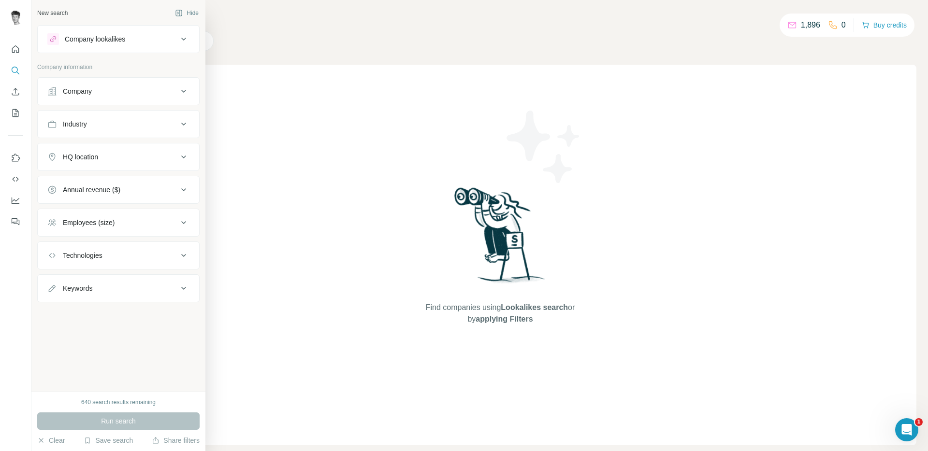
click at [134, 443] on div "Clear Save search Share filters" at bounding box center [118, 441] width 162 height 10
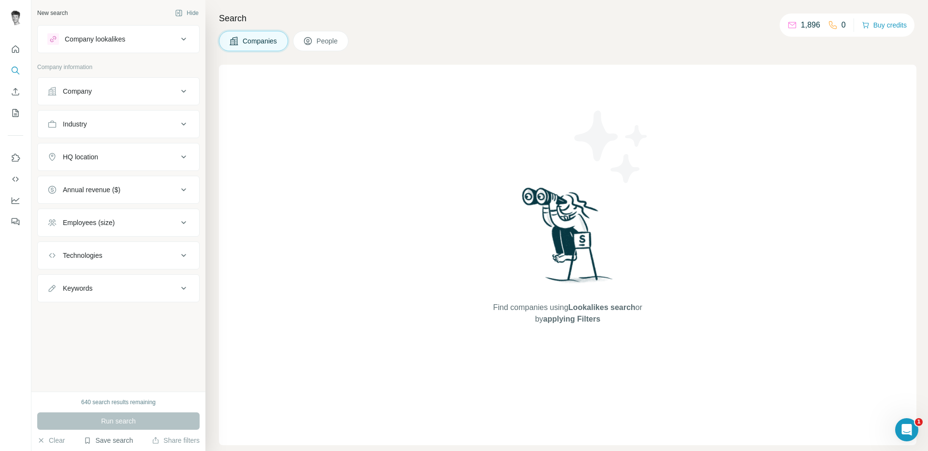
click at [125, 440] on button "Save search" at bounding box center [108, 441] width 49 height 10
click at [137, 417] on div "View my saved searches" at bounding box center [136, 423] width 102 height 19
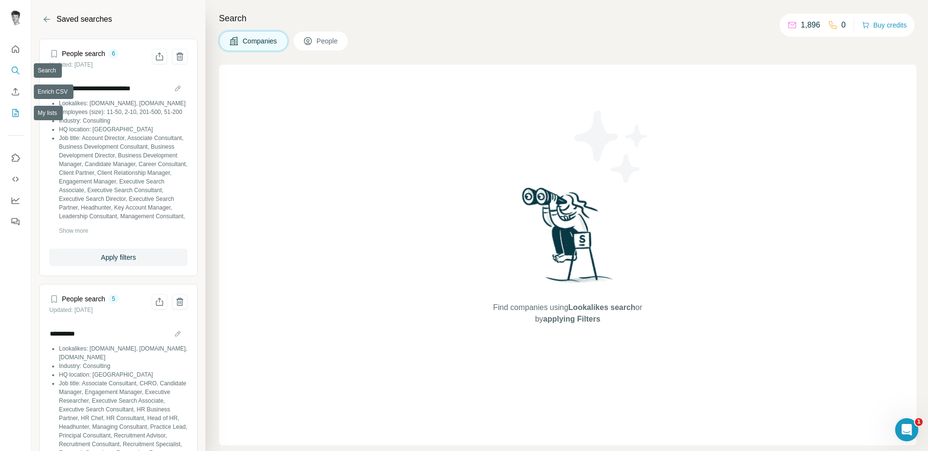
click at [18, 116] on icon "My lists" at bounding box center [16, 113] width 6 height 8
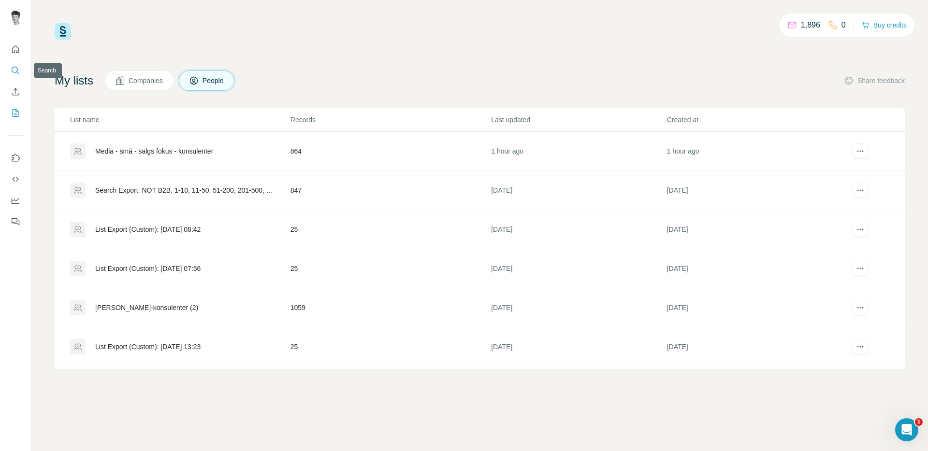
click at [12, 73] on icon "Search" at bounding box center [16, 71] width 10 height 10
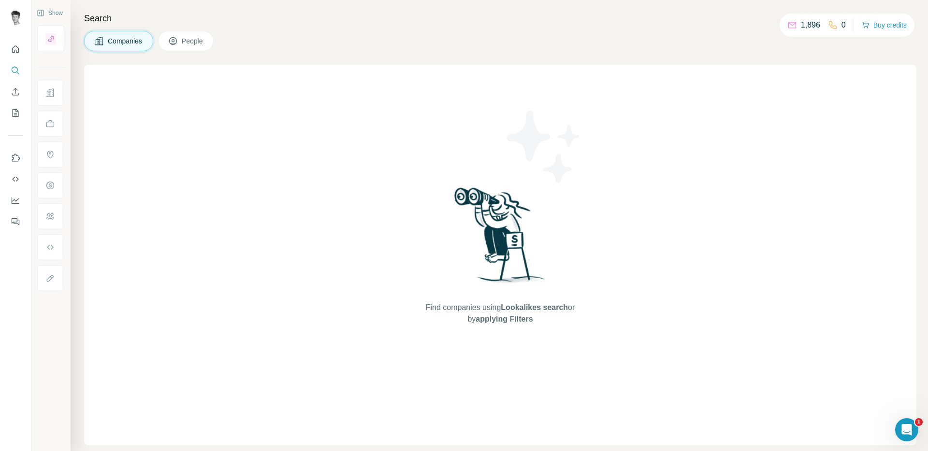
click at [192, 38] on span "People" at bounding box center [193, 41] width 22 height 10
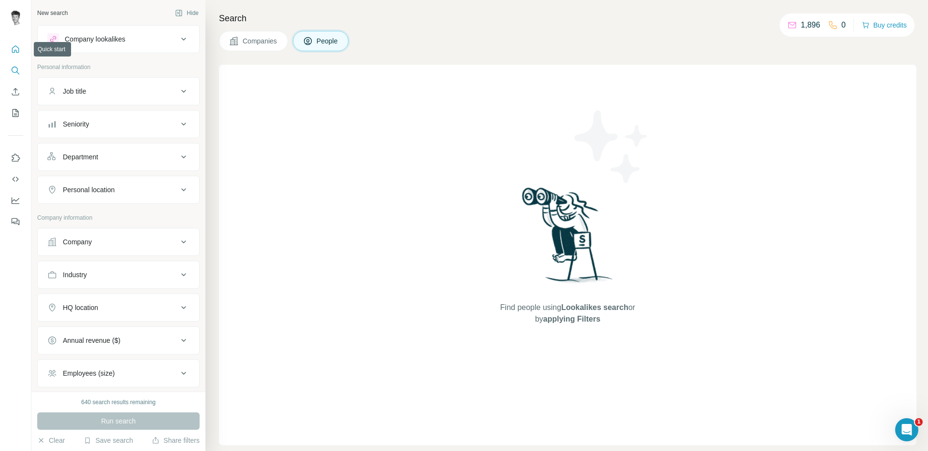
click at [14, 52] on icon "Quick start" at bounding box center [15, 48] width 7 height 7
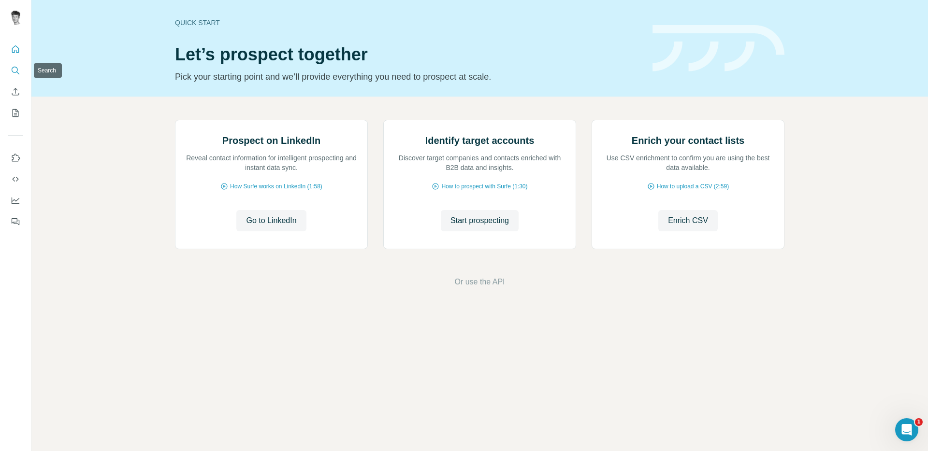
click at [12, 72] on icon "Search" at bounding box center [16, 71] width 10 height 10
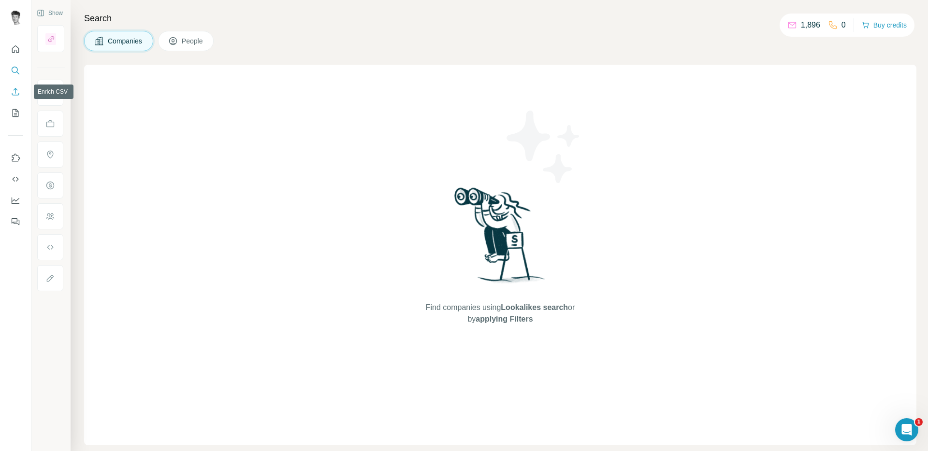
click at [18, 89] on icon "Enrich CSV" at bounding box center [16, 92] width 10 height 10
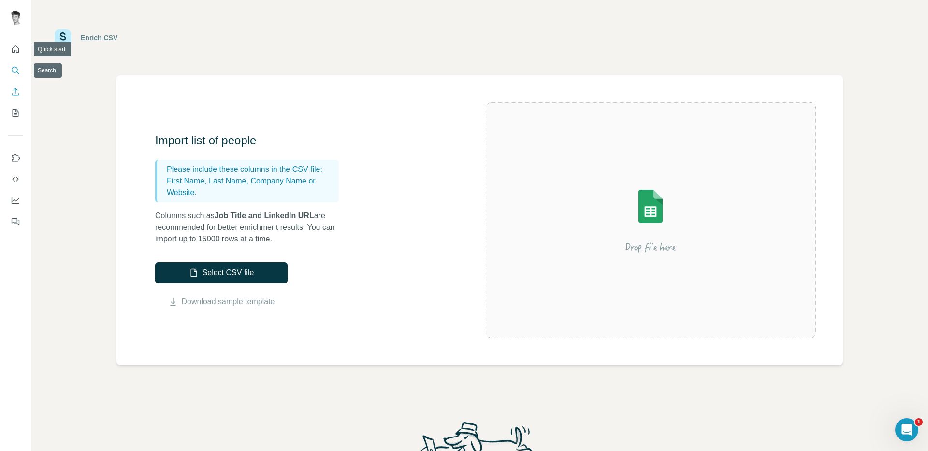
click at [15, 70] on icon "Search" at bounding box center [16, 71] width 10 height 10
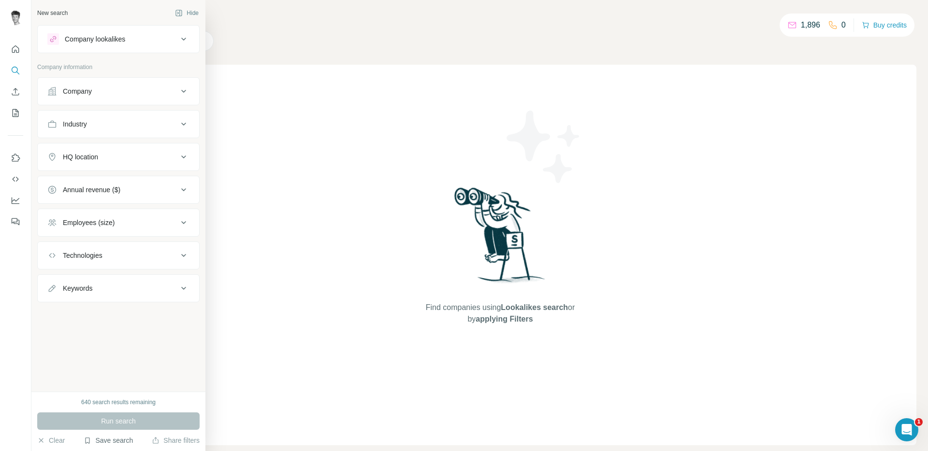
click at [100, 440] on button "Save search" at bounding box center [108, 441] width 49 height 10
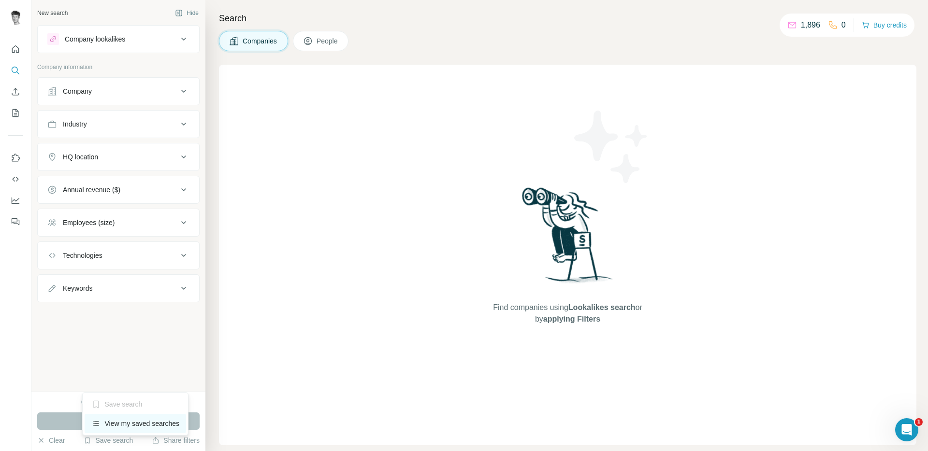
click at [138, 423] on div "View my saved searches" at bounding box center [136, 423] width 102 height 19
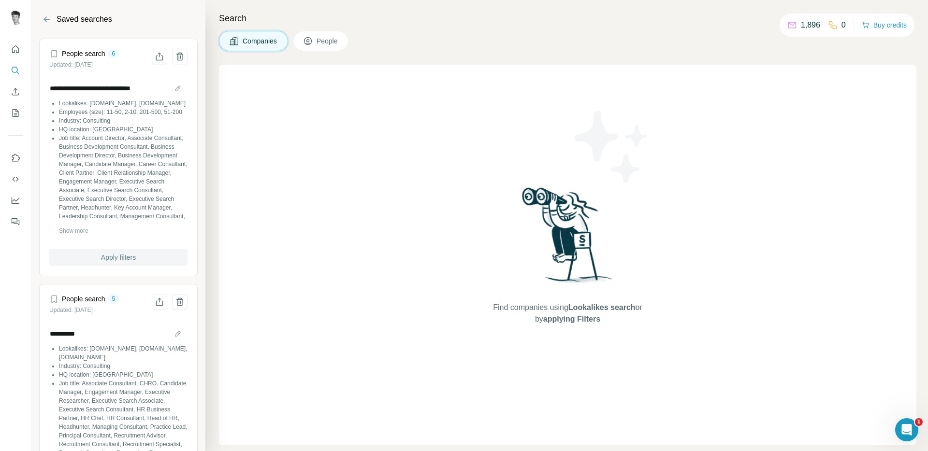
click at [129, 256] on span "Apply filters" at bounding box center [118, 258] width 35 height 10
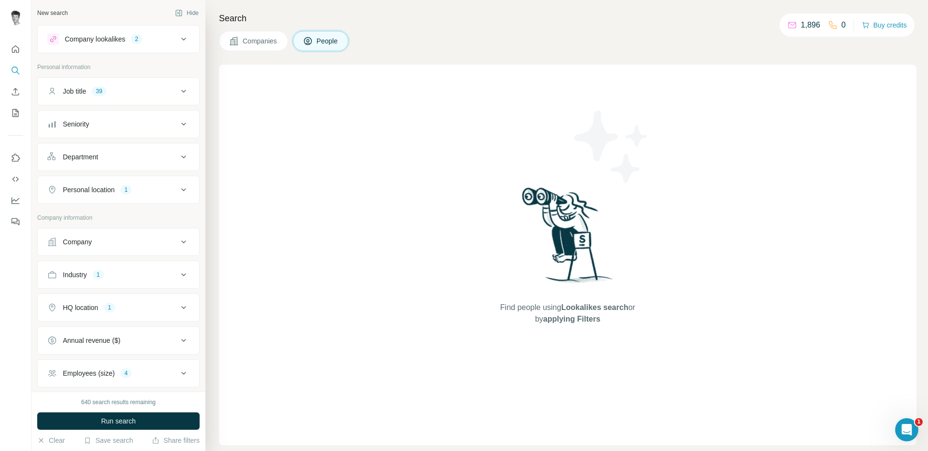
click at [133, 33] on div "Company lookalikes 2" at bounding box center [112, 39] width 130 height 12
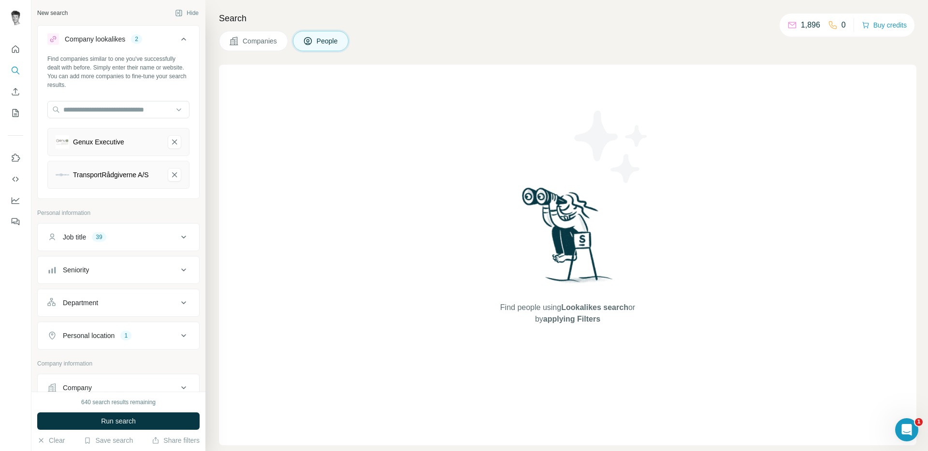
click at [132, 35] on div "Company lookalikes 2" at bounding box center [112, 39] width 130 height 12
